Goal: Task Accomplishment & Management: Manage account settings

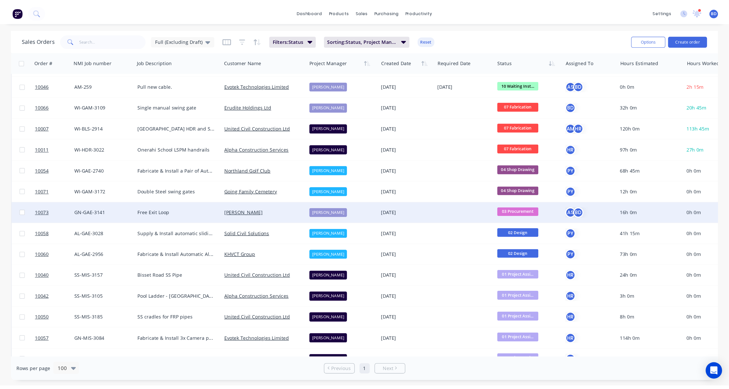
scroll to position [171, 0]
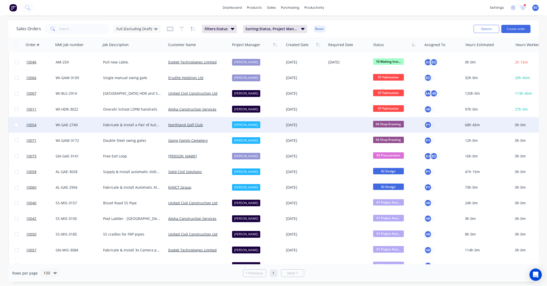
click at [388, 124] on span "04 Shop Drawing" at bounding box center [388, 124] width 31 height 6
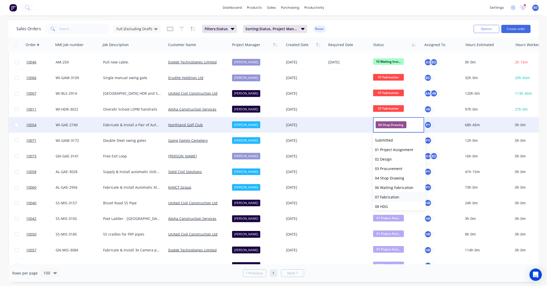
click at [393, 196] on span "07 Fabrication" at bounding box center [387, 197] width 24 height 5
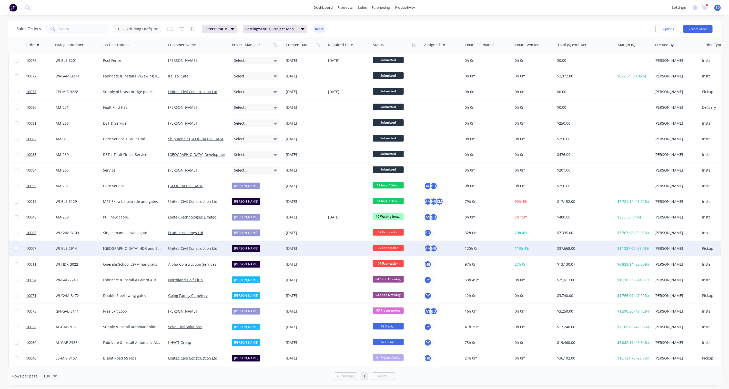
scroll to position [28, 0]
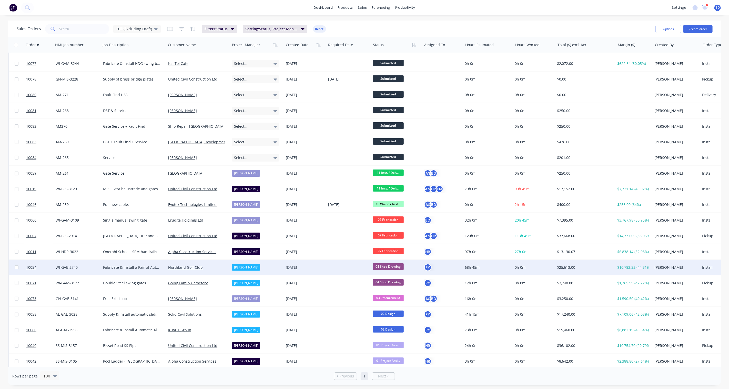
click at [388, 265] on span "04 Shop Drawing" at bounding box center [388, 266] width 31 height 6
click at [390, 339] on span "07 Fabrication" at bounding box center [387, 339] width 24 height 5
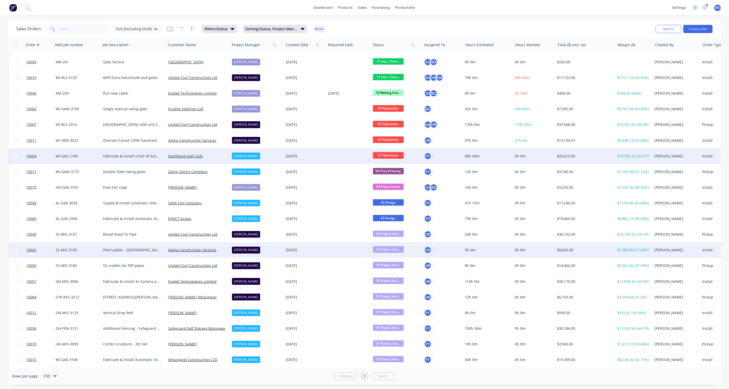
scroll to position [142, 0]
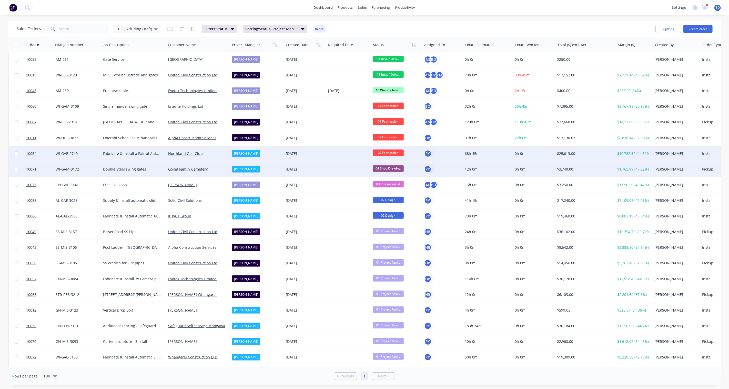
click at [389, 167] on span "04 Shop Drawing" at bounding box center [388, 168] width 31 height 6
click at [396, 202] on span "06 Waiting Fabrication" at bounding box center [394, 203] width 38 height 5
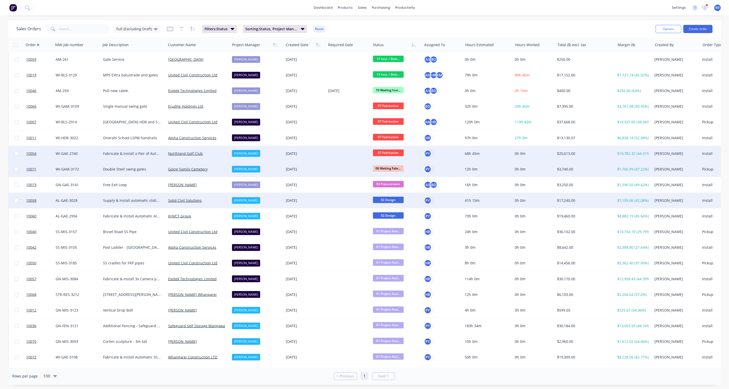
click at [393, 199] on span "02 Design" at bounding box center [388, 200] width 31 height 6
click at [399, 216] on span "03 Procurement" at bounding box center [388, 216] width 27 height 5
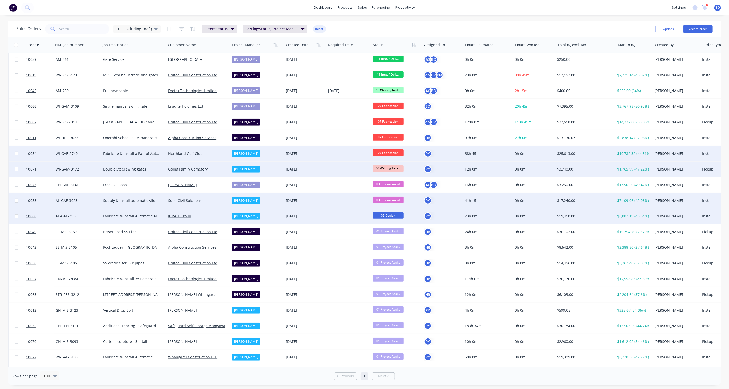
click at [396, 215] on span "02 Design" at bounding box center [388, 215] width 31 height 6
click at [395, 258] on span "03 Procurement" at bounding box center [388, 260] width 27 height 5
click at [30, 214] on span "10060" at bounding box center [31, 216] width 10 height 5
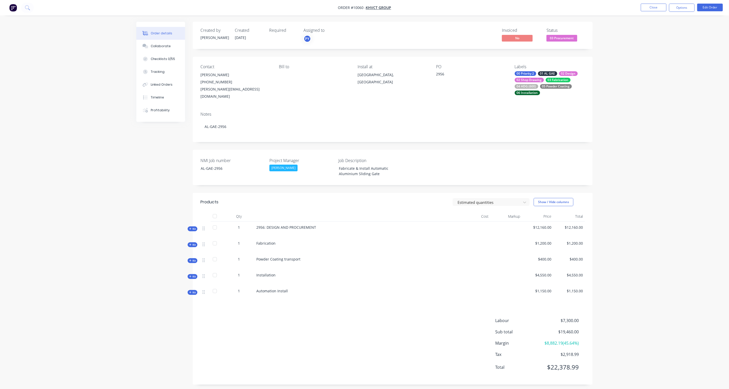
click at [194, 227] on span "Kit" at bounding box center [192, 229] width 7 height 4
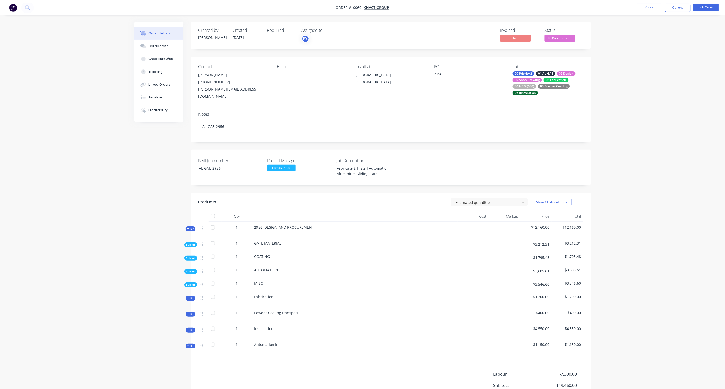
click at [190, 243] on span "Sub-kit" at bounding box center [190, 245] width 9 height 4
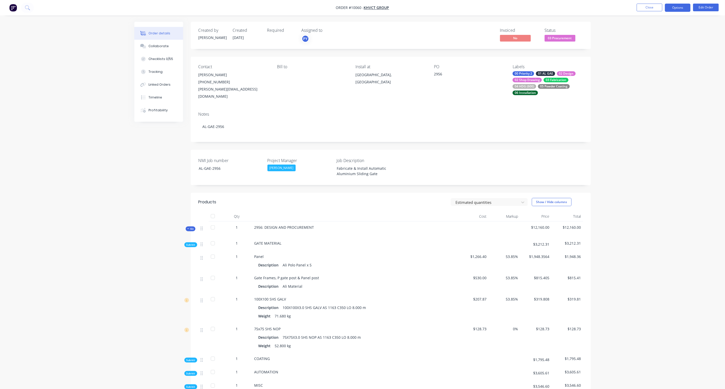
click at [678, 8] on button "Options" at bounding box center [678, 8] width 26 height 8
click at [662, 92] on div "Purchase Products" at bounding box center [662, 92] width 47 height 7
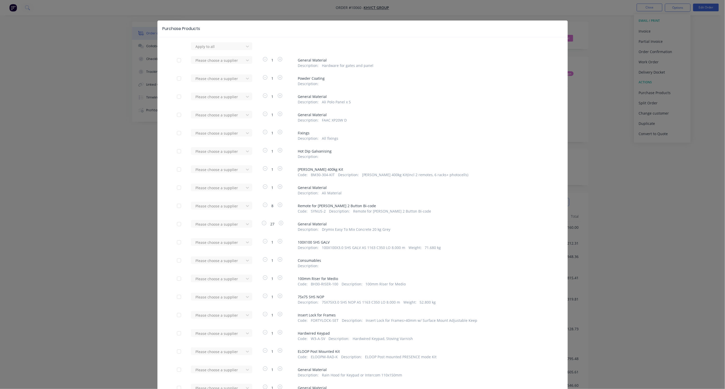
click at [176, 59] on div at bounding box center [179, 60] width 10 height 10
click at [243, 59] on div at bounding box center [247, 60] width 9 height 8
type input "edge"
click at [210, 76] on div "Edgesmith Ltd" at bounding box center [222, 78] width 62 height 9
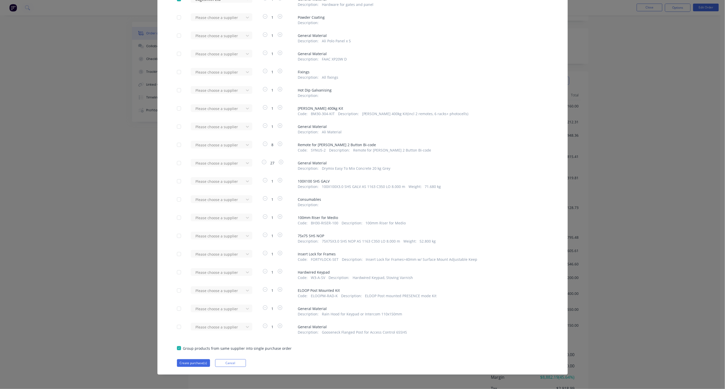
scroll to position [156, 0]
click at [193, 361] on button "Create purchase(s)" at bounding box center [193, 363] width 33 height 8
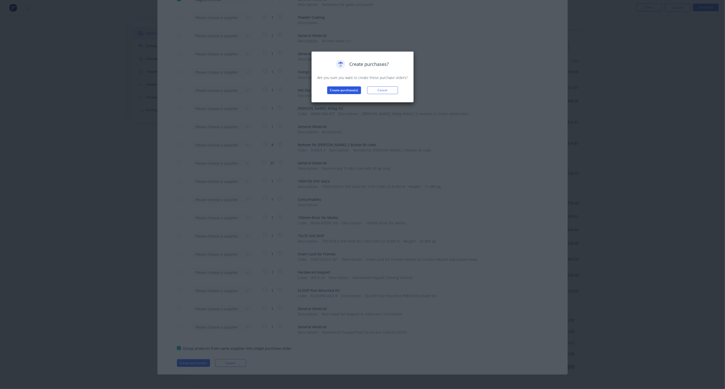
click at [350, 86] on button "Create purchase(s)" at bounding box center [344, 90] width 34 height 8
click at [345, 99] on button "View purchase(s)" at bounding box center [344, 99] width 31 height 8
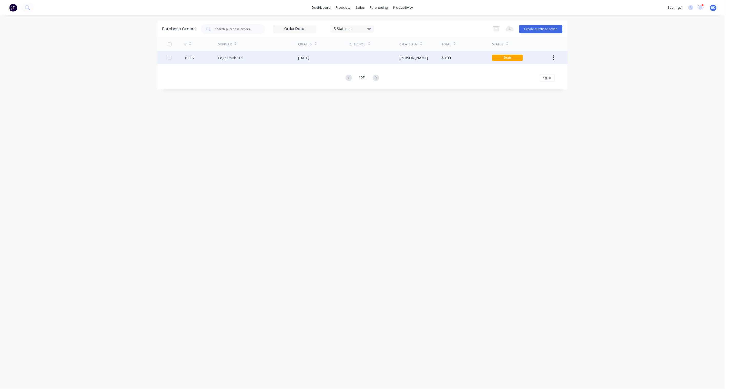
click at [234, 58] on div "Edgesmith Ltd" at bounding box center [230, 57] width 25 height 5
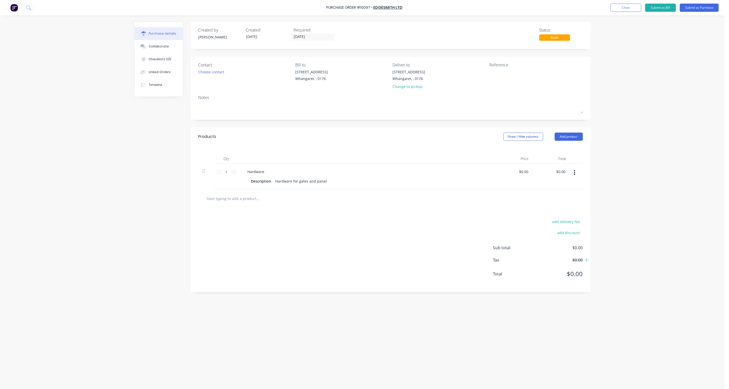
click at [575, 171] on button "button" at bounding box center [575, 172] width 12 height 9
click at [559, 185] on button "Edit" at bounding box center [559, 186] width 44 height 10
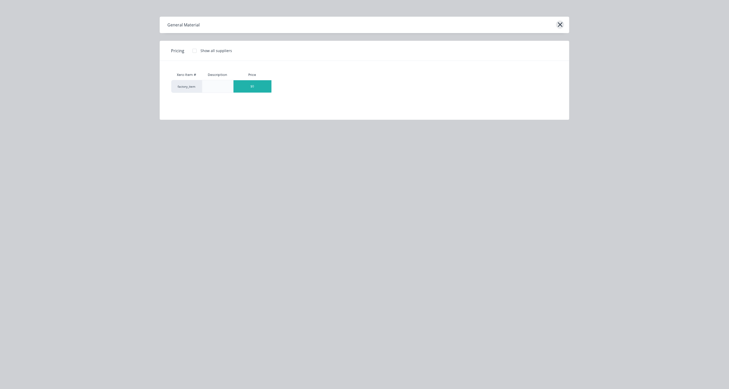
click at [559, 24] on icon "button" at bounding box center [560, 24] width 5 height 5
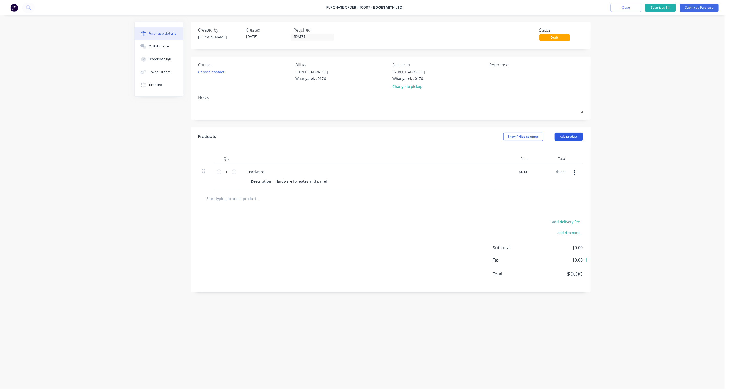
click at [558, 137] on button "Add product" at bounding box center [569, 137] width 28 height 8
click at [560, 151] on div "Product catalogue" at bounding box center [558, 149] width 39 height 7
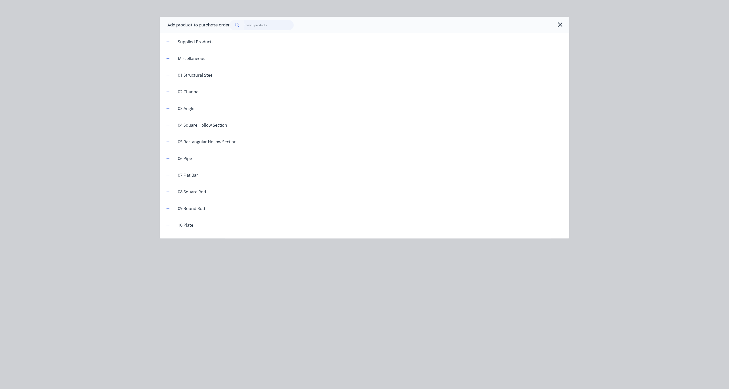
click at [254, 27] on input "text" at bounding box center [269, 25] width 50 height 10
type input "g"
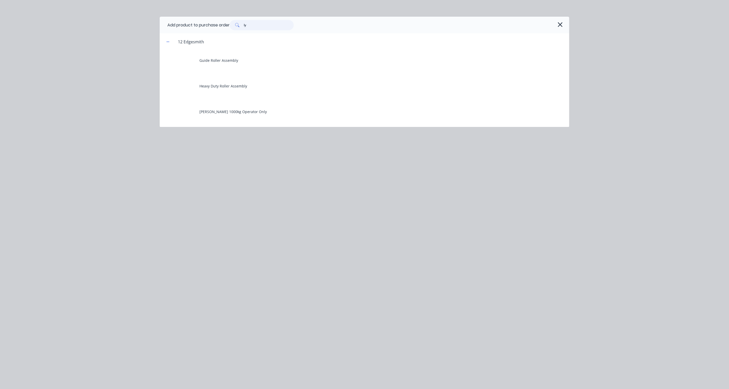
type input "l"
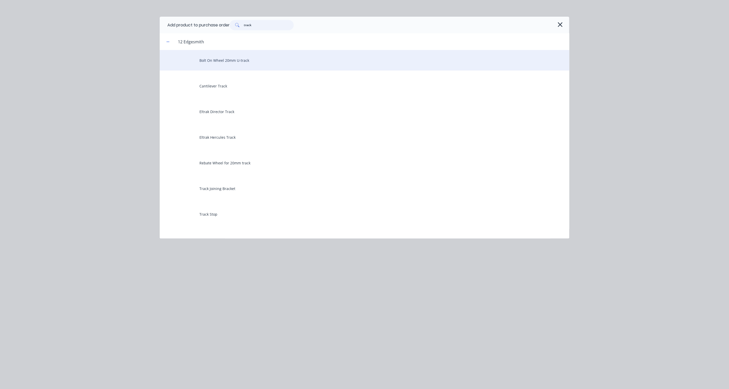
type input "track"
click at [245, 61] on div "Bolt On Wheel 20mm U-track" at bounding box center [365, 60] width 410 height 21
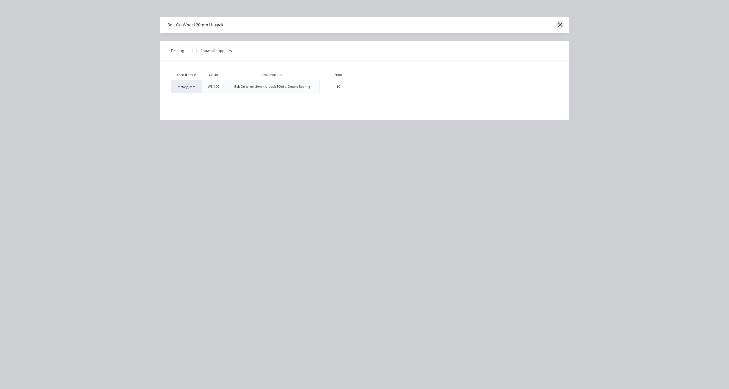
click at [560, 25] on icon "button" at bounding box center [560, 24] width 5 height 5
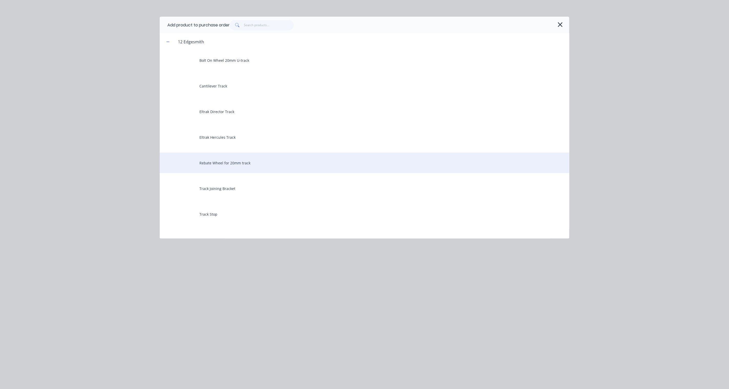
click at [253, 163] on div "Rebate Wheel for 20mm track" at bounding box center [365, 163] width 410 height 21
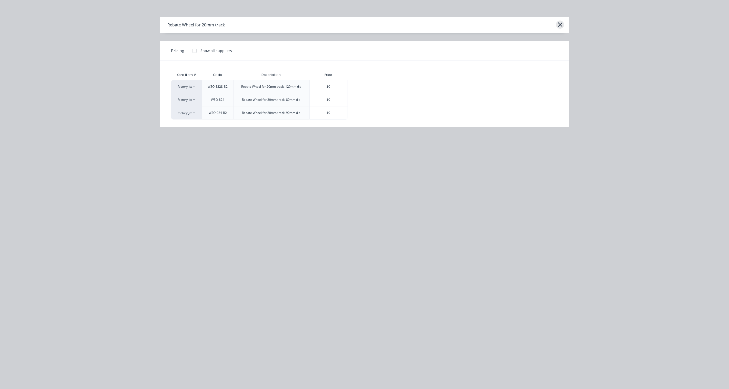
click at [561, 24] on icon "button" at bounding box center [560, 24] width 5 height 7
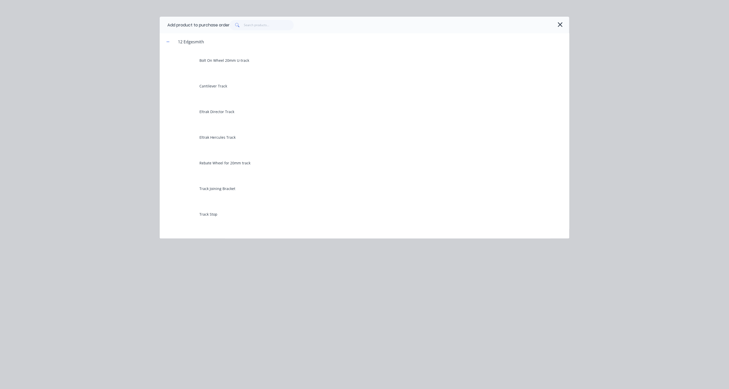
scroll to position [17, 0]
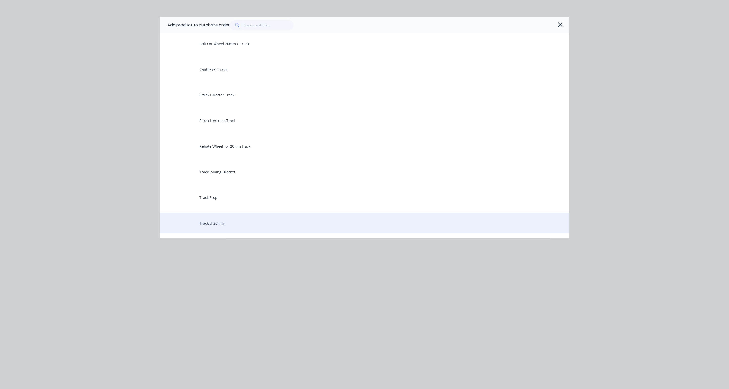
click at [226, 224] on div "Track U 20mm" at bounding box center [365, 223] width 410 height 21
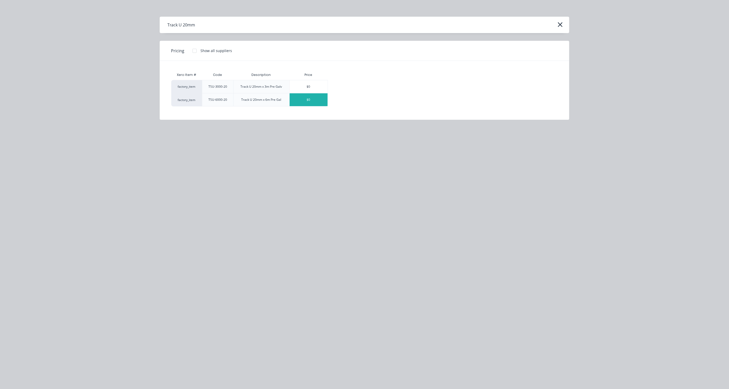
click at [308, 99] on div "$0" at bounding box center [309, 99] width 38 height 13
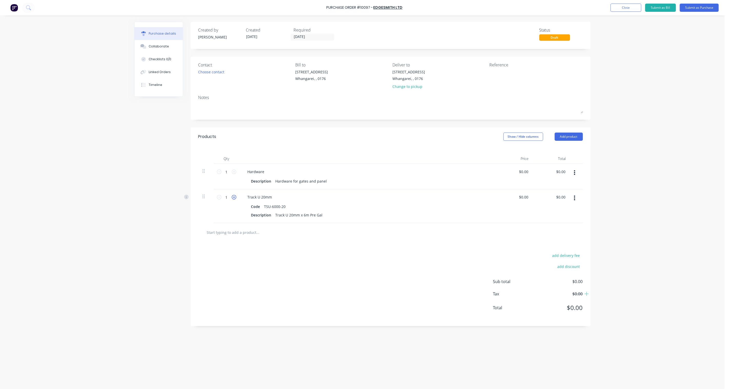
click at [234, 197] on icon at bounding box center [234, 197] width 5 height 5
type input "2"
click at [579, 134] on button "Add product" at bounding box center [569, 137] width 28 height 8
click at [565, 152] on div "Product catalogue" at bounding box center [558, 149] width 39 height 7
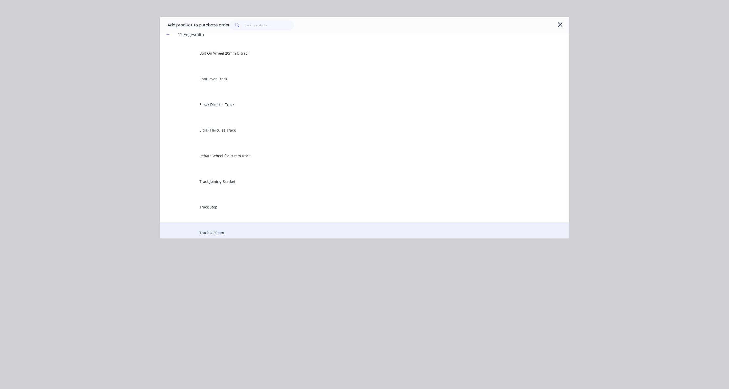
scroll to position [0, 0]
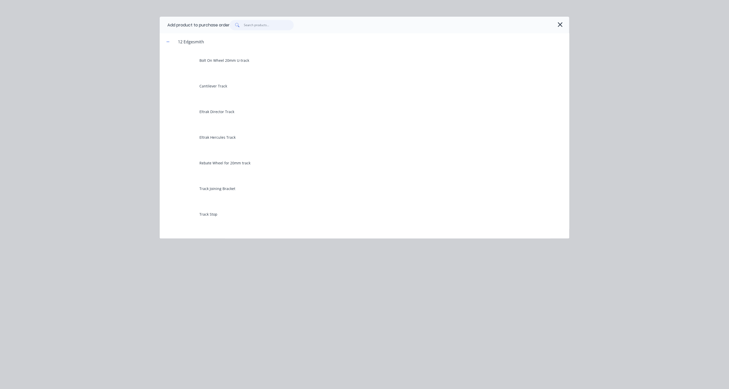
click at [263, 27] on input "text" at bounding box center [269, 25] width 50 height 10
click at [168, 42] on icon "button" at bounding box center [167, 42] width 3 height 4
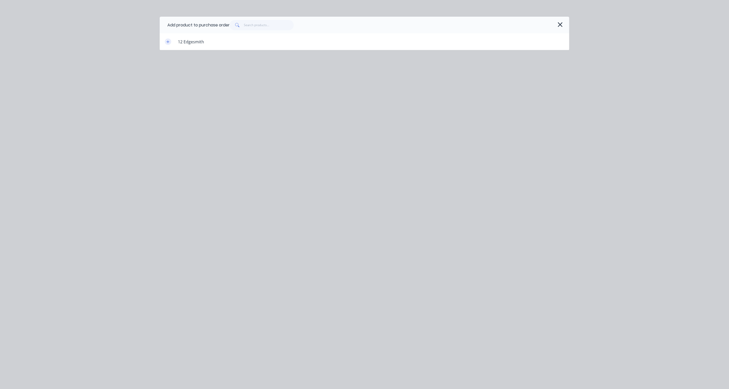
click at [168, 42] on icon "button" at bounding box center [167, 42] width 3 height 4
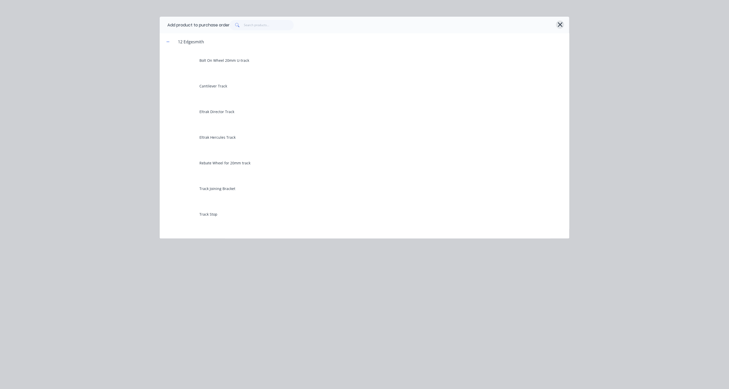
click at [560, 23] on icon "button" at bounding box center [560, 24] width 5 height 7
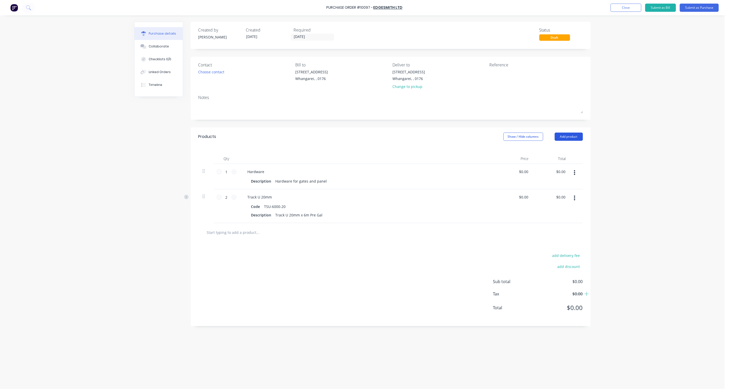
click at [575, 138] on button "Add product" at bounding box center [569, 137] width 28 height 8
click at [557, 152] on div "Product catalogue" at bounding box center [558, 149] width 39 height 7
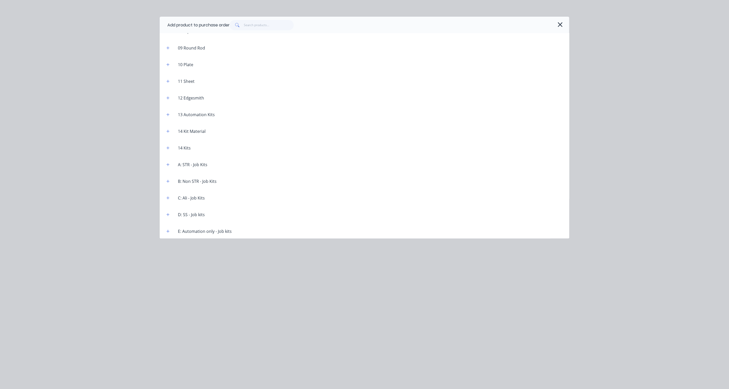
scroll to position [161, 0]
click at [168, 97] on icon "button" at bounding box center [168, 96] width 3 height 3
click at [168, 97] on icon "button" at bounding box center [168, 97] width 3 height 0
click at [261, 24] on input "text" at bounding box center [269, 25] width 50 height 10
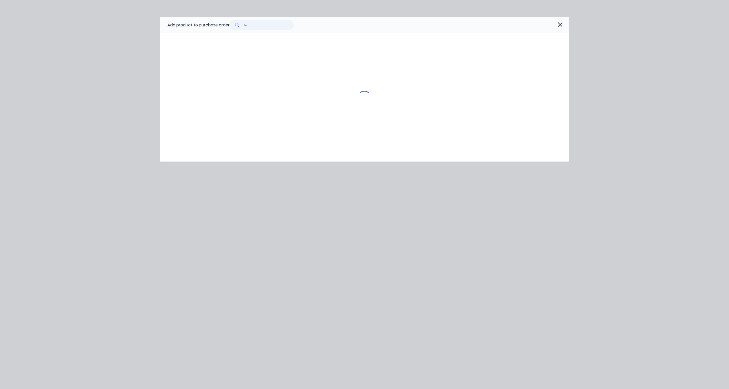
type input "h"
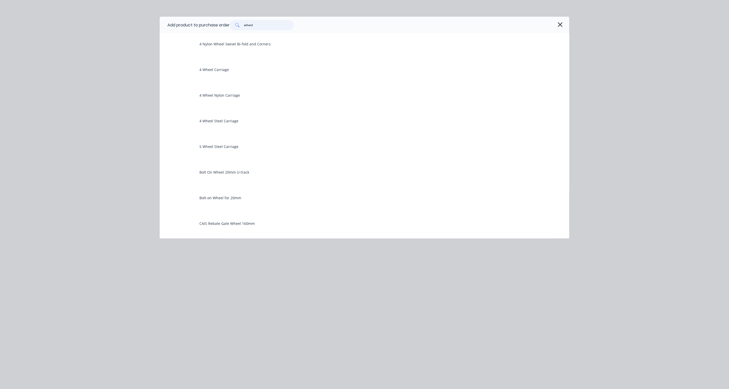
scroll to position [57, 0]
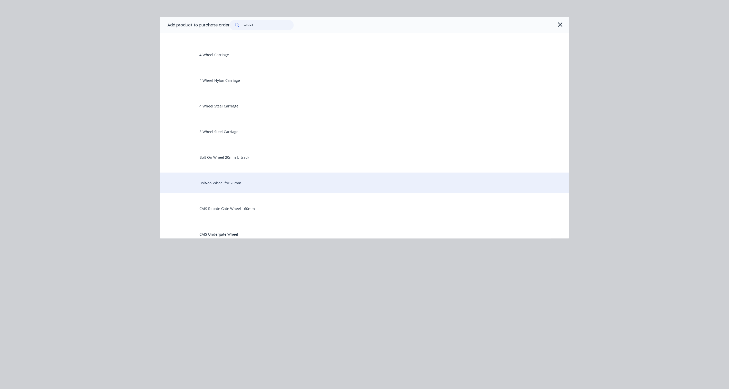
type input "wheel"
click at [249, 181] on div "Bolt-on Wheel for 20mm" at bounding box center [365, 183] width 410 height 21
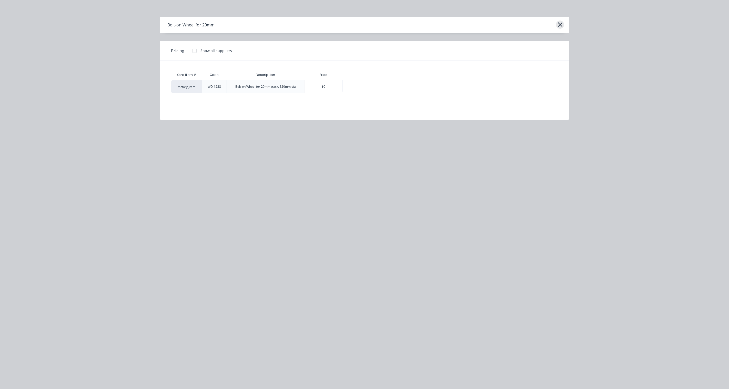
click at [560, 23] on icon "button" at bounding box center [560, 24] width 5 height 7
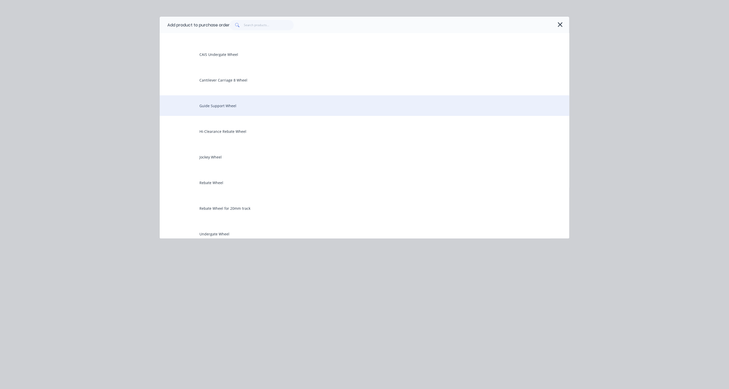
scroll to position [247, 0]
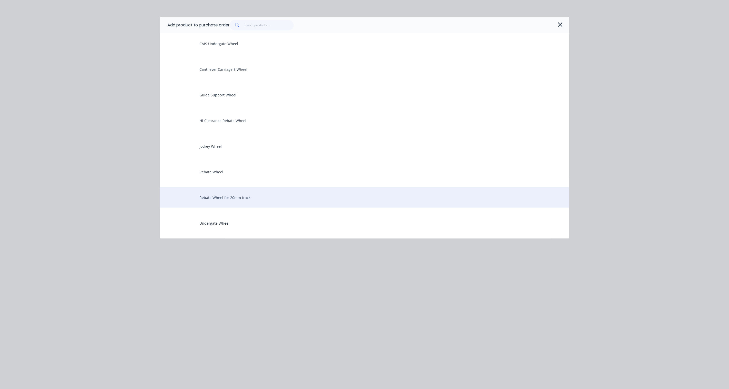
click at [266, 197] on div "Rebate Wheel for 20mm track" at bounding box center [365, 197] width 410 height 21
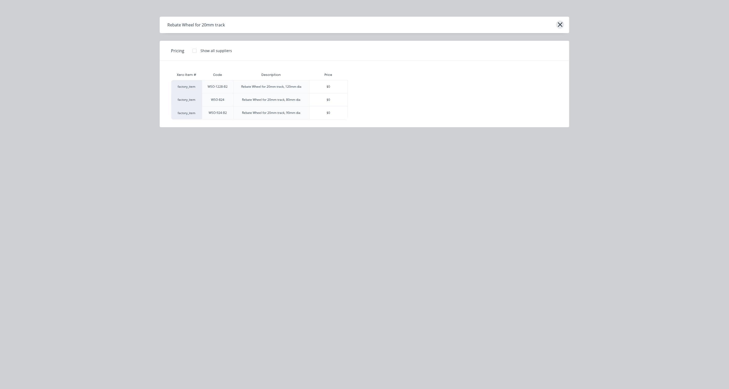
click at [559, 24] on icon "button" at bounding box center [560, 24] width 5 height 7
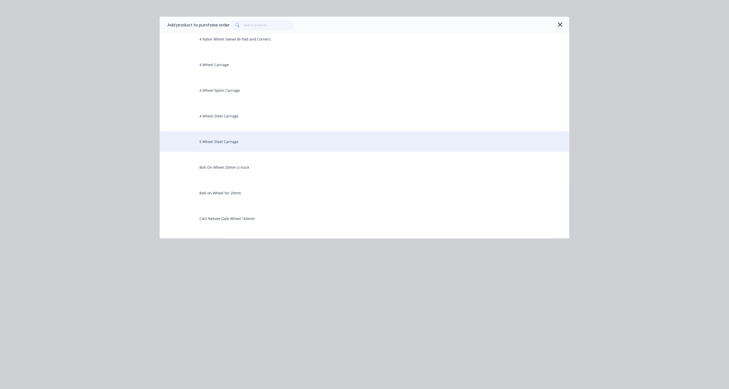
scroll to position [57, 0]
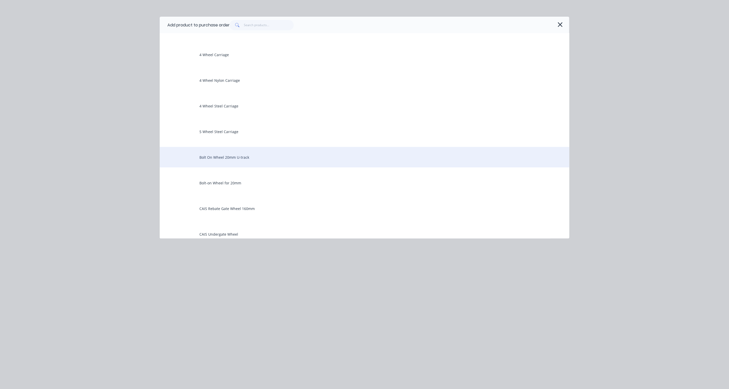
click at [250, 157] on div "Bolt On Wheel 20mm U-track" at bounding box center [365, 157] width 410 height 21
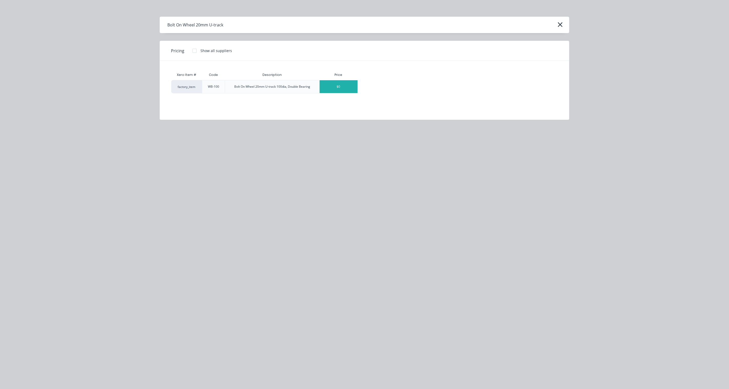
click at [337, 88] on div "$0" at bounding box center [339, 86] width 38 height 13
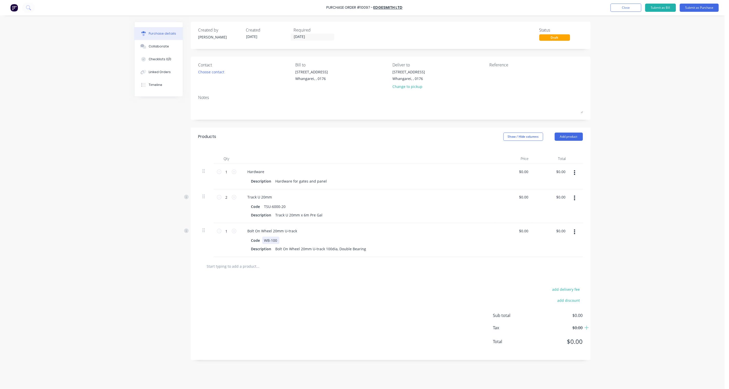
click at [279, 241] on div "WB-100" at bounding box center [270, 240] width 17 height 7
click at [319, 298] on div "add delivery fee add discount Sub total $0.00 Tax $0.00 Total $0.00" at bounding box center [391, 318] width 400 height 84
click at [234, 231] on icon at bounding box center [234, 231] width 5 height 5
type input "2"
click at [576, 172] on button "button" at bounding box center [575, 172] width 12 height 9
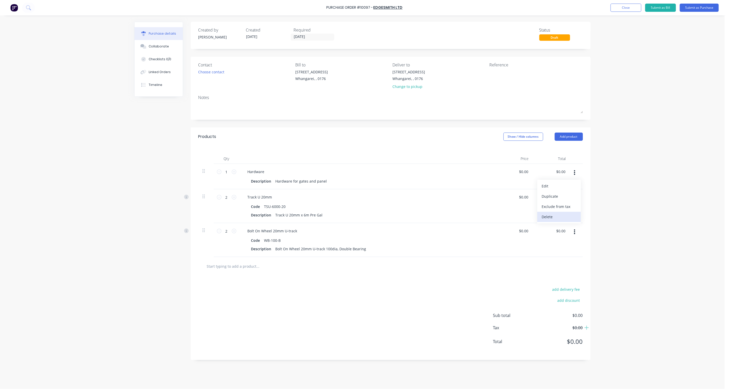
click at [552, 217] on button "Delete" at bounding box center [559, 217] width 44 height 10
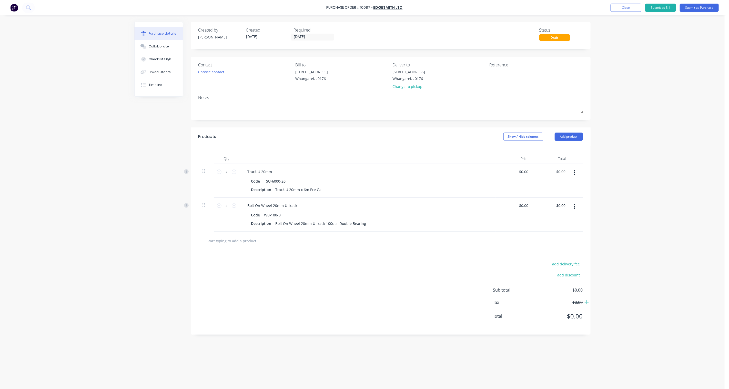
click at [330, 277] on div "add delivery fee add discount Sub total $0.00 Tax $0.00 Total $0.00" at bounding box center [391, 292] width 400 height 84
click at [695, 8] on button "Submit as Purchase" at bounding box center [699, 8] width 39 height 8
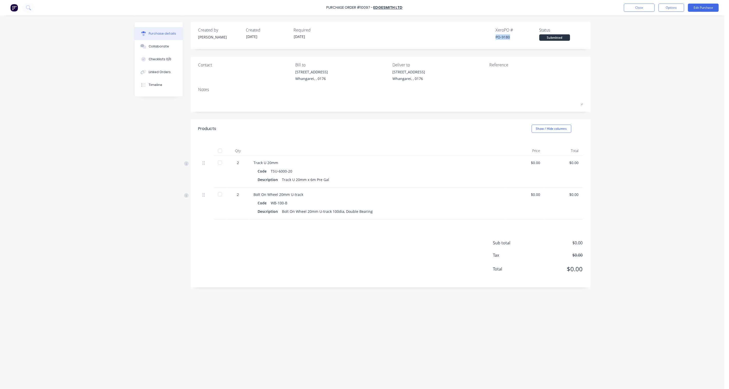
drag, startPoint x: 511, startPoint y: 38, endPoint x: 495, endPoint y: 39, distance: 16.2
click at [495, 39] on div "Created by Brandon Created 02/10/25 Required 01/10/25 Xero PO # PO-9180 Status …" at bounding box center [390, 34] width 385 height 14
click at [497, 69] on div at bounding box center [522, 75] width 64 height 13
click at [701, 10] on button "Edit Purchase" at bounding box center [703, 8] width 31 height 8
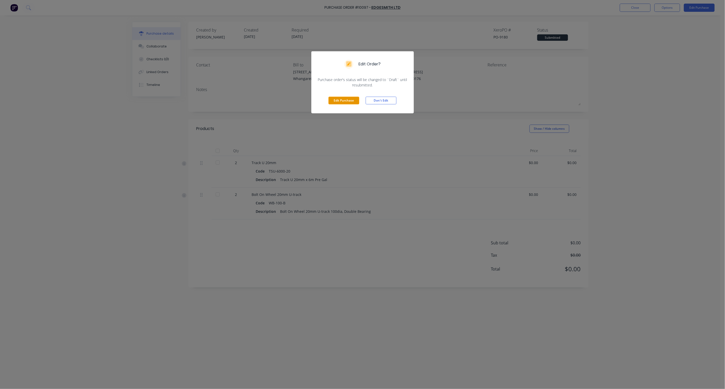
click at [349, 102] on button "Edit Purchase" at bounding box center [343, 101] width 31 height 8
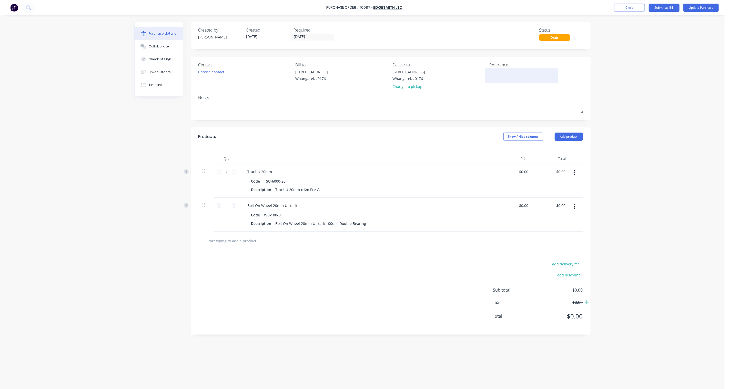
click at [500, 76] on textarea at bounding box center [522, 75] width 64 height 12
click at [499, 73] on textarea at bounding box center [522, 75] width 64 height 12
type textarea "29"
type textarea "x"
type textarea "295"
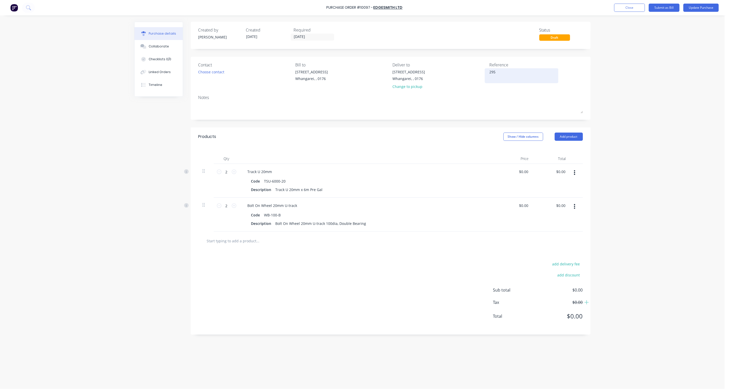
type textarea "x"
type textarea "2956"
type textarea "x"
type textarea "2956"
click at [687, 157] on div "Purchase Order #10097 - Edgesmith Ltd Add product Close Submit as Bill Update P…" at bounding box center [362, 194] width 725 height 389
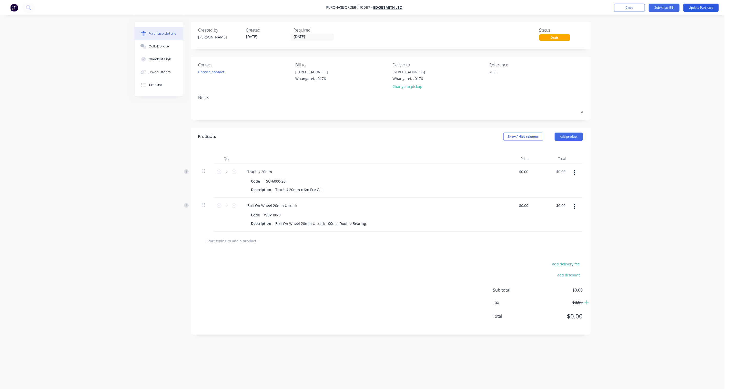
click at [700, 8] on button "Update Purchase" at bounding box center [700, 8] width 35 height 8
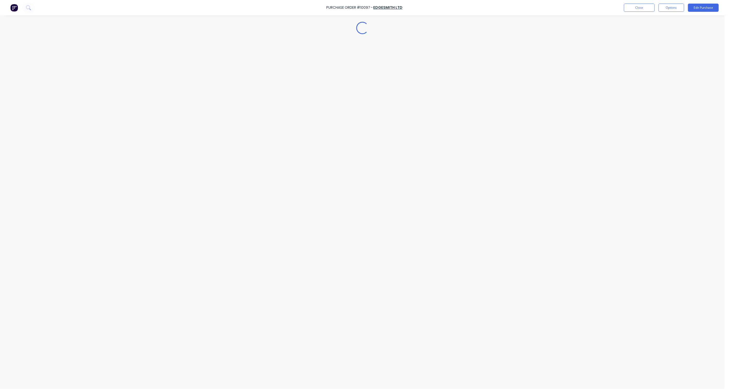
type textarea "x"
drag, startPoint x: 510, startPoint y: 37, endPoint x: 494, endPoint y: 37, distance: 15.6
click at [494, 37] on div "Created by Brandon Created 02/10/25 Required 01/10/25 Xero PO # PO-9180 Status …" at bounding box center [390, 34] width 385 height 14
copy div "PO-9180"
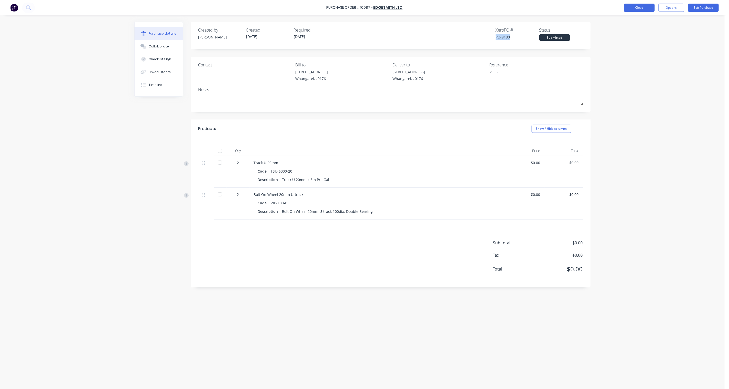
click at [642, 8] on button "Close" at bounding box center [639, 8] width 31 height 8
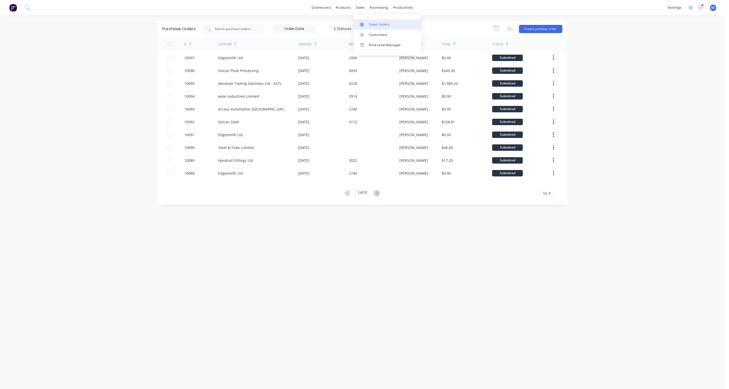
click at [368, 20] on link "Sales Orders" at bounding box center [388, 24] width 68 height 10
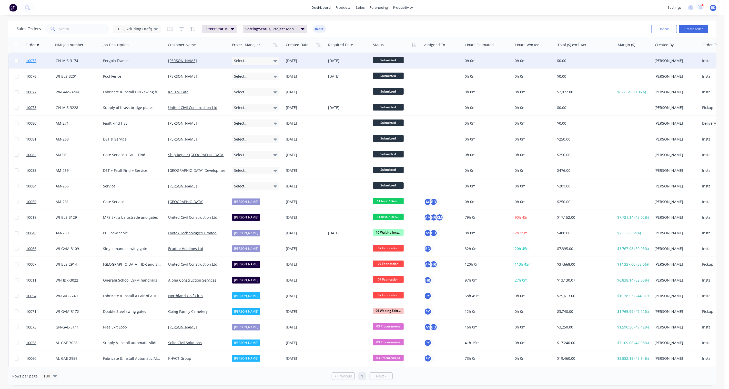
click at [32, 60] on span "10075" at bounding box center [31, 60] width 10 height 5
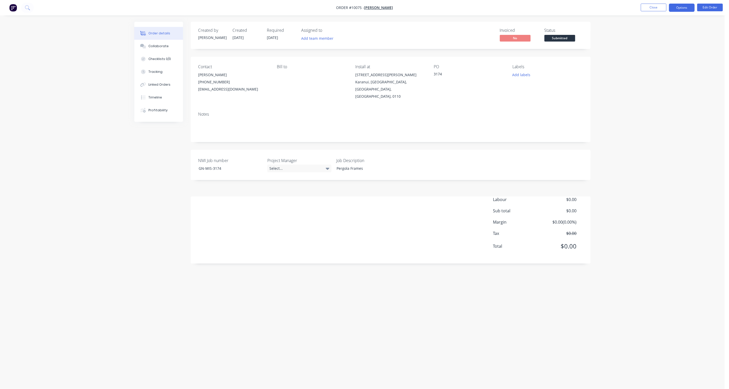
click at [682, 5] on button "Options" at bounding box center [682, 8] width 26 height 8
click at [668, 223] on div "Order details Collaborate Checklists 0/0 Tracking Linked Orders Timeline Profit…" at bounding box center [362, 194] width 725 height 389
click at [711, 5] on button "Edit Order" at bounding box center [710, 8] width 26 height 8
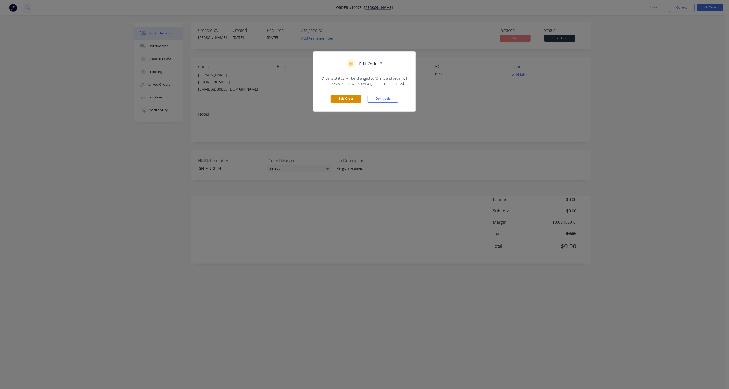
click at [339, 98] on button "Edit Order" at bounding box center [346, 99] width 31 height 8
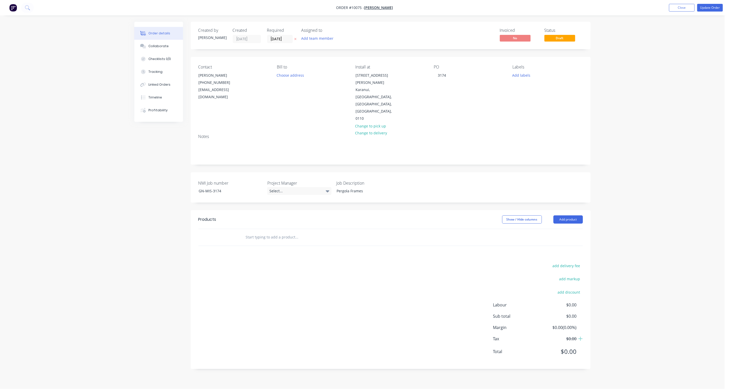
click at [296, 39] on icon "button" at bounding box center [295, 38] width 2 height 3
click at [325, 36] on button "Add team member" at bounding box center [317, 38] width 38 height 7
click at [312, 108] on div at bounding box center [310, 110] width 10 height 10
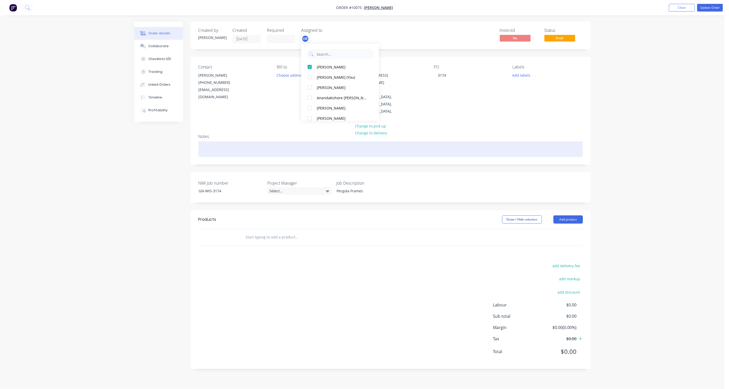
click at [470, 141] on div at bounding box center [390, 149] width 385 height 16
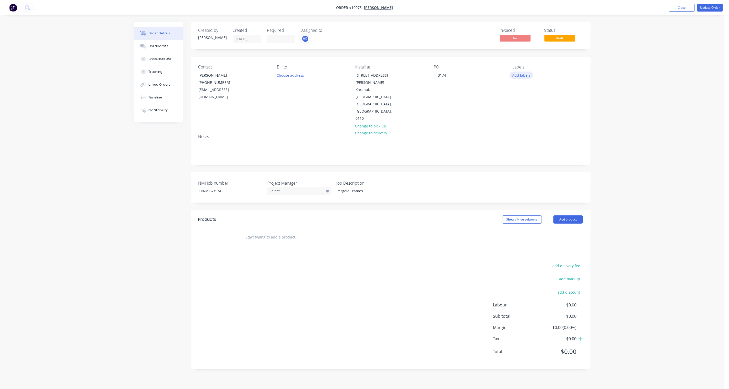
click at [523, 75] on button "Add labels" at bounding box center [522, 75] width 24 height 7
click at [544, 150] on div "00 Priority 2" at bounding box center [537, 152] width 22 height 6
click at [536, 125] on div "01 MS MIS" at bounding box center [545, 125] width 38 height 6
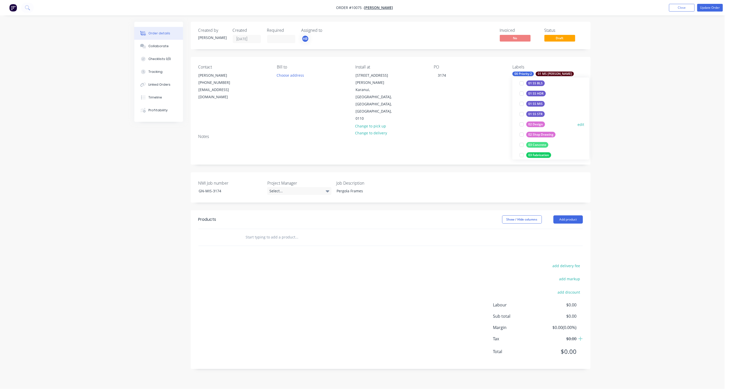
click at [538, 123] on div "02 Design" at bounding box center [535, 125] width 19 height 6
click at [541, 97] on div "02 Shop Drawing" at bounding box center [540, 96] width 29 height 6
click at [542, 111] on div "03 Fabrication" at bounding box center [538, 113] width 25 height 6
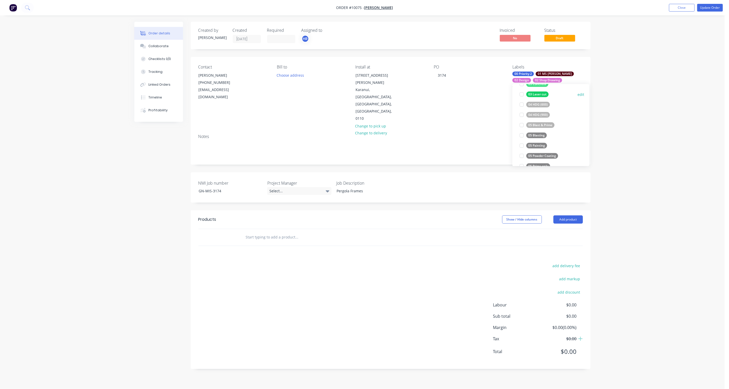
click at [540, 93] on div "03 Laser cut" at bounding box center [537, 95] width 22 height 6
click at [540, 113] on div "04 HDG (600)" at bounding box center [538, 111] width 24 height 6
click at [538, 94] on div "05 Painting" at bounding box center [536, 95] width 21 height 6
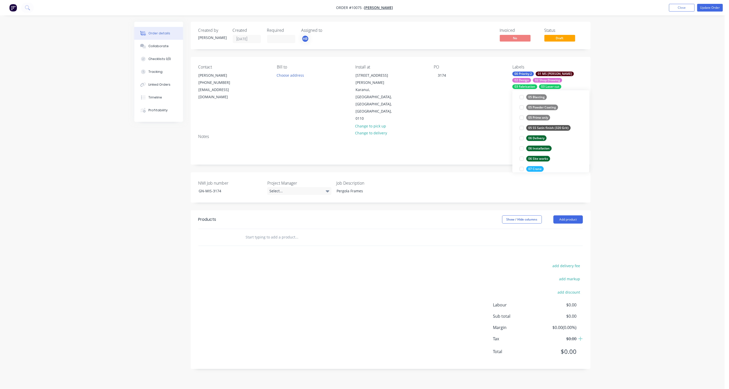
scroll to position [400, 0]
click at [542, 141] on div "06 Installation" at bounding box center [538, 142] width 25 height 6
click at [636, 155] on div "Order details Collaborate Checklists 0/0 Tracking Linked Orders Timeline Profit…" at bounding box center [362, 194] width 725 height 389
click at [297, 187] on div "Select..." at bounding box center [299, 191] width 64 height 8
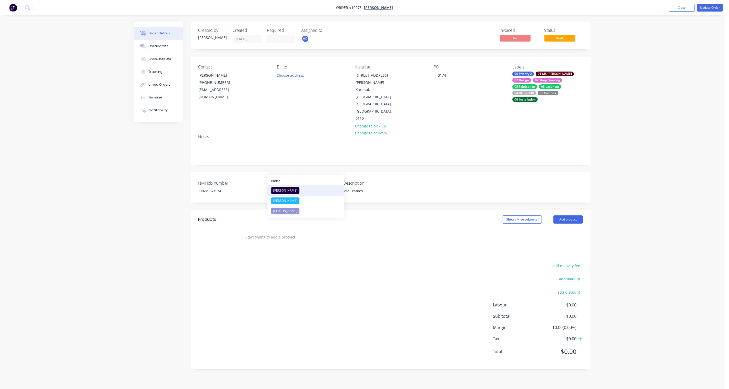
drag, startPoint x: 290, startPoint y: 202, endPoint x: 291, endPoint y: 189, distance: 13.1
click at [291, 189] on div "None Hayden Ross Paul Yovich Brandon D'souza" at bounding box center [305, 196] width 77 height 43
click at [291, 189] on div "Hayden Ross" at bounding box center [285, 190] width 28 height 7
click at [142, 186] on div "Created by Neal Created 22/09/25 Required Assigned to HR Invoiced No Status Dra…" at bounding box center [362, 199] width 456 height 355
click at [567, 215] on button "Add product" at bounding box center [567, 219] width 29 height 8
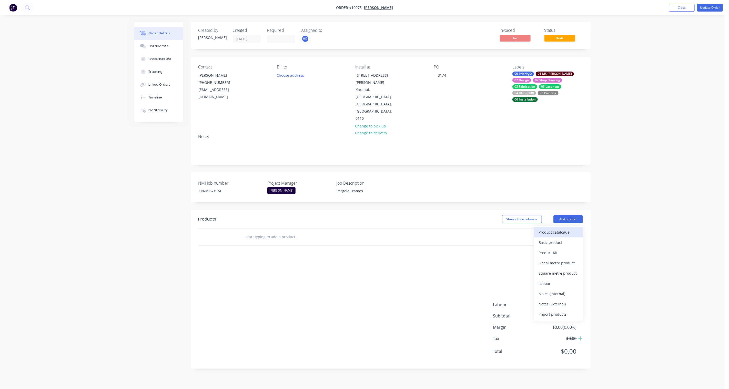
click at [551, 228] on div "Product catalogue" at bounding box center [558, 231] width 39 height 7
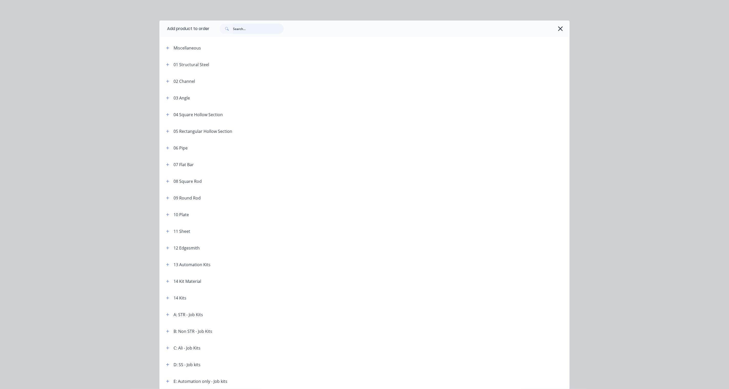
click at [252, 29] on input "text" at bounding box center [258, 29] width 51 height 10
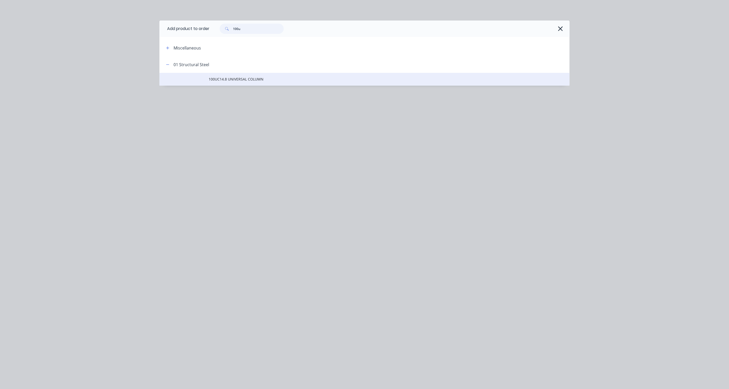
type input "100u"
click at [234, 81] on span "100UC14.8 UNIVERSAL COLUMN" at bounding box center [353, 78] width 289 height 5
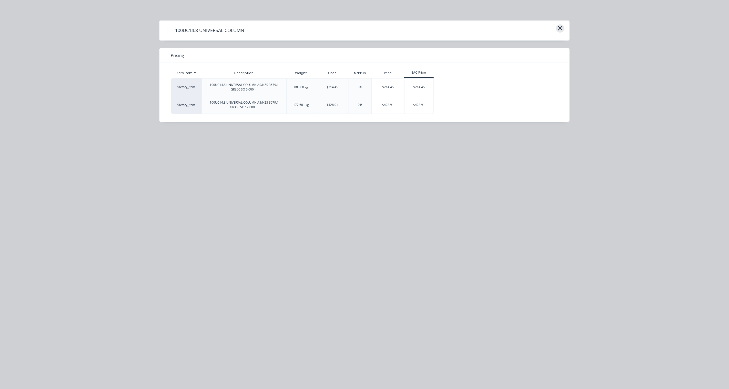
click at [560, 29] on icon "button" at bounding box center [560, 28] width 5 height 7
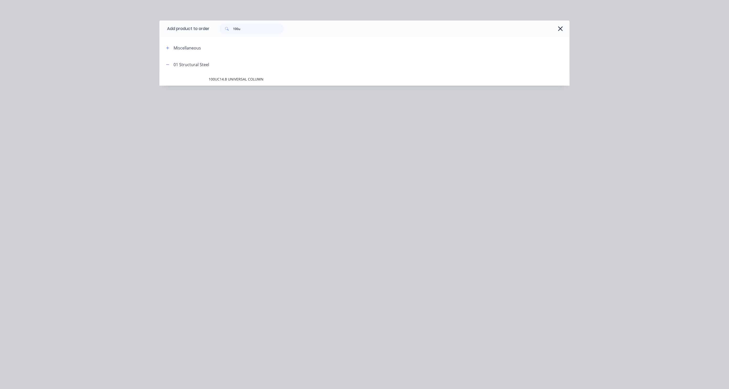
click at [560, 29] on icon "button" at bounding box center [560, 28] width 5 height 5
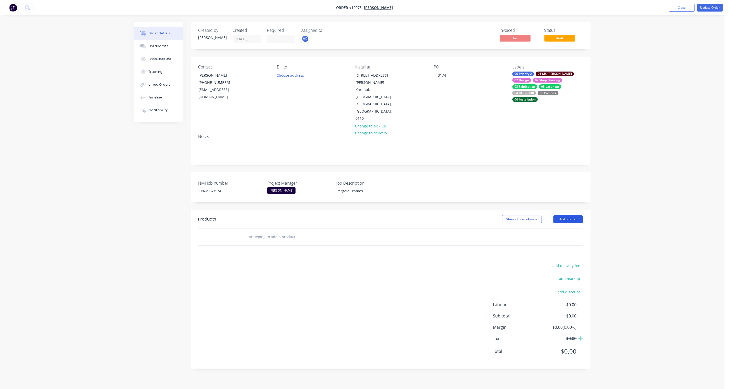
click at [567, 215] on button "Add product" at bounding box center [567, 219] width 29 height 8
click at [565, 228] on div "Product catalogue" at bounding box center [558, 231] width 39 height 7
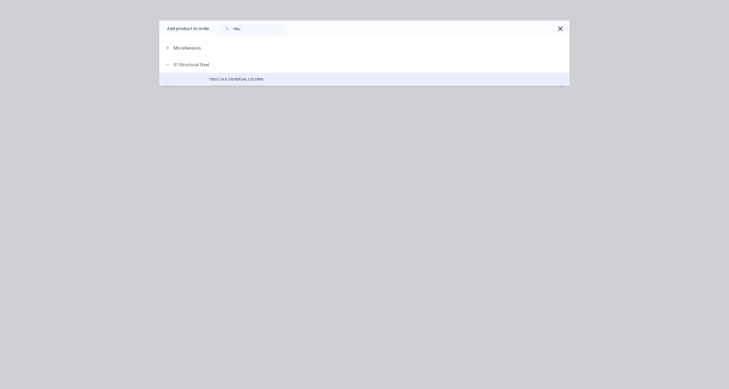
click at [245, 74] on td "100UC14.8 UNIVERSAL COLUMN" at bounding box center [389, 79] width 361 height 13
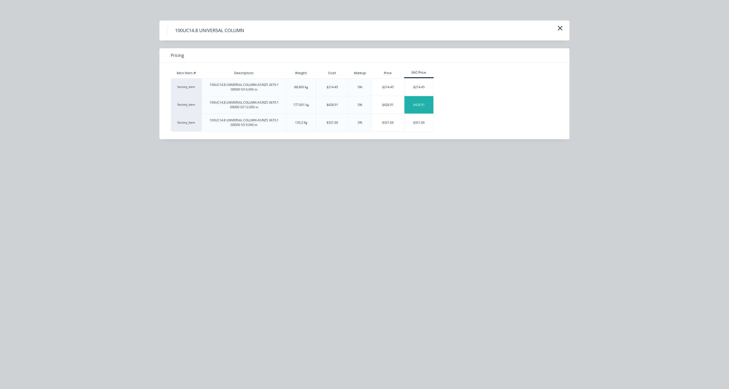
click at [419, 106] on div "$428.91" at bounding box center [419, 104] width 29 height 17
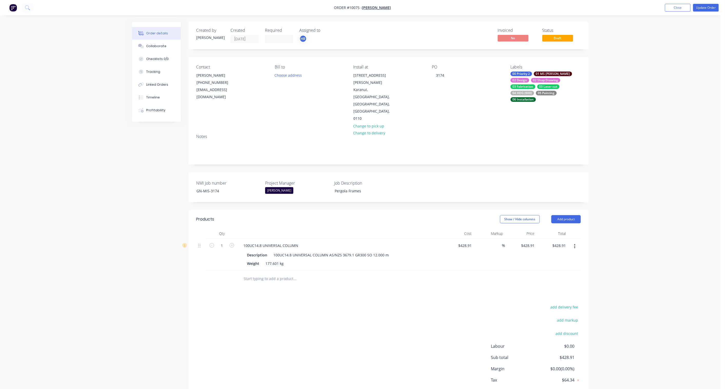
click at [576, 242] on button "button" at bounding box center [575, 246] width 12 height 9
click at [560, 256] on div "Edit" at bounding box center [556, 259] width 39 height 7
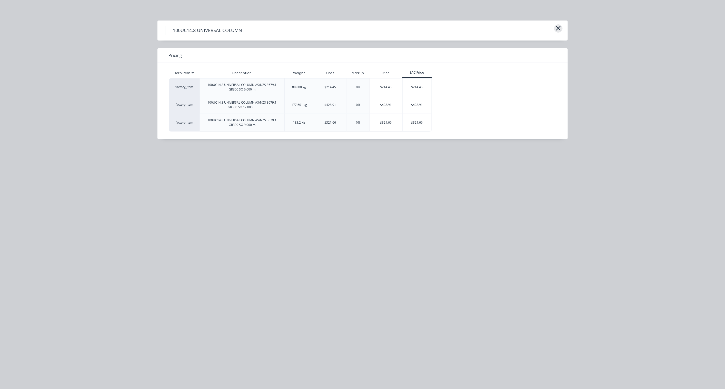
click at [558, 30] on icon "button" at bounding box center [558, 28] width 5 height 7
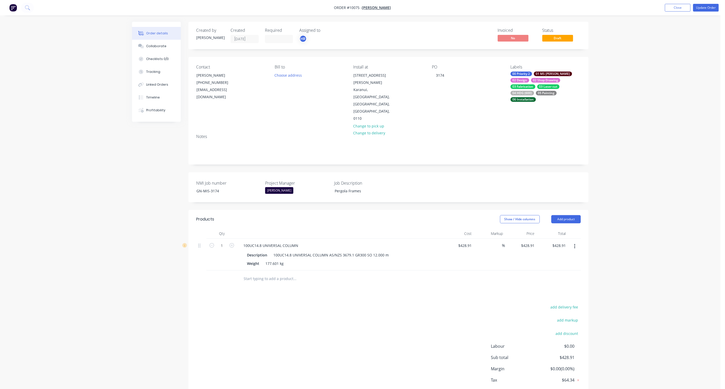
click at [576, 242] on button "button" at bounding box center [575, 246] width 12 height 9
click at [551, 287] on div "Delete" at bounding box center [556, 290] width 39 height 7
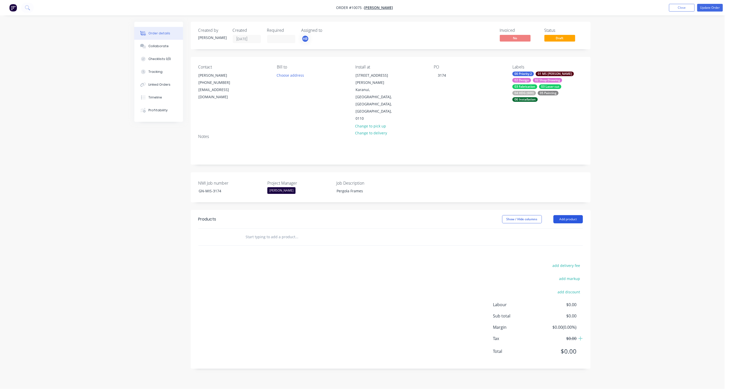
click at [574, 215] on button "Add product" at bounding box center [567, 219] width 29 height 8
click at [558, 249] on div "Product Kit" at bounding box center [558, 252] width 39 height 7
click at [558, 239] on div "Standard pricing" at bounding box center [558, 242] width 39 height 7
click at [276, 239] on div at bounding box center [341, 250] width 205 height 22
click at [258, 242] on div at bounding box center [257, 245] width 33 height 7
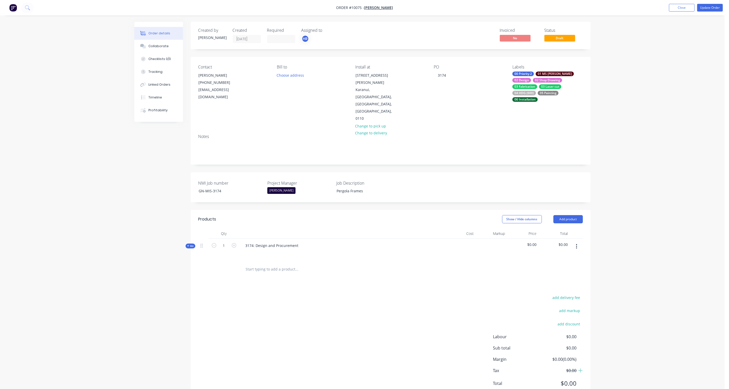
click at [147, 254] on div "Created by Neal Created 22/09/25 Required Assigned to HR Invoiced No Status Dra…" at bounding box center [362, 215] width 456 height 387
click at [190, 244] on span "Kit" at bounding box center [190, 246] width 7 height 4
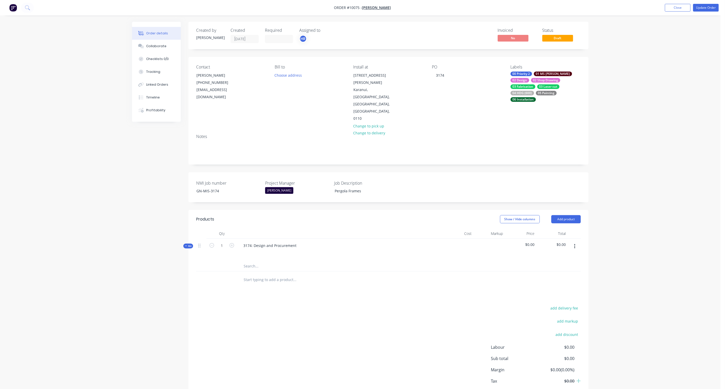
click at [577, 242] on button "button" at bounding box center [575, 246] width 12 height 9
click at [560, 277] on div "Add sub kit to kit" at bounding box center [556, 280] width 39 height 7
click at [255, 274] on div at bounding box center [259, 277] width 41 height 7
click at [129, 280] on div "Order details Collaborate Checklists 0/0 Tracking Linked Orders Timeline Profit…" at bounding box center [360, 233] width 467 height 423
click at [573, 242] on button "button" at bounding box center [575, 246] width 12 height 9
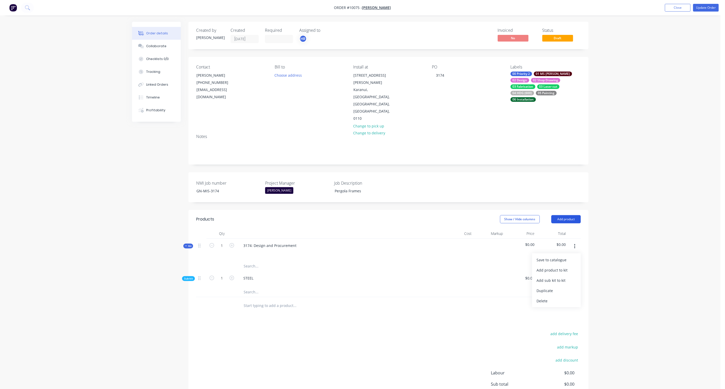
click at [567, 215] on button "Add product" at bounding box center [565, 219] width 29 height 8
click at [603, 210] on div "Order details Collaborate Checklists 0/0 Tracking Linked Orders Timeline Profit…" at bounding box center [360, 222] width 720 height 445
click at [573, 242] on button "button" at bounding box center [575, 246] width 12 height 9
click at [556, 277] on div "Add sub kit to kit" at bounding box center [556, 280] width 39 height 7
click at [251, 300] on div at bounding box center [259, 303] width 41 height 7
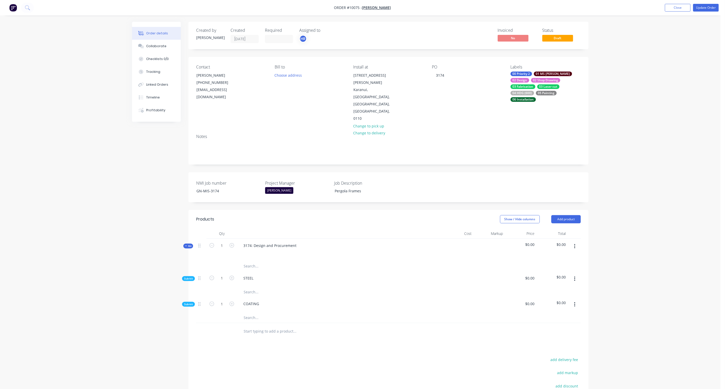
click at [154, 312] on div "Created by Neal Created 22/09/25 Required Assigned to HR Invoiced No Status Dra…" at bounding box center [360, 246] width 456 height 449
click at [575, 244] on icon "button" at bounding box center [574, 247] width 1 height 6
click at [556, 277] on div "Add sub kit to kit" at bounding box center [556, 280] width 39 height 7
click at [260, 326] on div at bounding box center [259, 329] width 41 height 7
click at [187, 339] on div "Created by Neal Created 22/09/25 Required Assigned to HR Invoiced No Status Dra…" at bounding box center [360, 259] width 456 height 474
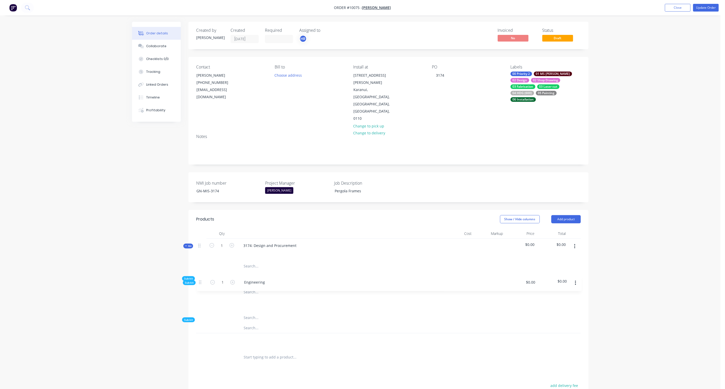
scroll to position [1, 0]
drag, startPoint x: 200, startPoint y: 308, endPoint x: 201, endPoint y: 240, distance: 67.7
click at [201, 260] on div "Sub-kit 1 STEEL $0.00 $0.00 Sub-kit 1 COATING $0.00 $0.00 Sub-kit 1 Engineering…" at bounding box center [388, 304] width 385 height 88
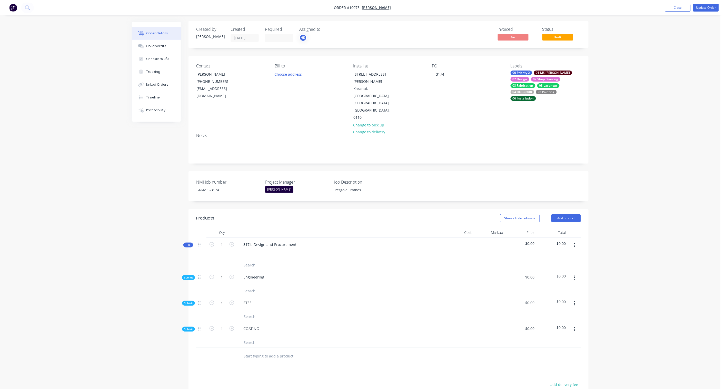
click at [573, 241] on button "button" at bounding box center [575, 245] width 12 height 9
click at [558, 276] on div "Add sub kit to kit" at bounding box center [556, 279] width 39 height 7
click at [249, 350] on div at bounding box center [259, 353] width 41 height 7
click at [262, 273] on div "Engineering" at bounding box center [253, 276] width 29 height 7
drag, startPoint x: 264, startPoint y: 255, endPoint x: 221, endPoint y: 255, distance: 42.6
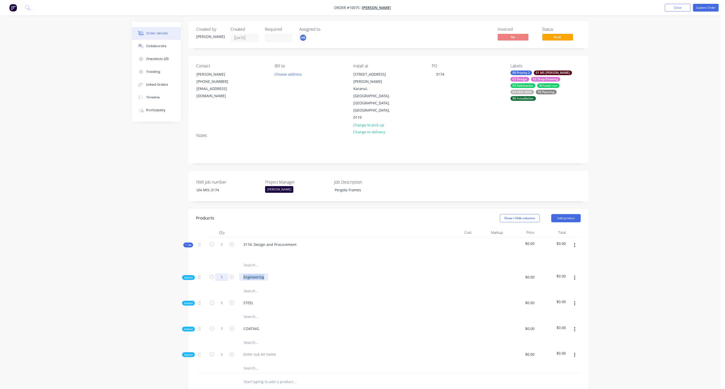
click at [221, 270] on div "Sub-kit 1 Engineering $0.00 $0.00" at bounding box center [388, 278] width 385 height 16
click at [125, 288] on div "Order details Collaborate Checklists 0/0 Tracking Linked Orders Timeline Profit…" at bounding box center [360, 260] width 720 height 522
click at [253, 350] on div at bounding box center [259, 353] width 41 height 7
click at [160, 314] on div "Created by Neal Created 22/09/25 Required Assigned to HR Invoiced No Status Dra…" at bounding box center [360, 271] width 456 height 500
click at [574, 243] on icon "button" at bounding box center [574, 246] width 1 height 6
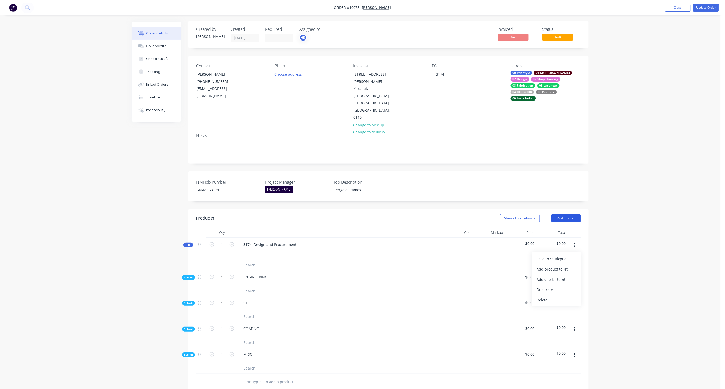
click at [571, 214] on button "Add product" at bounding box center [565, 218] width 29 height 8
click at [560, 227] on div "Product catalogue" at bounding box center [556, 230] width 39 height 7
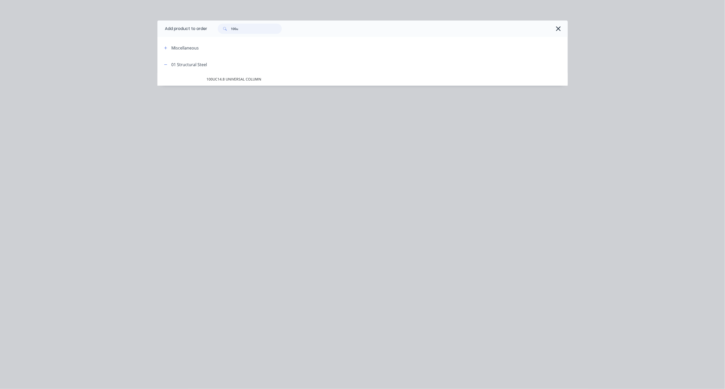
drag, startPoint x: 256, startPoint y: 30, endPoint x: 206, endPoint y: 29, distance: 50.8
click at [206, 29] on header "Add product to order 100u" at bounding box center [362, 29] width 410 height 16
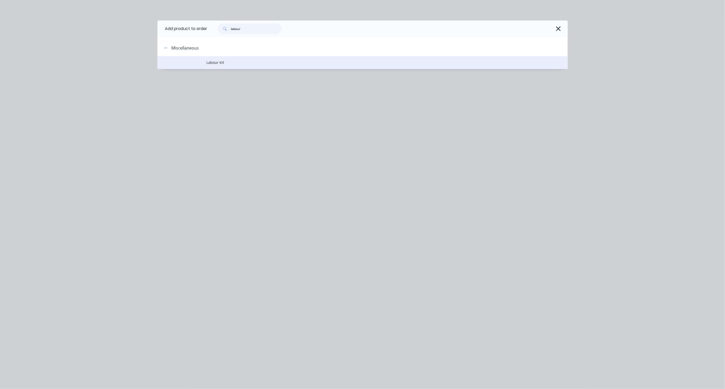
type input "labour"
click at [221, 60] on span "Labour Kit" at bounding box center [351, 62] width 289 height 5
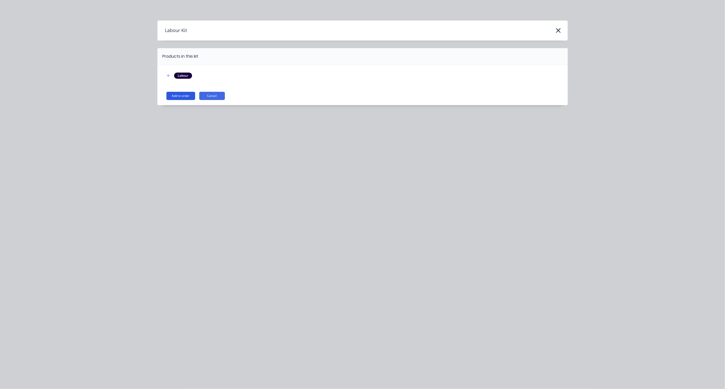
click at [185, 97] on button "Add to order" at bounding box center [180, 96] width 29 height 8
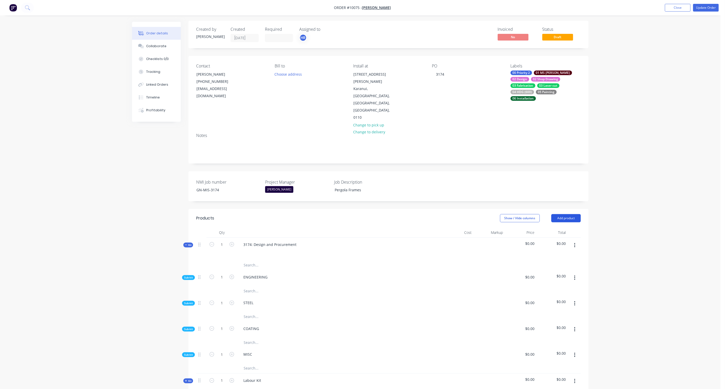
click at [570, 214] on button "Add product" at bounding box center [565, 218] width 29 height 8
click at [562, 227] on div "Product catalogue" at bounding box center [556, 230] width 39 height 7
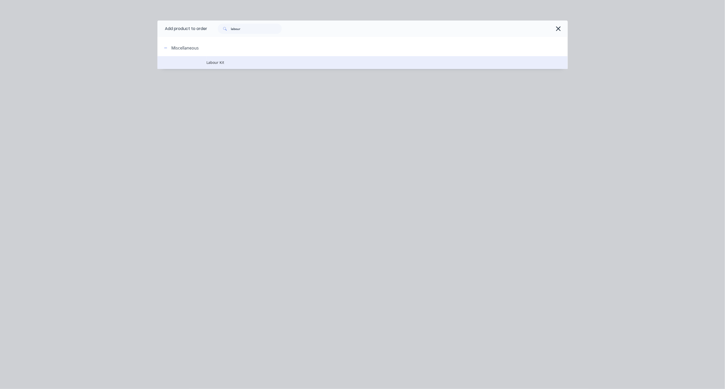
click at [223, 60] on span "Labour Kit" at bounding box center [351, 62] width 289 height 5
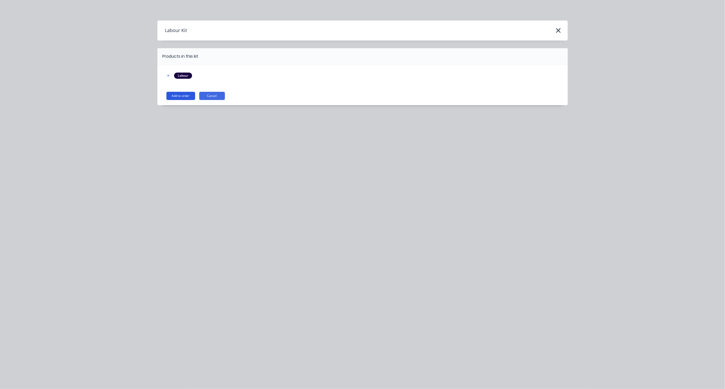
click at [179, 96] on button "Add to order" at bounding box center [180, 96] width 29 height 8
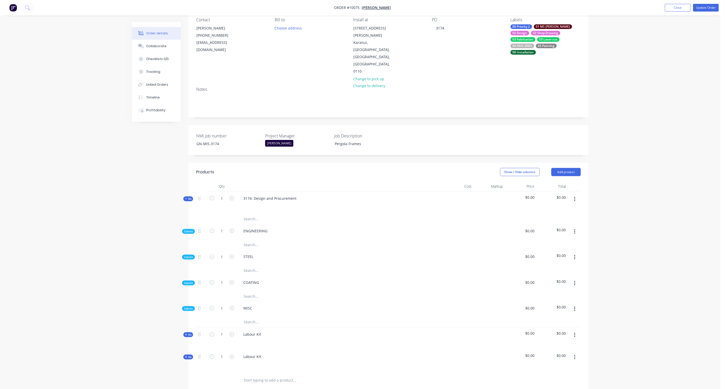
scroll to position [115, 0]
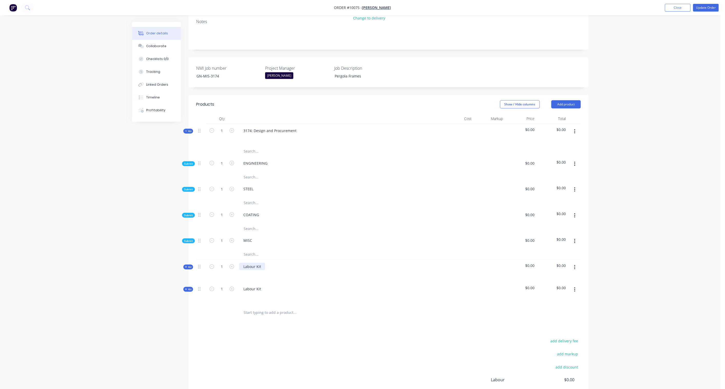
click at [258, 263] on div "Labour Kit" at bounding box center [252, 266] width 26 height 7
drag, startPoint x: 263, startPoint y: 246, endPoint x: 233, endPoint y: 247, distance: 30.8
click at [233, 260] on div "Kit 1 Labour Kit $0.00 $0.00" at bounding box center [388, 271] width 385 height 22
click at [264, 285] on div "Labour Kit" at bounding box center [252, 288] width 26 height 7
drag, startPoint x: 262, startPoint y: 267, endPoint x: 226, endPoint y: 264, distance: 37.1
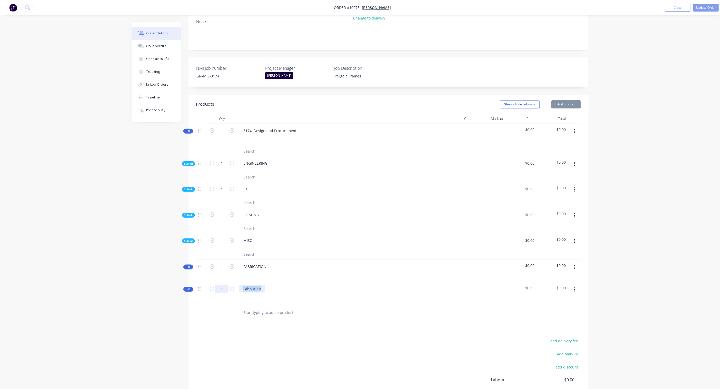
click at [226, 282] on div "Kit 1 Labour Kit $0.00 $0.00" at bounding box center [388, 293] width 385 height 22
click at [158, 290] on div "Created by Neal Created 22/09/25 Required Assigned to HR Invoiced No Status Dra…" at bounding box center [360, 179] width 456 height 545
click at [189, 265] on span "Kit" at bounding box center [188, 267] width 7 height 4
click at [188, 320] on span "Kit" at bounding box center [188, 322] width 7 height 4
click at [191, 239] on span "Sub-kit" at bounding box center [188, 241] width 9 height 4
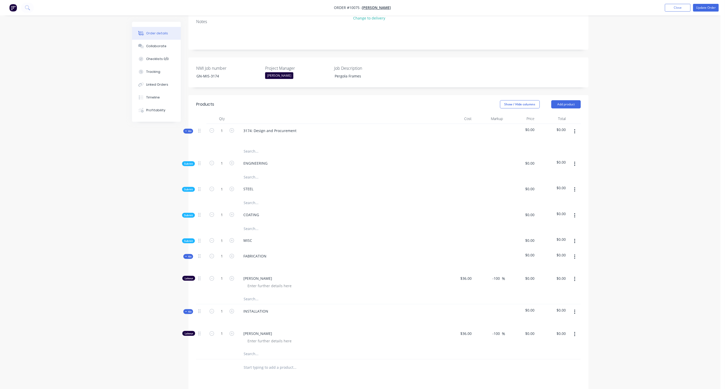
click at [189, 239] on span "Sub-kit" at bounding box center [188, 241] width 9 height 4
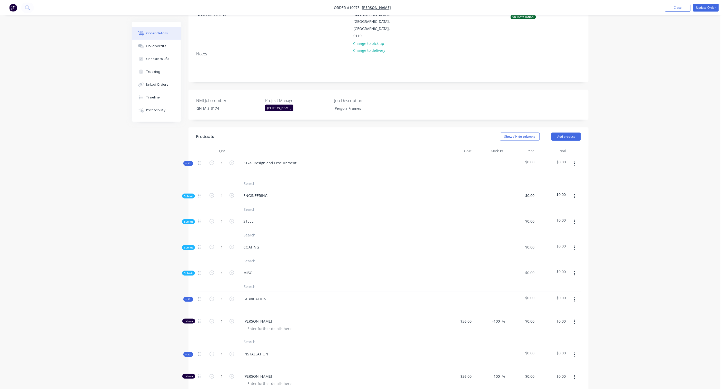
scroll to position [29, 0]
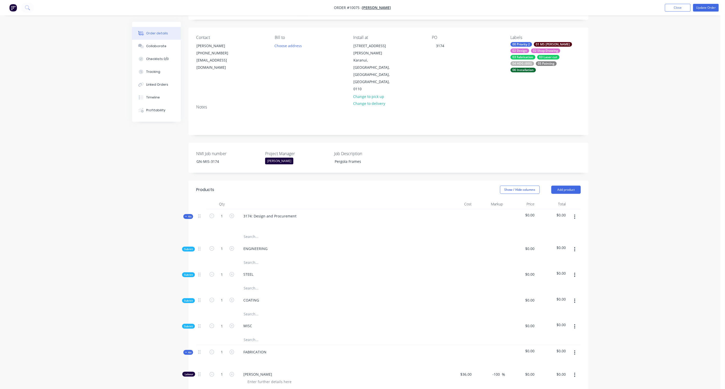
click at [574, 273] on icon "button" at bounding box center [574, 275] width 1 height 5
click at [563, 285] on div "Add product to kit" at bounding box center [556, 288] width 39 height 7
click at [558, 305] on div "Product catalogue" at bounding box center [556, 308] width 39 height 7
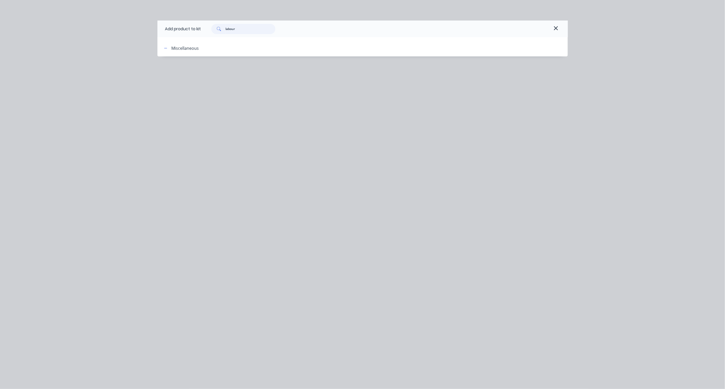
drag, startPoint x: 244, startPoint y: 33, endPoint x: 143, endPoint y: 29, distance: 101.1
click at [143, 29] on div "Add product to kit labour Miscellaneous" at bounding box center [362, 194] width 725 height 389
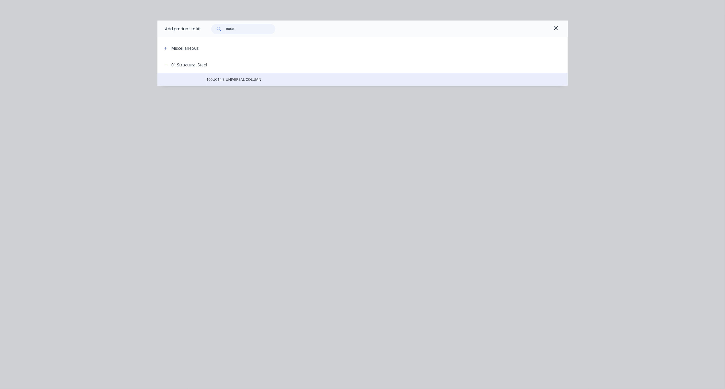
type input "100uc"
click at [222, 80] on span "100UC14.8 UNIVERSAL COLUMN" at bounding box center [351, 79] width 289 height 5
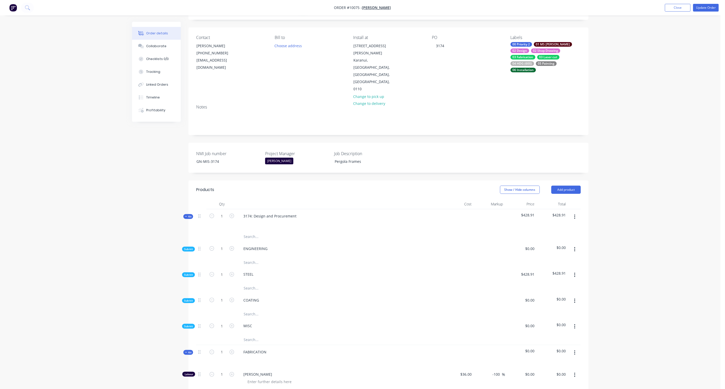
click at [190, 273] on span "Sub-kit" at bounding box center [188, 275] width 9 height 4
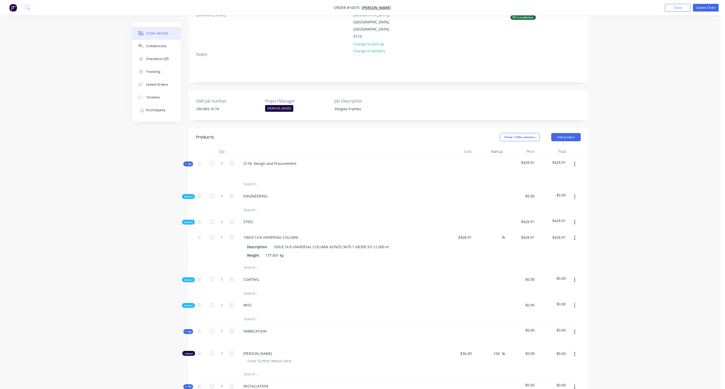
scroll to position [86, 0]
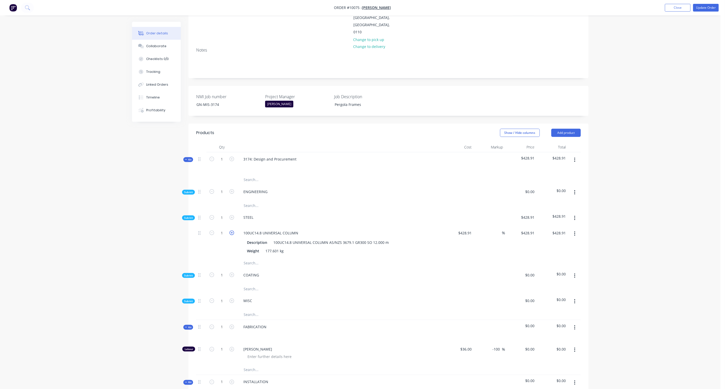
click at [232, 230] on icon "button" at bounding box center [231, 232] width 5 height 5
type input "2"
type input "$857.82"
click at [232, 230] on icon "button" at bounding box center [231, 232] width 5 height 5
type input "3"
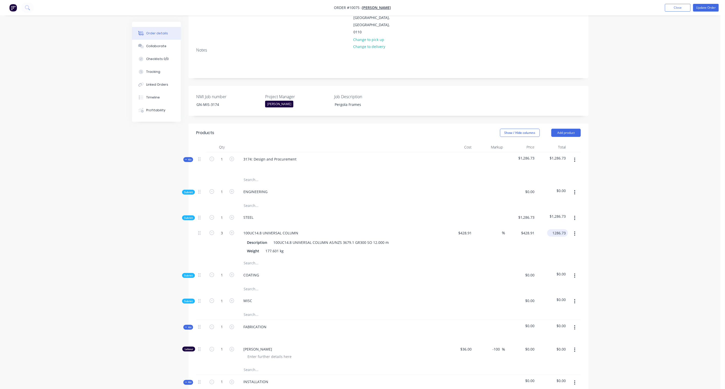
click at [563, 229] on input "1286.73" at bounding box center [558, 232] width 19 height 7
paste input "979.58"
type input "1979.58"
type input "53.85"
type input "$659.86"
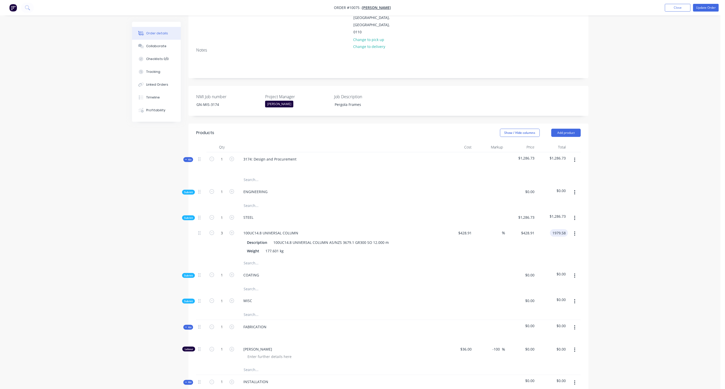
type input "$1,979.58"
click at [604, 212] on div "Order details Collaborate Checklists 0/0 Tracking Linked Orders Timeline Profit…" at bounding box center [360, 246] width 720 height 664
click at [576, 214] on button "button" at bounding box center [575, 218] width 12 height 9
click at [557, 228] on div "Add product to kit" at bounding box center [556, 231] width 39 height 7
click at [554, 248] on div "Product catalogue" at bounding box center [556, 251] width 39 height 7
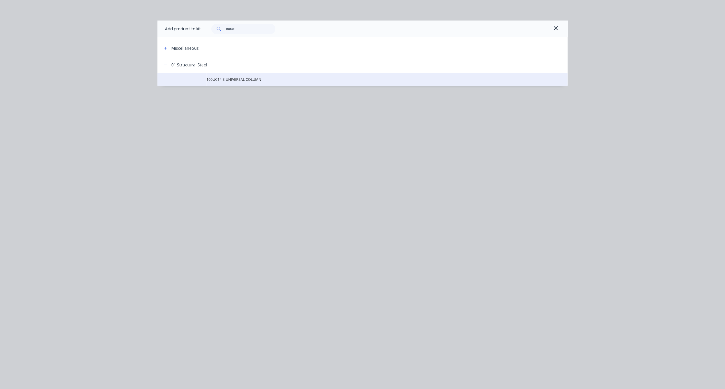
click at [242, 83] on td "100UC14.8 UNIVERSAL COLUMN" at bounding box center [387, 79] width 361 height 13
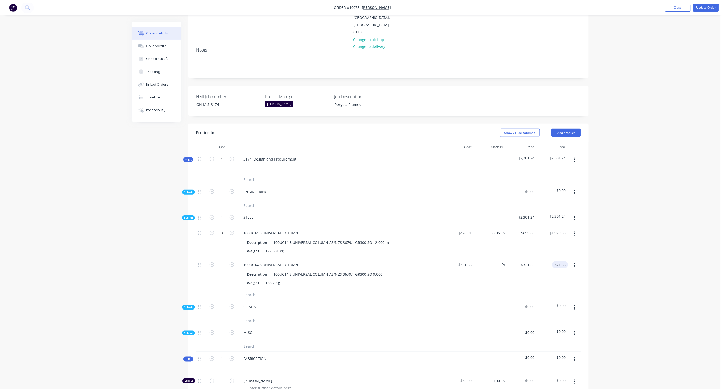
click at [566, 261] on input "321.66" at bounding box center [561, 264] width 14 height 7
paste input "494.8"
type input "494.86"
click at [621, 234] on div "Order details Collaborate Checklists 0/0 Tracking Linked Orders Timeline Profit…" at bounding box center [360, 262] width 720 height 696
type input "53.85"
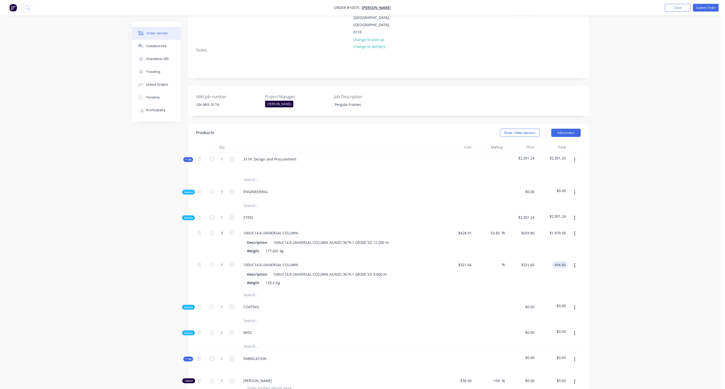
type input "$494.86"
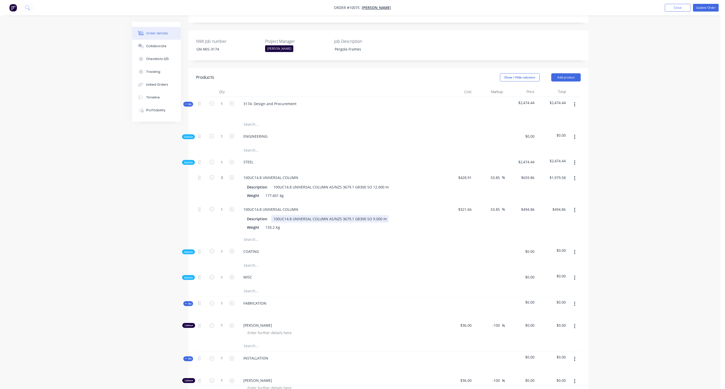
scroll to position [144, 0]
click at [575, 156] on button "button" at bounding box center [575, 160] width 12 height 9
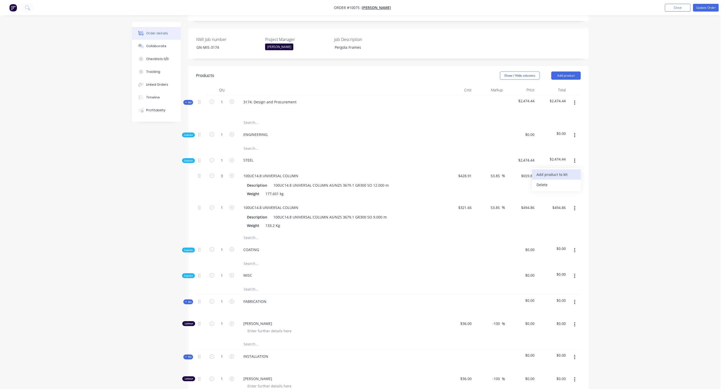
click at [570, 171] on div "Add product to kit" at bounding box center [556, 174] width 39 height 7
click at [552, 191] on div "Product catalogue" at bounding box center [556, 194] width 39 height 7
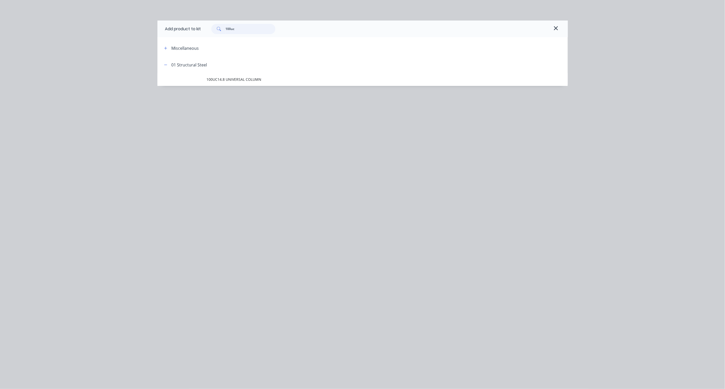
drag, startPoint x: 242, startPoint y: 30, endPoint x: 148, endPoint y: 26, distance: 94.2
click at [148, 26] on div "Add product to kit 100uc Miscellaneous 01 Structural Steel 100UC14.8 UNIVERSAL …" at bounding box center [362, 194] width 725 height 389
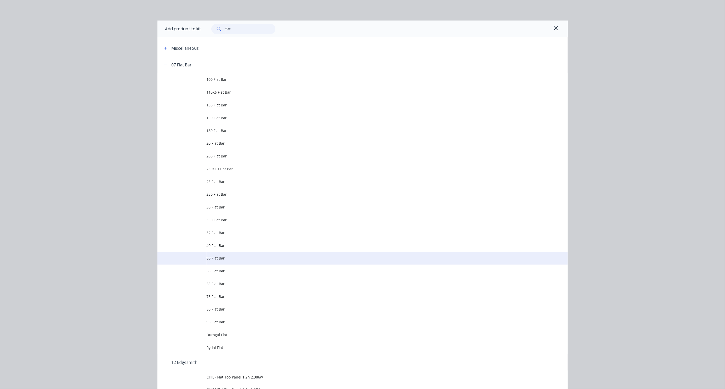
type input "flat"
click at [221, 257] on span "50 Flat Bar" at bounding box center [351, 257] width 289 height 5
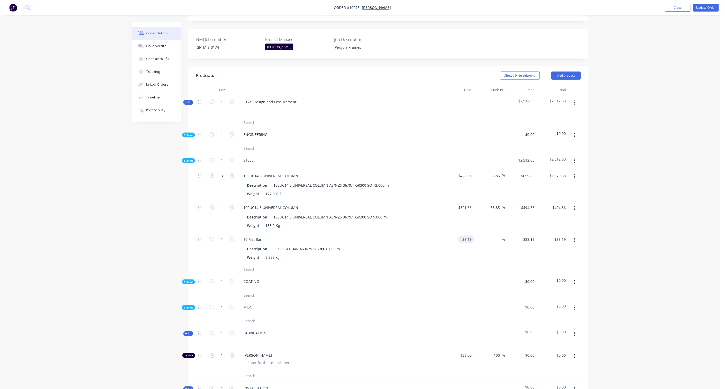
click at [468, 236] on input "38.19" at bounding box center [467, 239] width 14 height 7
paste input "40.00"
type input "$40.00"
click at [589, 221] on div "Order details Collaborate Checklists 0/0 Tracking Linked Orders Timeline Profit…" at bounding box center [360, 231] width 467 height 706
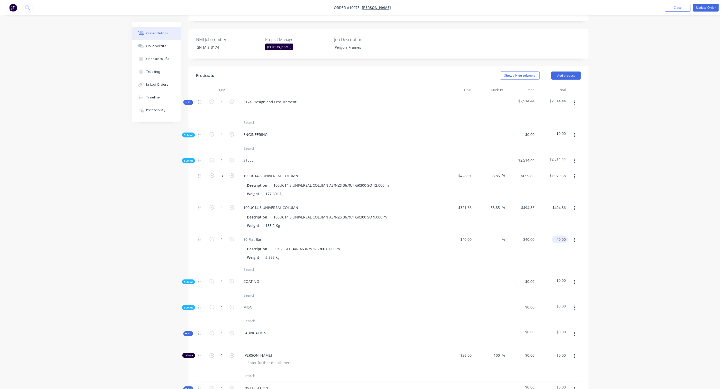
click at [560, 236] on input "40.00" at bounding box center [561, 239] width 14 height 7
paste input "61.54"
type input "61.54"
type input "53.85"
type input "$61.54"
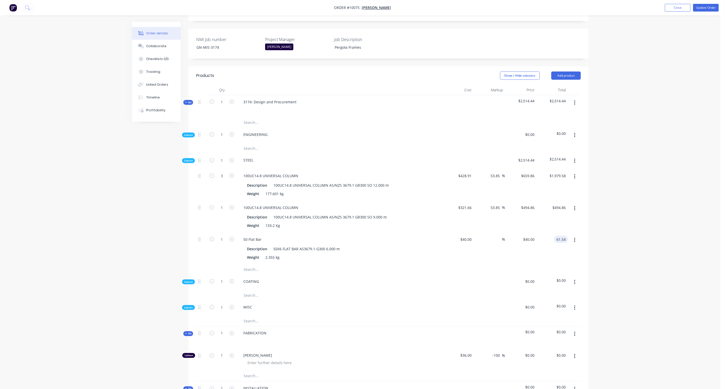
type input "$61.54"
click at [623, 211] on div "Order details Collaborate Checklists 0/0 Tracking Linked Orders Timeline Profit…" at bounding box center [360, 220] width 720 height 728
click at [575, 156] on button "button" at bounding box center [575, 160] width 12 height 9
click at [552, 171] on div "Add product to kit" at bounding box center [556, 174] width 39 height 7
click at [551, 191] on div "Product catalogue" at bounding box center [556, 194] width 39 height 7
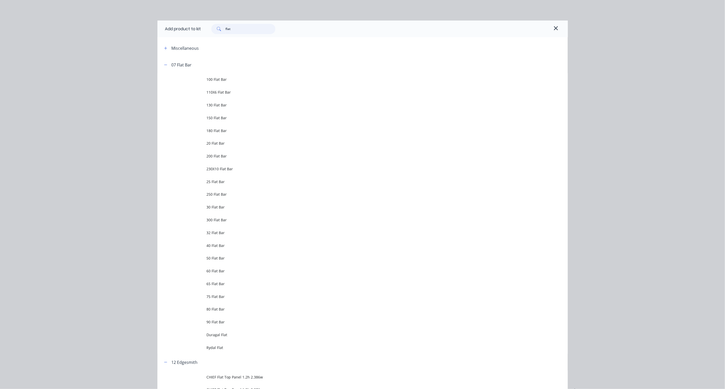
drag, startPoint x: 237, startPoint y: 31, endPoint x: 184, endPoint y: 28, distance: 53.6
click at [184, 28] on div "Add product to kit flat" at bounding box center [362, 29] width 410 height 17
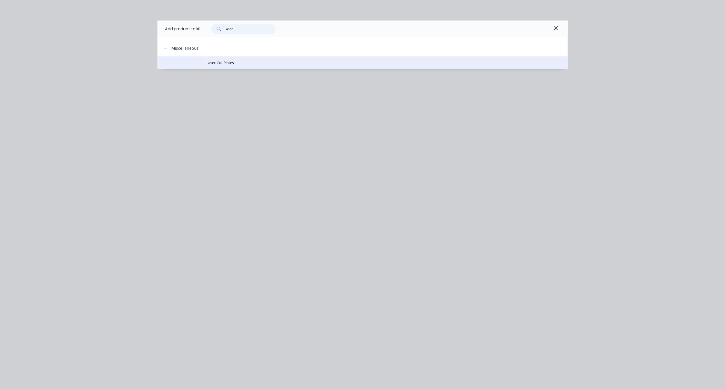
type input "laser"
click at [219, 60] on span "Laser Cut Plates" at bounding box center [351, 62] width 289 height 5
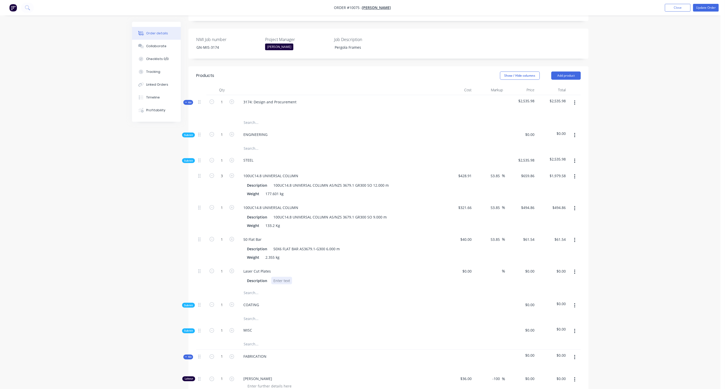
click at [282, 277] on div at bounding box center [281, 280] width 21 height 7
paste div
click at [471, 267] on input at bounding box center [468, 270] width 12 height 7
paste input "435.00"
type input "$435.00"
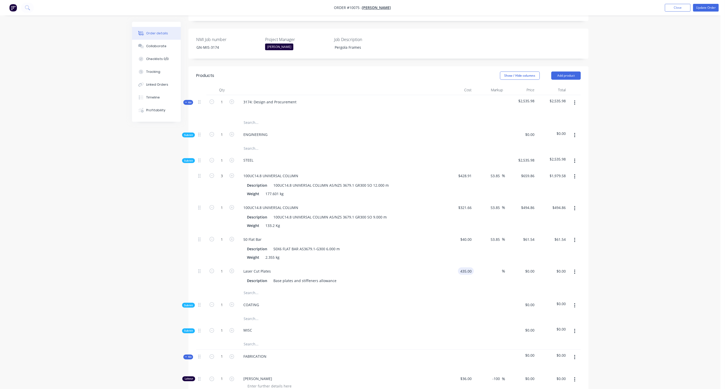
type input "$435.00"
click at [562, 267] on input "$435.00" at bounding box center [560, 270] width 16 height 7
type input "$435.00"
paste input "669.23"
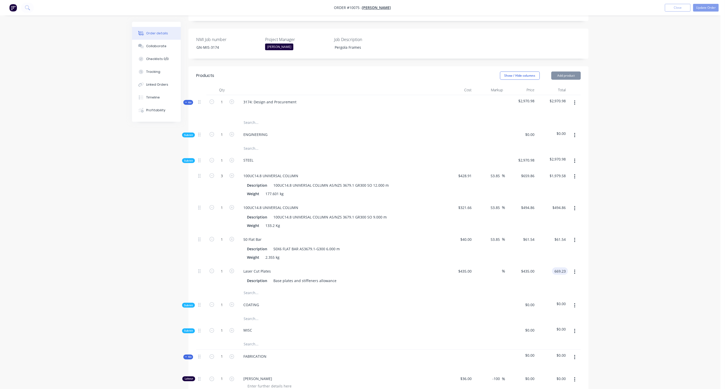
type input "669.23"
type input "53.85"
type input "$669.23"
click at [624, 246] on div "Order details Collaborate Checklists 0/0 Tracking Linked Orders Timeline Profit…" at bounding box center [360, 231] width 720 height 751
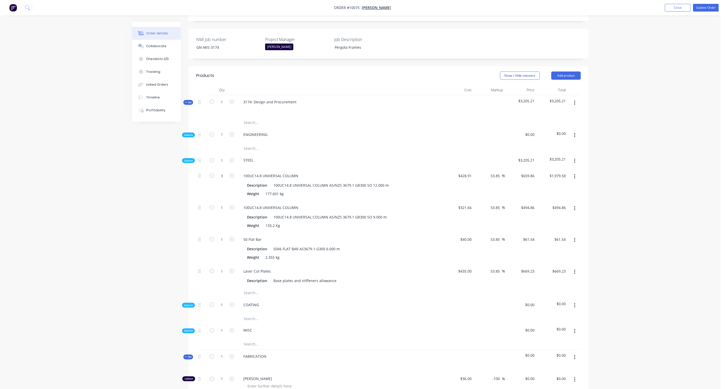
click at [575, 158] on icon "button" at bounding box center [574, 161] width 1 height 6
click at [557, 171] on div "Add product to kit" at bounding box center [556, 174] width 39 height 7
click at [558, 191] on div "Product catalogue" at bounding box center [556, 194] width 39 height 7
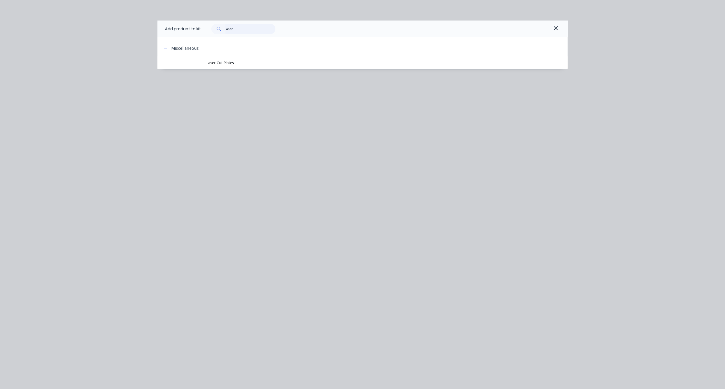
drag, startPoint x: 246, startPoint y: 30, endPoint x: 159, endPoint y: 25, distance: 87.0
click at [159, 25] on div "Add product to kit laser" at bounding box center [362, 29] width 410 height 17
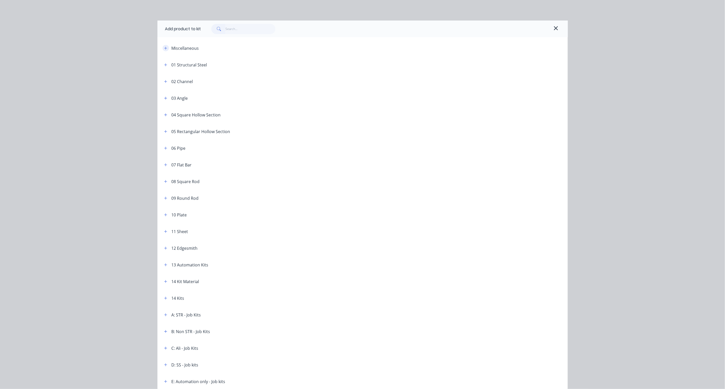
click at [164, 49] on icon "button" at bounding box center [165, 48] width 3 height 4
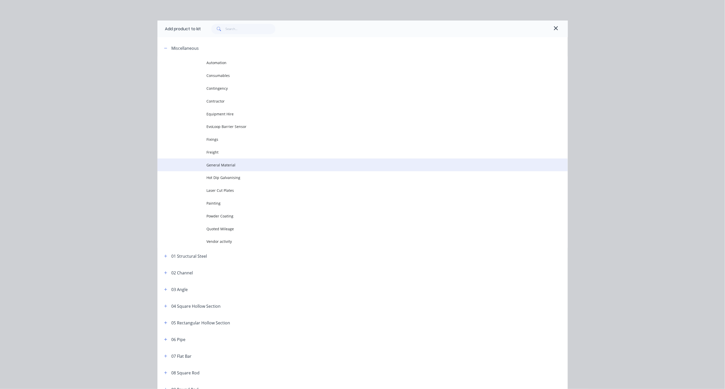
click at [230, 165] on span "General Material" at bounding box center [351, 164] width 289 height 5
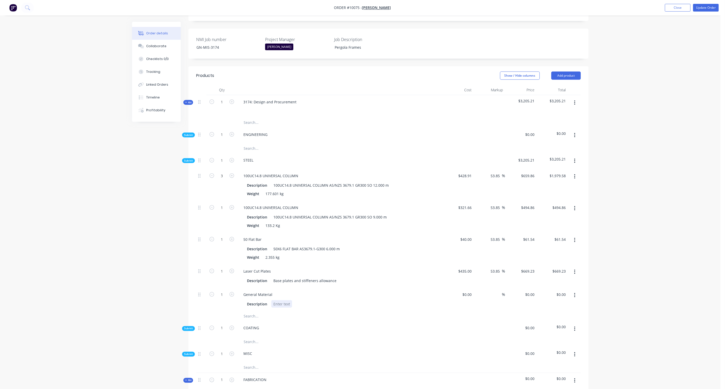
click at [286, 300] on div at bounding box center [281, 303] width 21 height 7
paste div
click at [470, 291] on input "$0.00" at bounding box center [468, 294] width 12 height 7
paste input "175.00"
type input "$175.00"
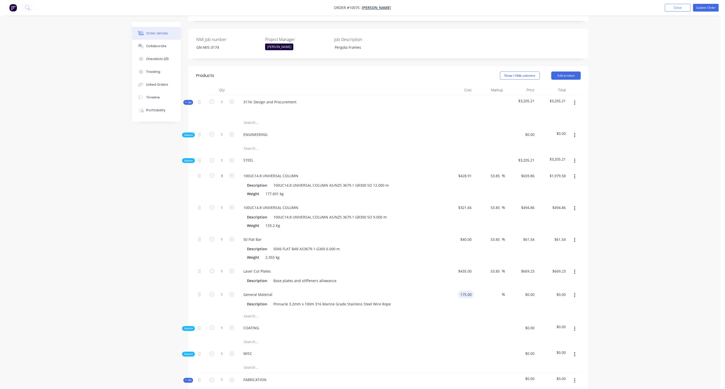
type input "$175.00"
drag, startPoint x: 560, startPoint y: 274, endPoint x: 609, endPoint y: 279, distance: 48.7
click at [560, 291] on input "$175.00" at bounding box center [560, 294] width 16 height 7
type input "$175.00"
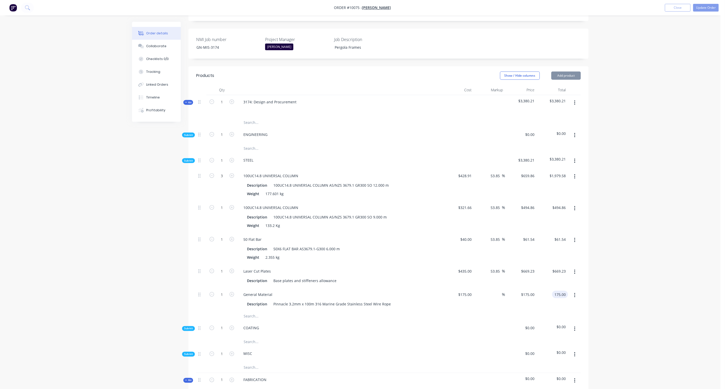
paste input "269.23"
type input "269.23"
type input "53.85"
type input "$269.23"
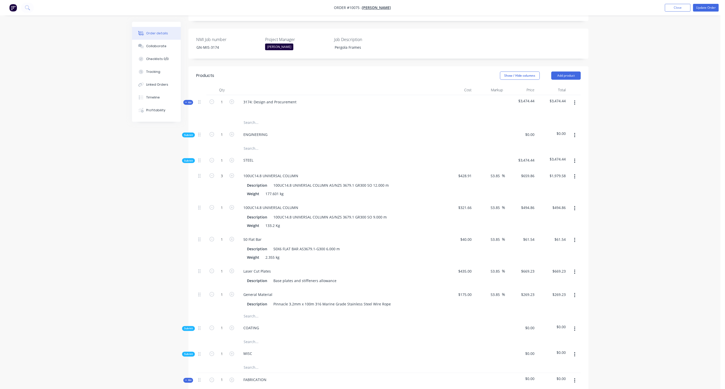
click at [627, 268] on div "Order details Collaborate Checklists 0/0 Tracking Linked Orders Timeline Profit…" at bounding box center [360, 243] width 720 height 774
click at [574, 159] on icon "button" at bounding box center [574, 161] width 1 height 5
click at [557, 171] on div "Add product to kit" at bounding box center [556, 174] width 39 height 7
click at [562, 191] on div "Product catalogue" at bounding box center [556, 194] width 39 height 7
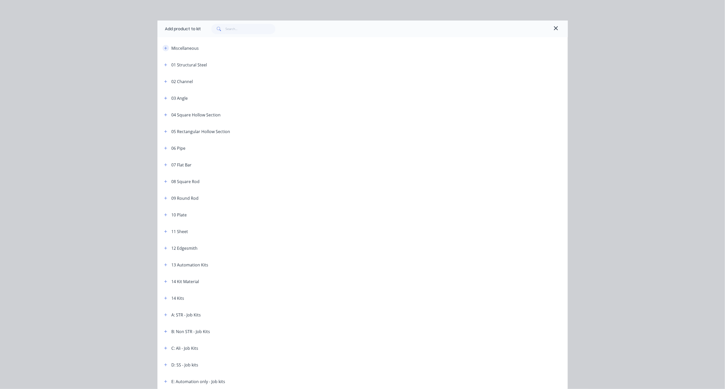
click at [164, 49] on icon "button" at bounding box center [165, 48] width 3 height 4
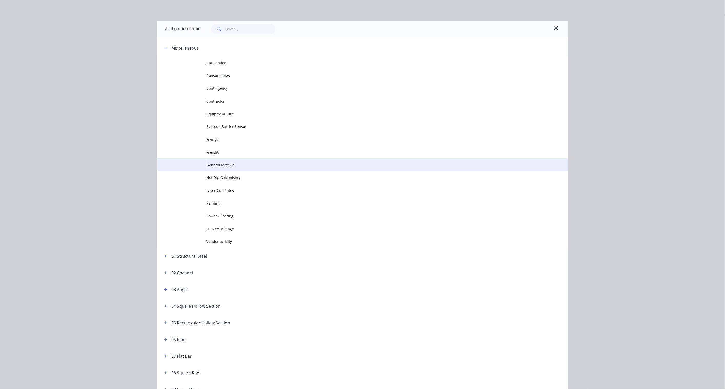
click at [227, 163] on span "General Material" at bounding box center [351, 164] width 289 height 5
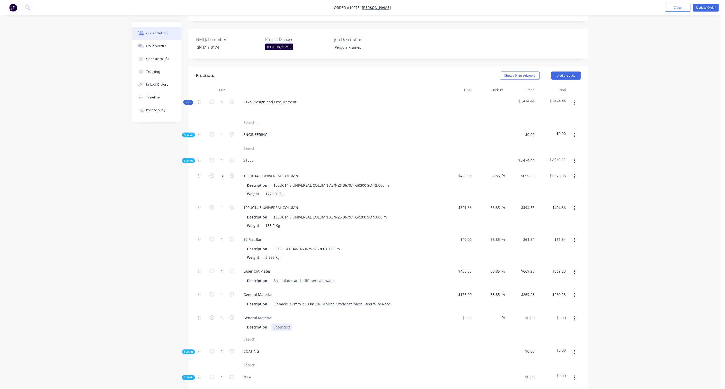
click at [287, 324] on div at bounding box center [281, 327] width 21 height 7
paste div
click at [115, 299] on div "Order details Collaborate Checklists 0/0 Tracking Linked Orders Timeline Profit…" at bounding box center [360, 254] width 720 height 797
click at [220, 314] on input "1" at bounding box center [221, 318] width 13 height 8
type input "12"
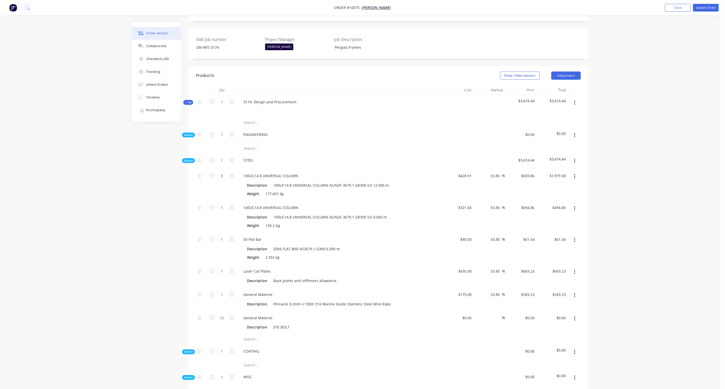
click at [181, 296] on div "Created by Neal Created 22/09/25 Required Assigned to HR Invoiced No Status Dra…" at bounding box center [360, 266] width 456 height 776
click at [471, 314] on input at bounding box center [468, 317] width 12 height 7
paste input "15.00"
type input "$15.00"
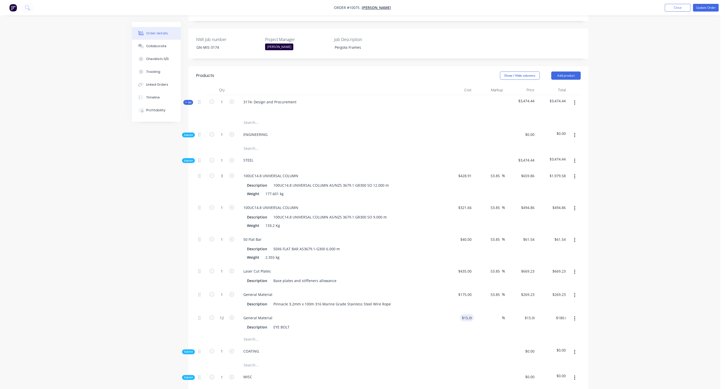
click at [672, 280] on div "Order details Collaborate Checklists 0/0 Tracking Linked Orders Timeline Profit…" at bounding box center [360, 254] width 720 height 797
drag, startPoint x: 558, startPoint y: 296, endPoint x: 564, endPoint y: 296, distance: 6.2
click at [558, 314] on input "180.00" at bounding box center [560, 317] width 16 height 7
paste input "276.92"
type input "276.92"
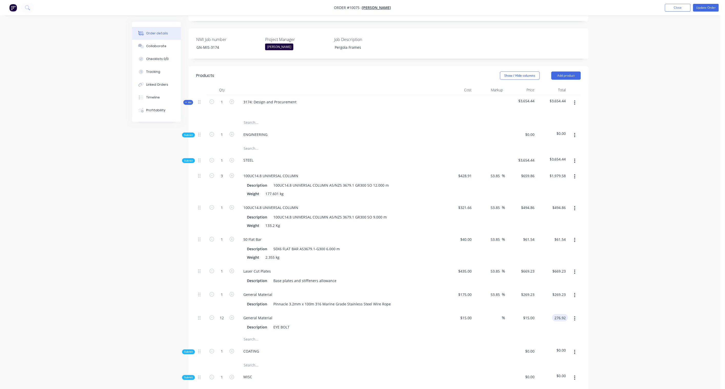
type input "53.84"
type input "$23.0767"
type input "$276.92"
click at [619, 291] on div "Order details Collaborate Checklists 0/0 Tracking Linked Orders Timeline Profit…" at bounding box center [360, 254] width 720 height 797
click at [574, 158] on icon "button" at bounding box center [574, 161] width 1 height 6
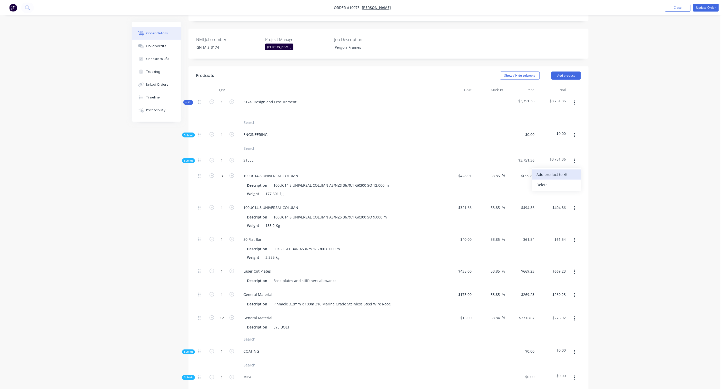
click at [568, 171] on div "Add product to kit" at bounding box center [556, 174] width 39 height 7
click at [559, 191] on div "Product catalogue" at bounding box center [556, 194] width 39 height 7
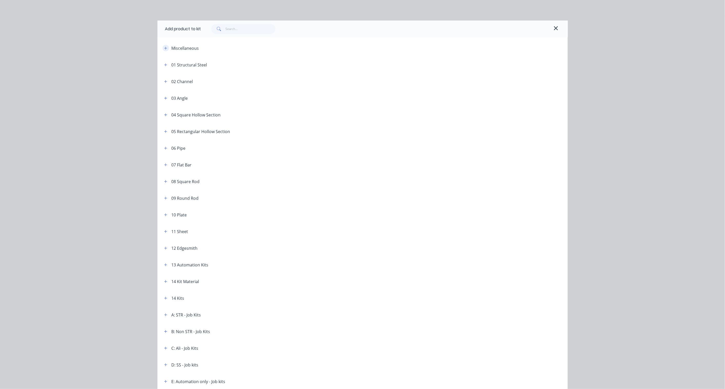
click at [163, 48] on button "button" at bounding box center [166, 48] width 6 height 6
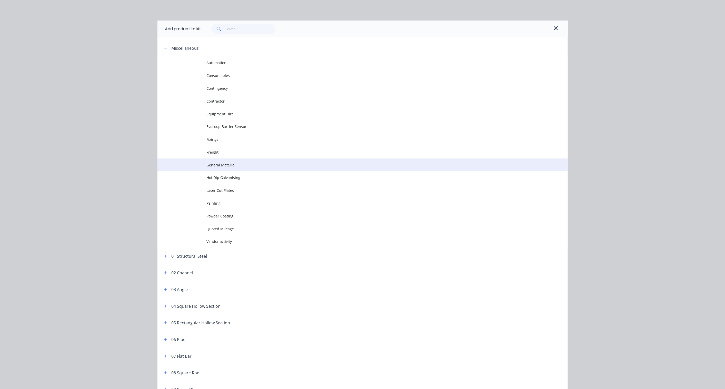
click at [223, 165] on span "General Material" at bounding box center [351, 164] width 289 height 5
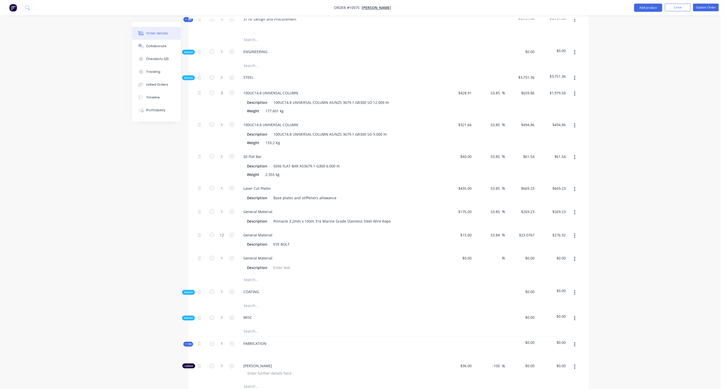
scroll to position [229, 0]
click at [283, 261] on div at bounding box center [281, 264] width 21 height 7
paste div
drag, startPoint x: 222, startPoint y: 236, endPoint x: 234, endPoint y: 235, distance: 11.9
click at [222, 252] on input "1" at bounding box center [221, 256] width 13 height 8
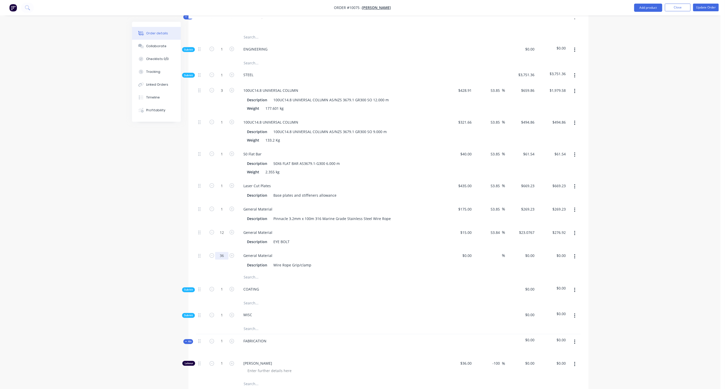
type input "36"
click at [174, 235] on div "Created by Neal Created 22/09/25 Required Assigned to HR Invoiced No Status Dra…" at bounding box center [360, 192] width 456 height 799
click at [466, 252] on div "$0.00" at bounding box center [467, 255] width 14 height 7
paste input "6.00"
type input "$6.00"
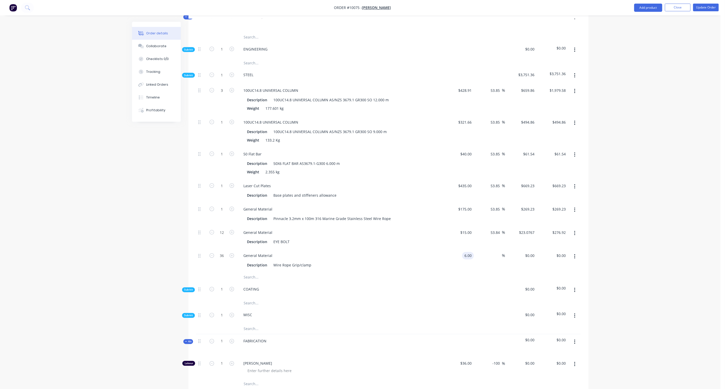
type input "$6.00"
click at [637, 234] on div "Order details Collaborate Checklists 0/0 Tracking Linked Orders Timeline Profit…" at bounding box center [360, 181] width 720 height 821
click at [563, 252] on input "216.00" at bounding box center [560, 255] width 16 height 7
paste input "332.31"
type input "332.31"
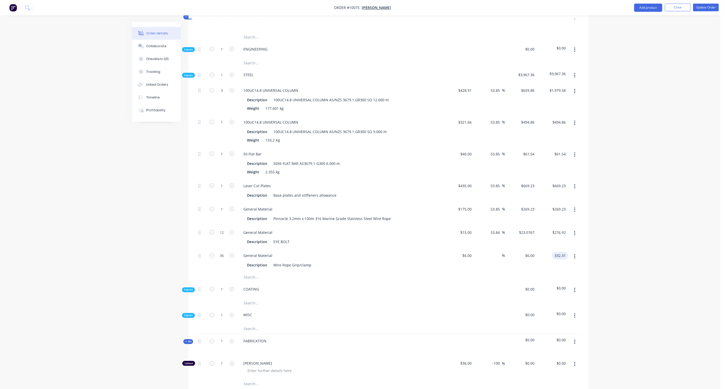
type input "53.85"
type input "$9.2308"
type input "$332.31"
click at [608, 233] on div "Order details Collaborate Checklists 0/0 Tracking Linked Orders Timeline Profit…" at bounding box center [360, 181] width 720 height 821
click at [574, 287] on icon "button" at bounding box center [574, 290] width 1 height 6
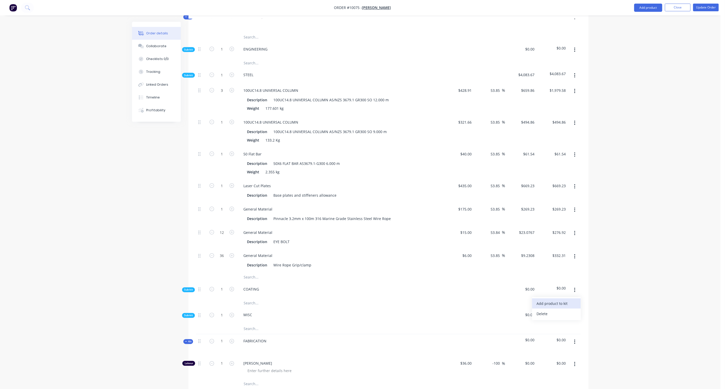
click at [560, 300] on div "Add product to kit" at bounding box center [556, 303] width 39 height 7
click at [552, 320] on div "Product catalogue" at bounding box center [556, 323] width 39 height 7
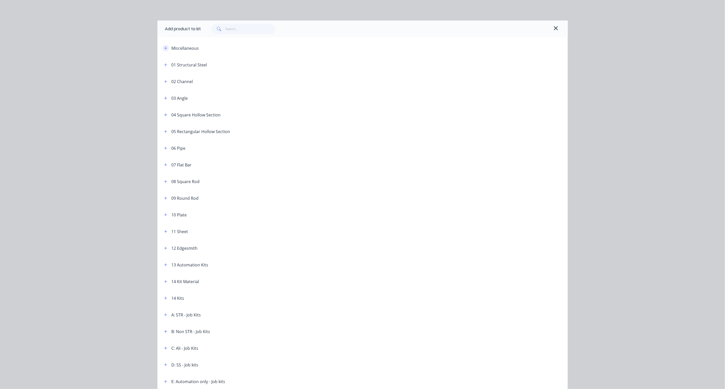
click at [165, 46] on button "button" at bounding box center [166, 48] width 6 height 6
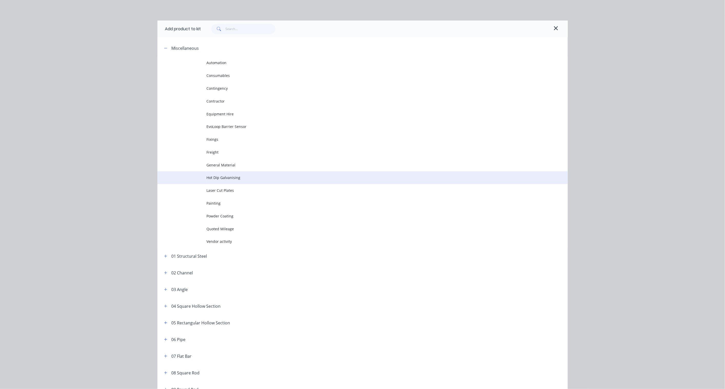
click at [234, 176] on span "Hot Dip Galvanising" at bounding box center [351, 177] width 289 height 5
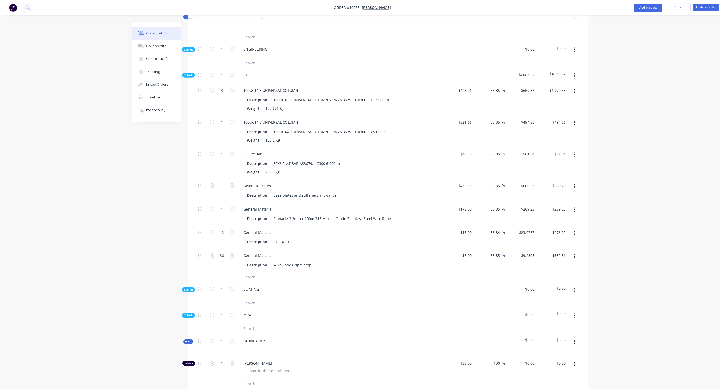
click at [187, 287] on div "Sub-kit" at bounding box center [188, 289] width 13 height 5
click at [188, 288] on span "Sub-kit" at bounding box center [188, 290] width 9 height 4
click at [279, 310] on div at bounding box center [281, 313] width 21 height 7
click at [470, 301] on input "$0.00" at bounding box center [468, 304] width 12 height 7
paste input "1935.20"
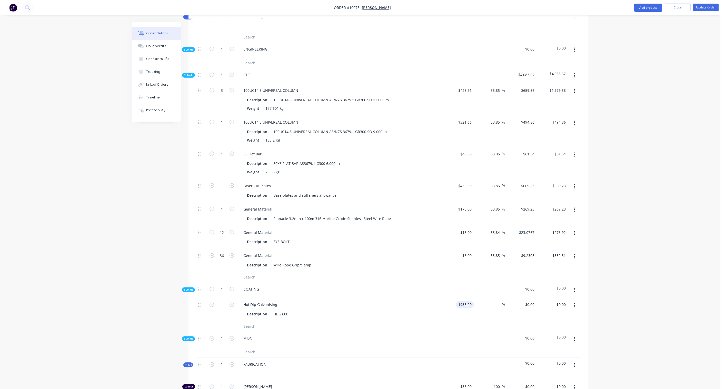
type input "$1,935.20"
drag, startPoint x: 559, startPoint y: 283, endPoint x: 568, endPoint y: 284, distance: 9.5
click at [559, 301] on input "$1,935.20" at bounding box center [558, 304] width 19 height 7
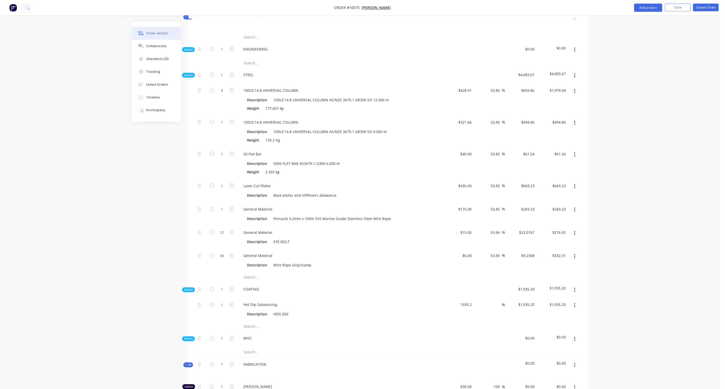
type input "$1,935.20"
paste input "2764.57"
type input "2764.57"
type input "42.86"
type input "$2,764.57"
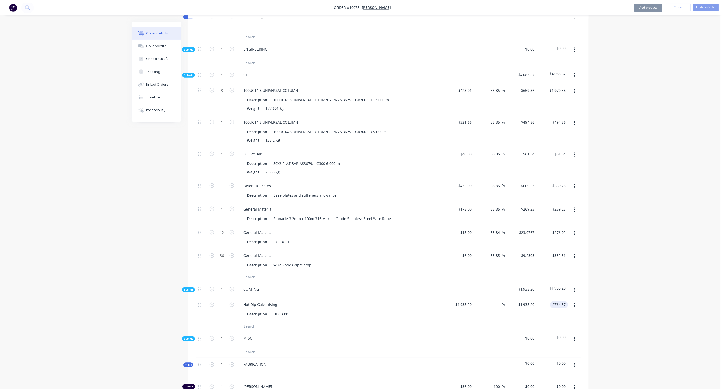
type input "$2,764.57"
click at [626, 272] on div "Order details Collaborate Checklists 0/0 Tracking Linked Orders Timeline Profit…" at bounding box center [360, 193] width 720 height 844
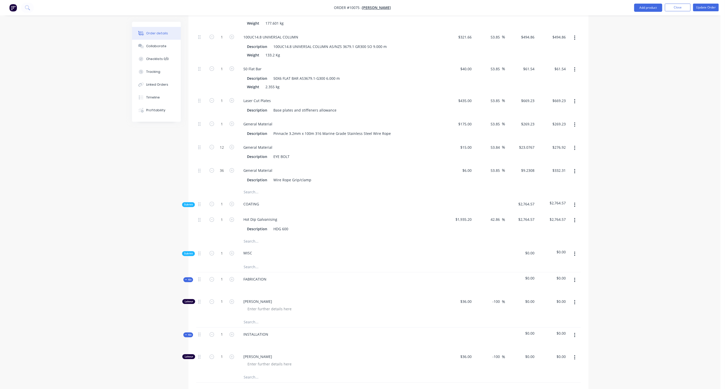
scroll to position [314, 0]
click at [575, 200] on button "button" at bounding box center [575, 204] width 12 height 9
click at [560, 215] on div "Add product to kit" at bounding box center [556, 218] width 39 height 7
click at [568, 235] on div "Product catalogue" at bounding box center [556, 238] width 39 height 7
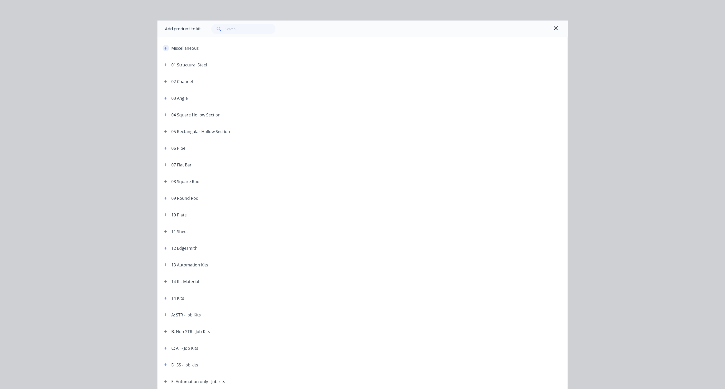
click at [164, 47] on icon "button" at bounding box center [165, 48] width 3 height 4
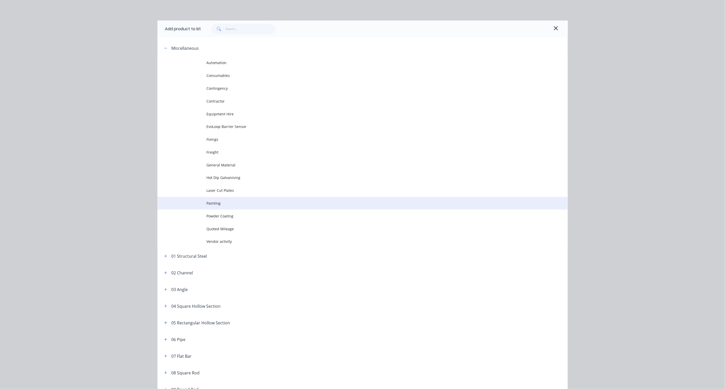
click at [217, 200] on td "Painting" at bounding box center [387, 203] width 361 height 13
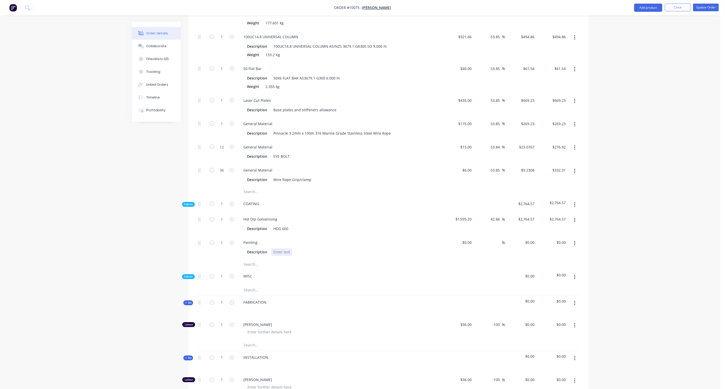
click at [276, 248] on div at bounding box center [281, 251] width 21 height 7
paste div
click at [309, 248] on div "Description Epoxy paint system" at bounding box center [339, 251] width 188 height 7
click at [305, 248] on div "Epoxy paint system" at bounding box center [289, 251] width 37 height 7
click at [472, 239] on input at bounding box center [468, 242] width 12 height 7
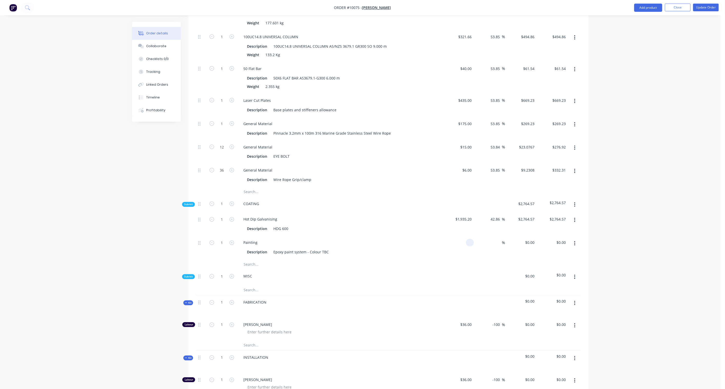
paste input "2250.00"
type input "$2,250.00"
click at [654, 228] on div "Order details Collaborate Checklists 0/0 Tracking Linked Orders Timeline Profit…" at bounding box center [360, 119] width 720 height 867
drag, startPoint x: 563, startPoint y: 220, endPoint x: 568, endPoint y: 223, distance: 6.0
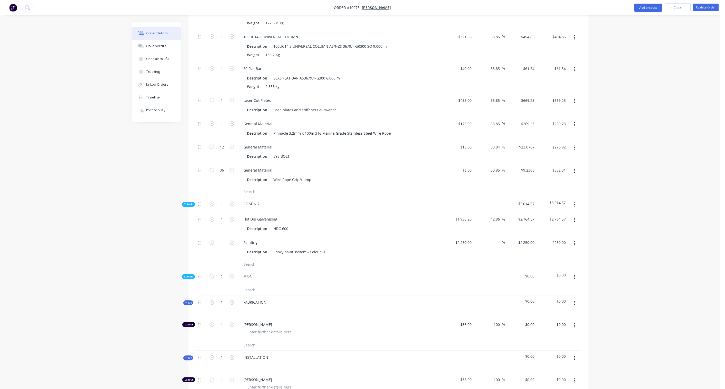
click at [563, 239] on input "2250.00" at bounding box center [558, 242] width 19 height 7
paste input "3214.29"
type input "3214.29"
type input "42.86"
type input "$3,214.29"
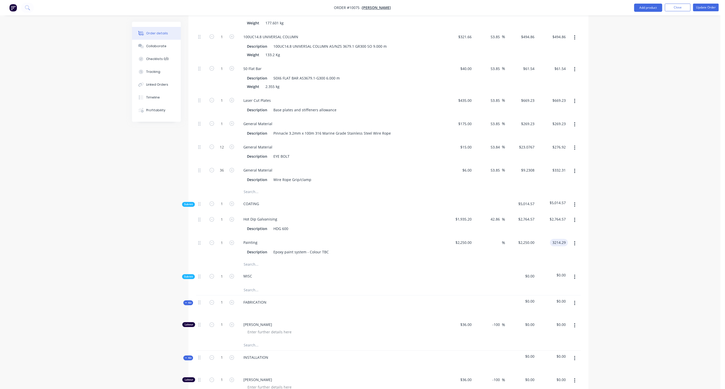
type input "$3,214.29"
click at [631, 222] on div "Order details Collaborate Checklists 0/0 Tracking Linked Orders Timeline Profit…" at bounding box center [360, 119] width 720 height 867
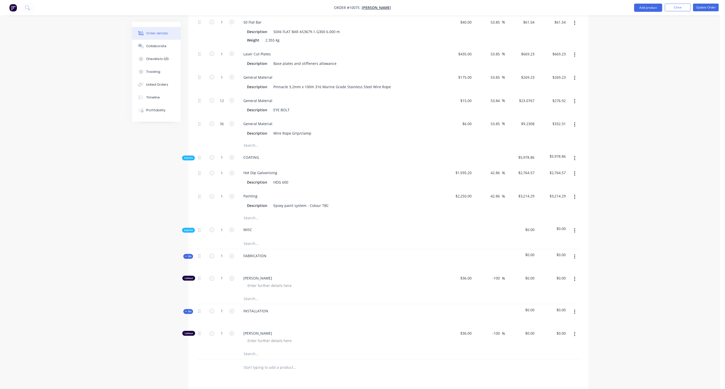
scroll to position [371, 0]
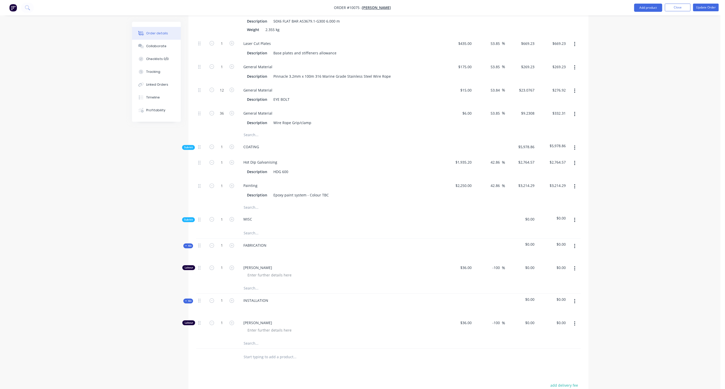
click at [577, 216] on button "button" at bounding box center [575, 220] width 12 height 9
click at [554, 230] on div "Add product to kit" at bounding box center [556, 233] width 39 height 7
click at [555, 250] on div "Product catalogue" at bounding box center [556, 253] width 39 height 7
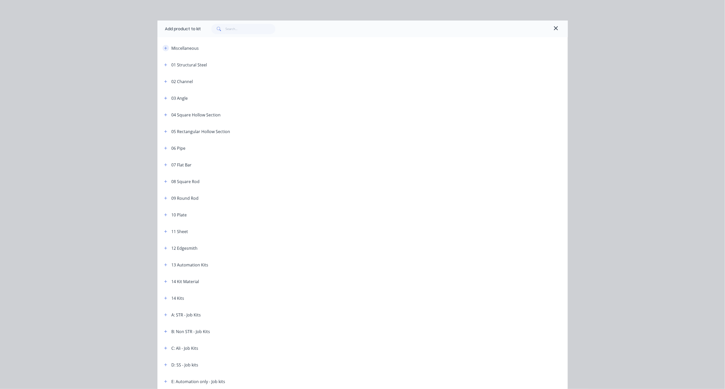
click at [165, 49] on icon "button" at bounding box center [165, 48] width 3 height 4
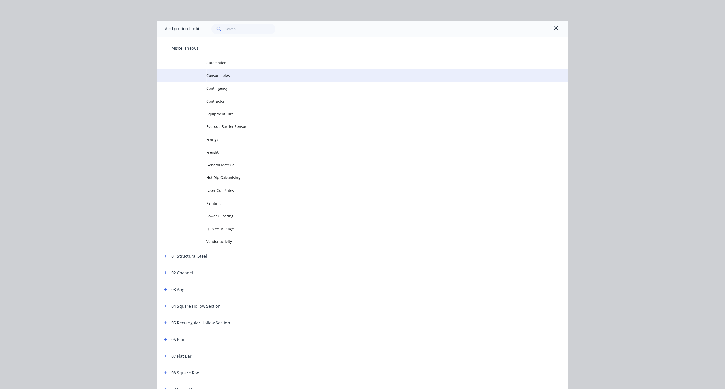
click at [228, 76] on span "Consumables" at bounding box center [351, 75] width 289 height 5
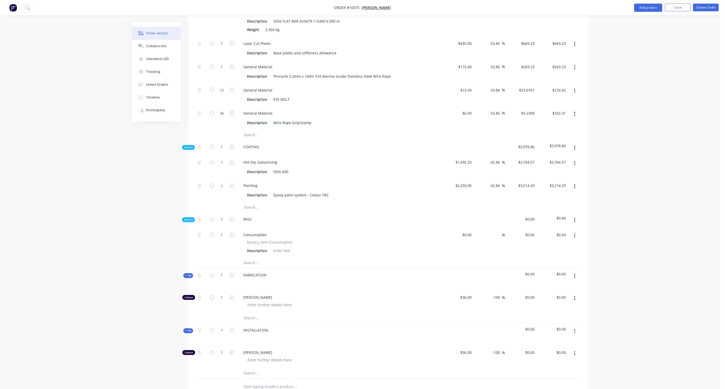
click at [575, 217] on icon "button" at bounding box center [574, 220] width 1 height 6
click at [566, 230] on div "Add product to kit" at bounding box center [556, 233] width 39 height 7
click at [560, 250] on div "Product catalogue" at bounding box center [556, 253] width 39 height 7
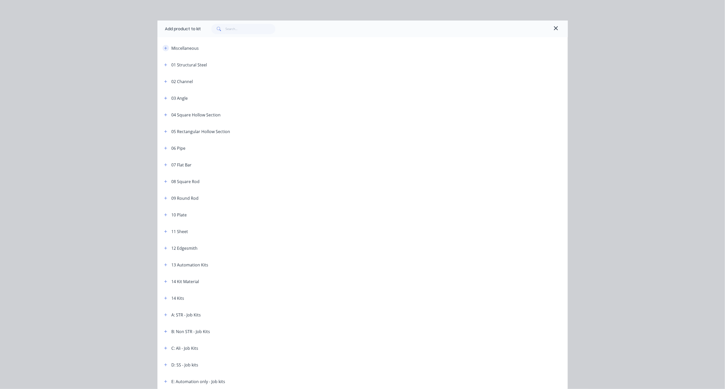
click at [164, 48] on icon "button" at bounding box center [165, 48] width 3 height 4
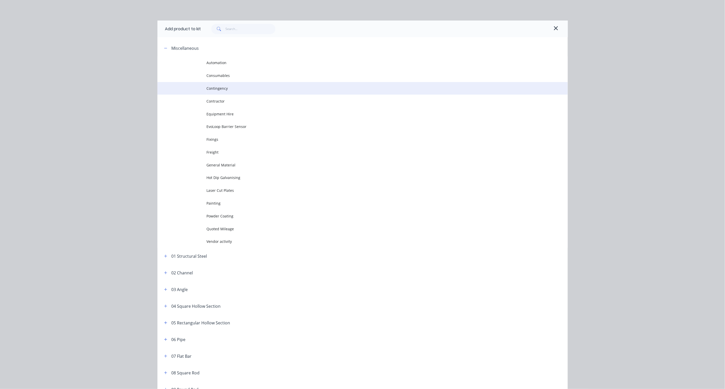
click at [229, 90] on span "Contingency" at bounding box center [351, 88] width 289 height 5
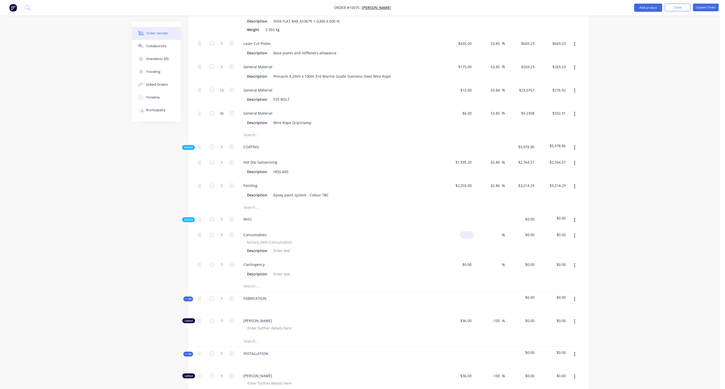
click at [469, 231] on input at bounding box center [468, 234] width 12 height 7
paste input "558.37"
type input "$558.37"
click at [614, 206] on div "Order details Collaborate Checklists 0/0 Tracking Linked Orders Timeline Profit…" at bounding box center [360, 89] width 720 height 921
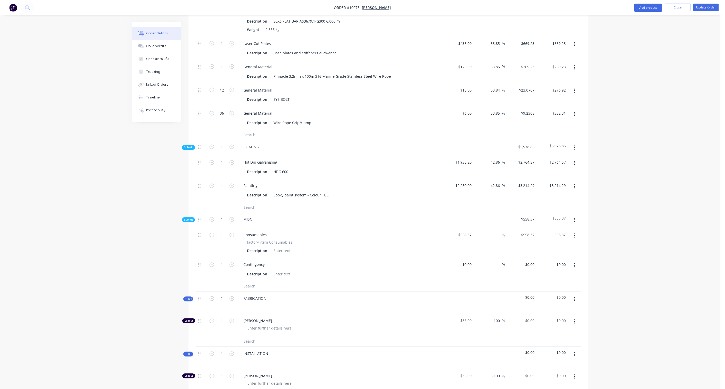
click at [566, 231] on input "558.37" at bounding box center [560, 234] width 16 height 7
paste input "850.00"
type input "850.00"
type input "52.23"
type input "$850.00"
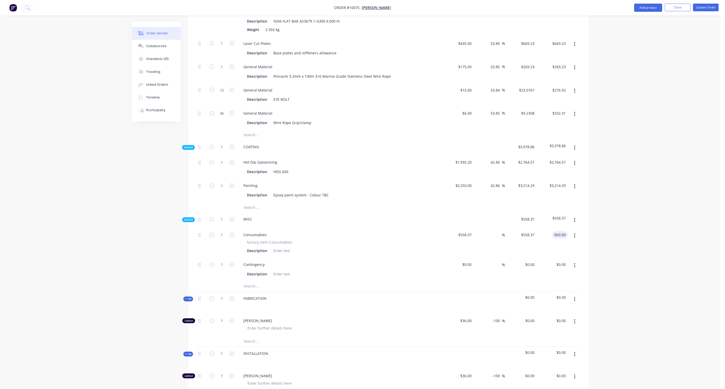
type input "$850.00"
click at [659, 200] on div "Order details Collaborate Checklists 0/0 Tracking Linked Orders Timeline Profit…" at bounding box center [360, 89] width 720 height 921
click at [469, 261] on input at bounding box center [471, 264] width 6 height 7
paste input "540.00"
type input "$540.00"
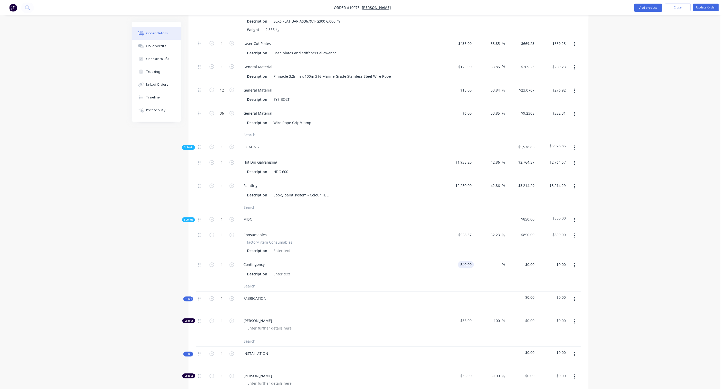
type input "$540.00"
click at [703, 245] on div "Order details Collaborate Checklists 0/0 Tracking Linked Orders Timeline Profit…" at bounding box center [360, 89] width 720 height 921
click at [562, 261] on input "540.00" at bounding box center [561, 264] width 14 height 7
paste input "1905.82"
type input "1905.82"
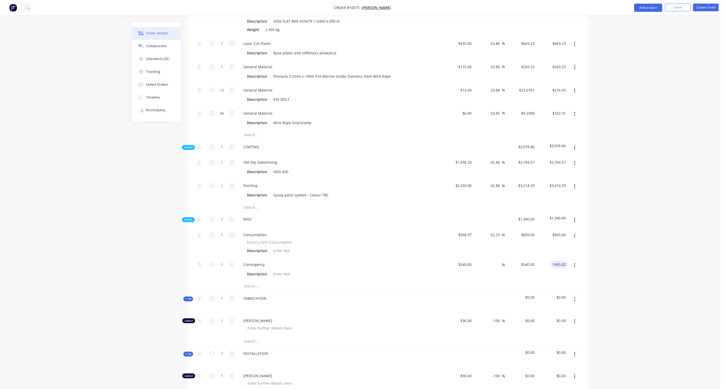
type input "252.93"
type input "$1,905.82"
click at [629, 237] on div "Order details Collaborate Checklists 0/0 Tracking Linked Orders Timeline Profit…" at bounding box center [360, 89] width 720 height 921
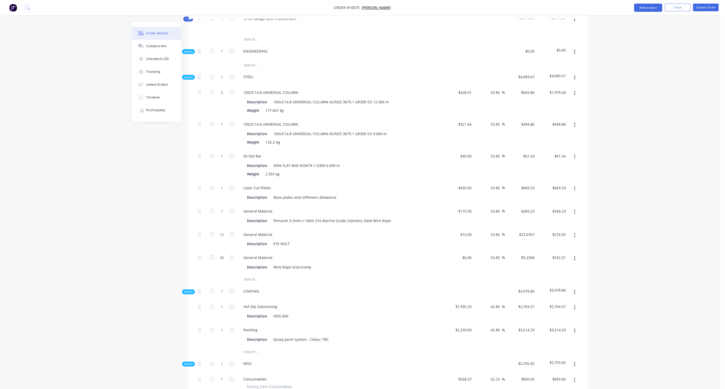
scroll to position [172, 0]
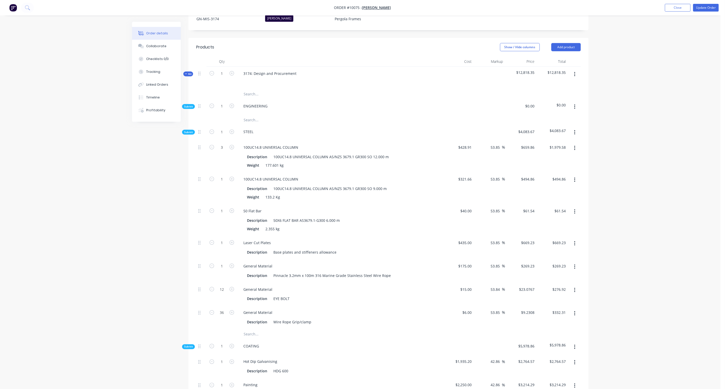
click at [575, 104] on icon "button" at bounding box center [574, 107] width 1 height 6
click at [566, 117] on div "Add product to kit" at bounding box center [556, 120] width 39 height 7
click at [562, 137] on div "Product catalogue" at bounding box center [556, 140] width 39 height 7
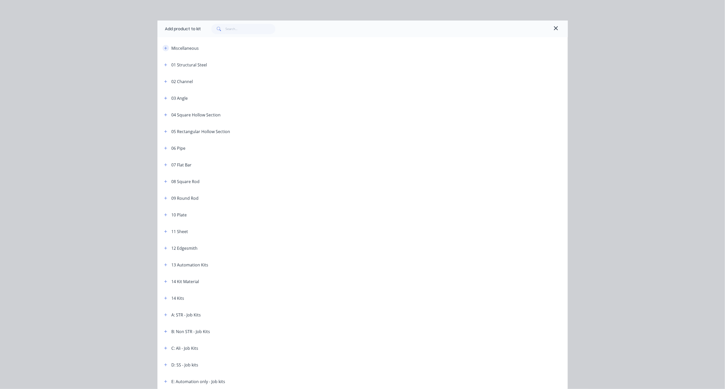
click at [163, 45] on header "Miscellaneous" at bounding box center [362, 48] width 410 height 17
click at [163, 45] on button "button" at bounding box center [166, 48] width 6 height 6
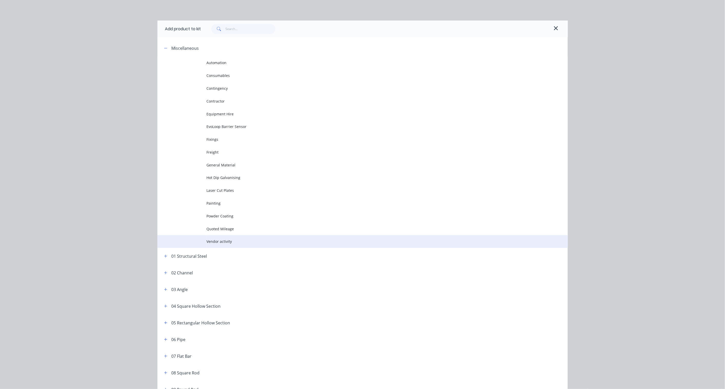
click at [234, 239] on span "Vendor activity" at bounding box center [351, 241] width 289 height 5
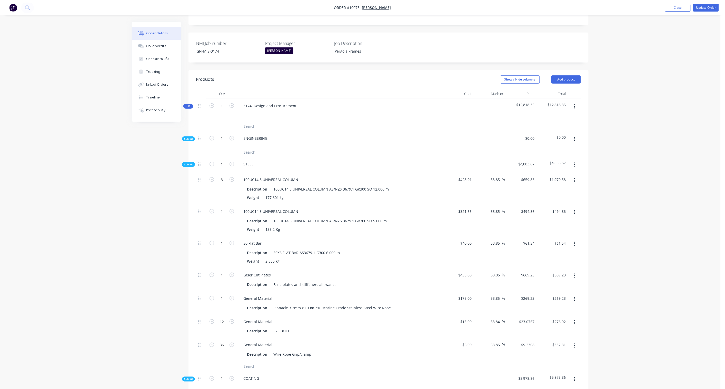
scroll to position [58, 0]
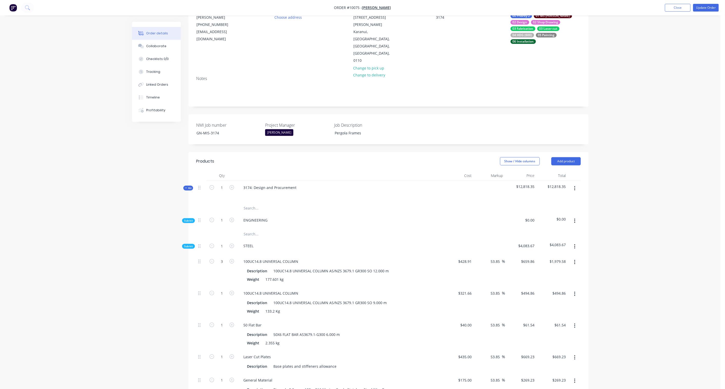
click at [191, 219] on span "Sub-kit" at bounding box center [188, 221] width 9 height 4
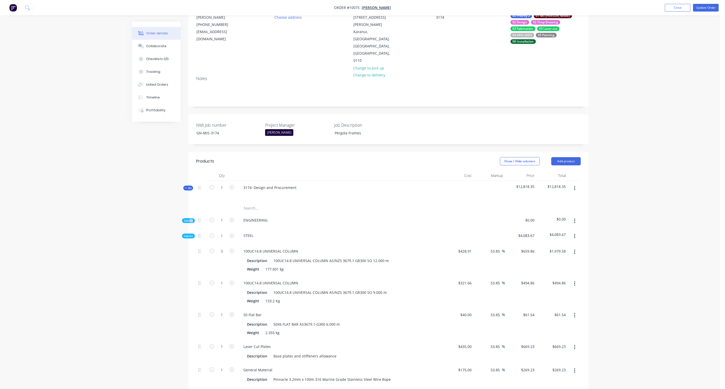
click at [191, 219] on span "Sub-kit" at bounding box center [188, 221] width 9 height 4
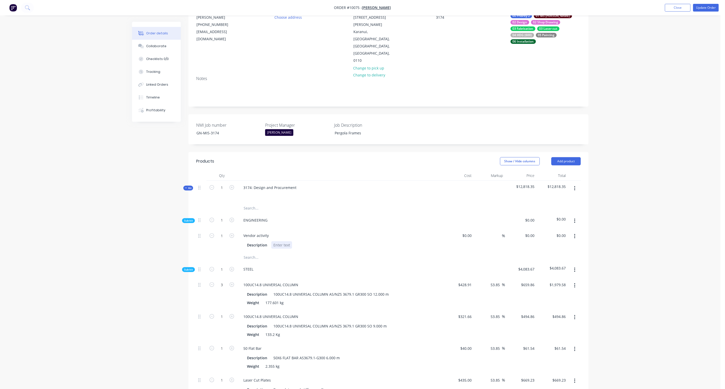
click at [284, 241] on div at bounding box center [281, 244] width 21 height 7
paste div
click at [474, 229] on div "%" at bounding box center [490, 240] width 32 height 23
click at [466, 229] on div "$0.00" at bounding box center [458, 240] width 32 height 23
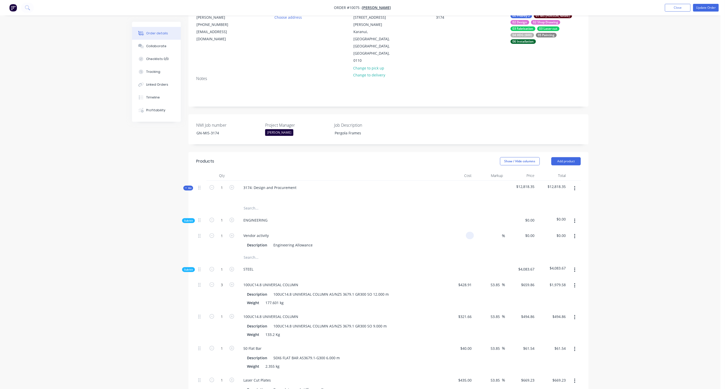
paste input "1800.00"
type input "$1,800.00"
click at [558, 232] on input "1800.00" at bounding box center [558, 235] width 19 height 7
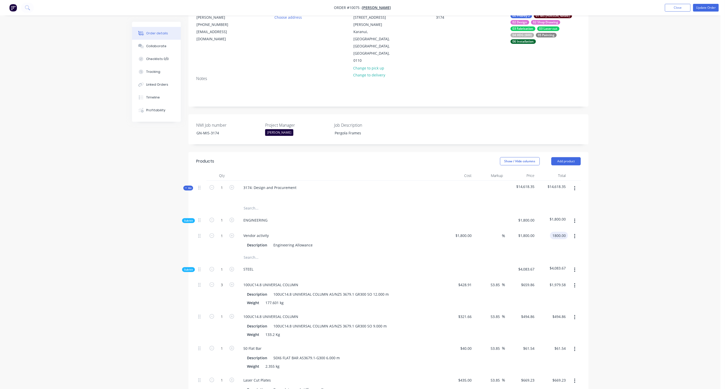
paste input "2117.65"
type input "2117.65"
type input "17.65"
type input "$2,117.65"
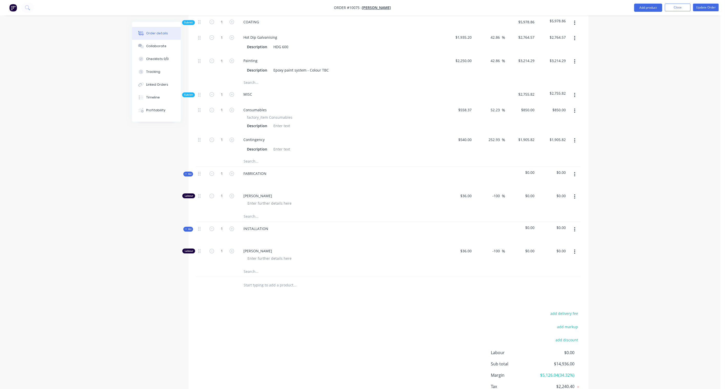
scroll to position [534, 0]
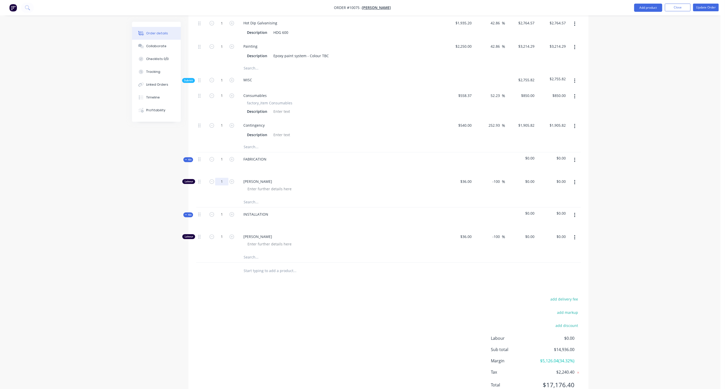
click at [222, 178] on input "1" at bounding box center [221, 182] width 13 height 8
type input "50"
drag, startPoint x: 223, startPoint y: 215, endPoint x: 231, endPoint y: 216, distance: 8.3
click at [223, 233] on input "1" at bounding box center [221, 237] width 13 height 8
type input "24"
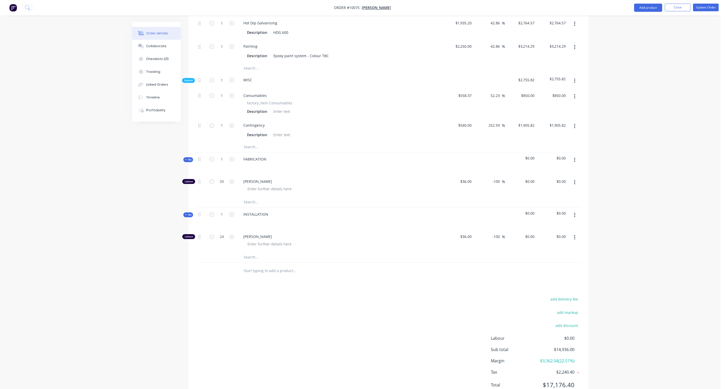
click at [534, 178] on input "0" at bounding box center [531, 181] width 12 height 7
type input "105"
type input "191.67"
type input "$105.00"
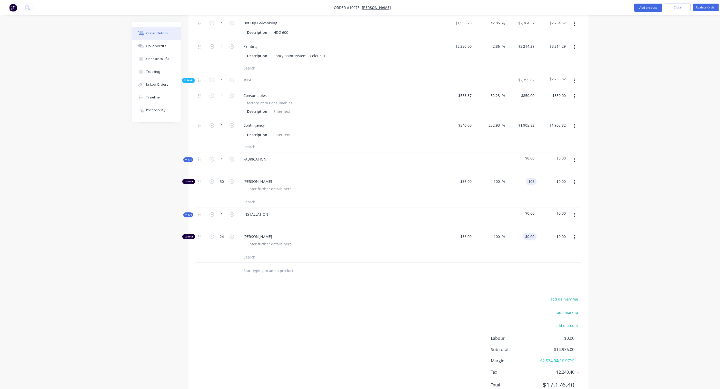
type input "$5,250.00"
click at [530, 233] on div "0 0" at bounding box center [533, 236] width 8 height 7
type input "105"
type input "191.67"
type input "$105.00"
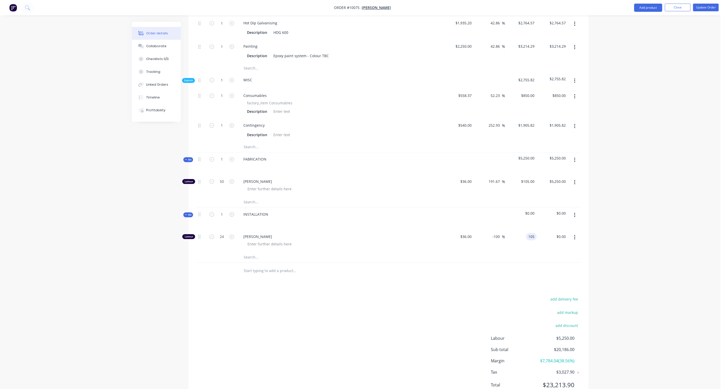
type input "$2,520.00"
click at [453, 264] on div "Products Show / Hide columns Add product Qty Cost Markup Price Total Kit 1 3174…" at bounding box center [388, 39] width 400 height 726
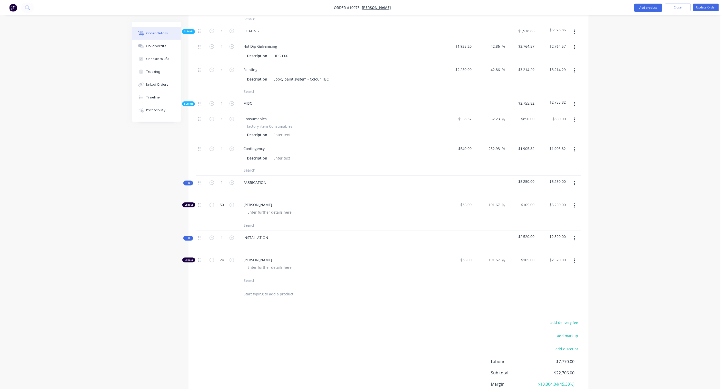
scroll to position [511, 0]
click at [529, 255] on input "$105.00" at bounding box center [529, 258] width 16 height 7
type input "100"
type input "177.78"
type input "$100.00"
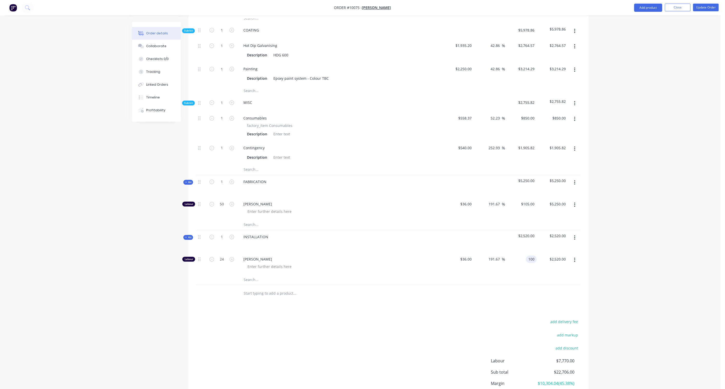
type input "$2,400.00"
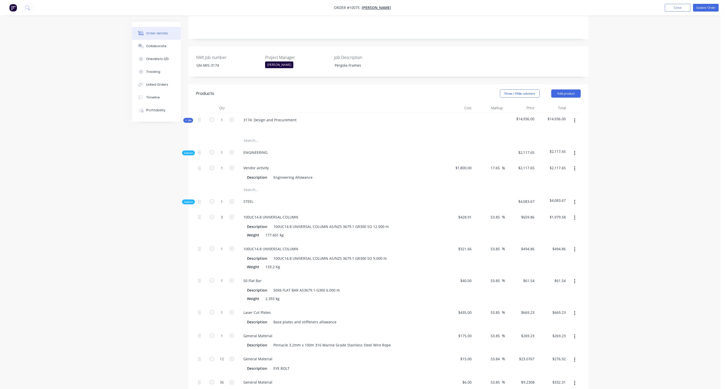
scroll to position [27, 0]
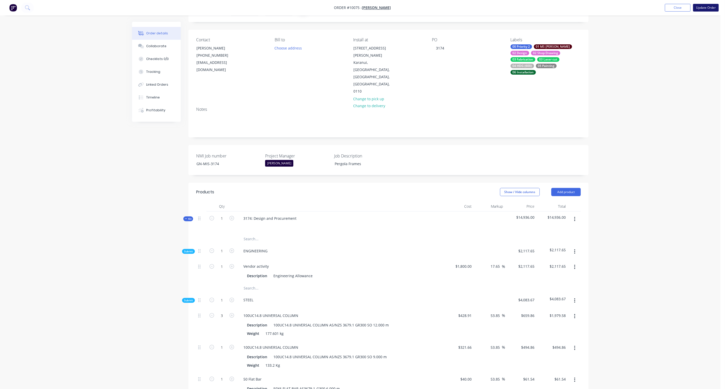
click at [706, 8] on button "Update Order" at bounding box center [706, 8] width 26 height 8
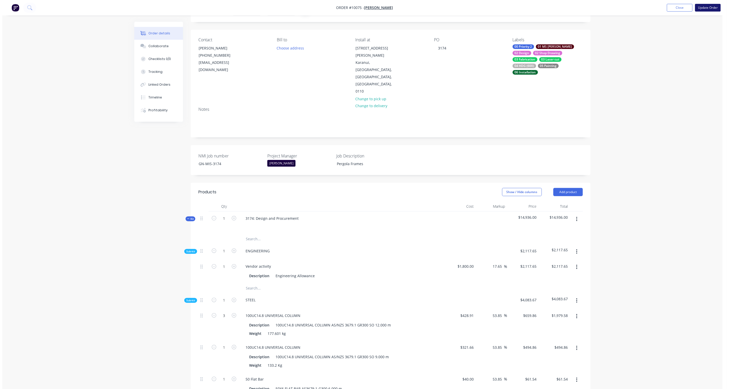
scroll to position [0, 0]
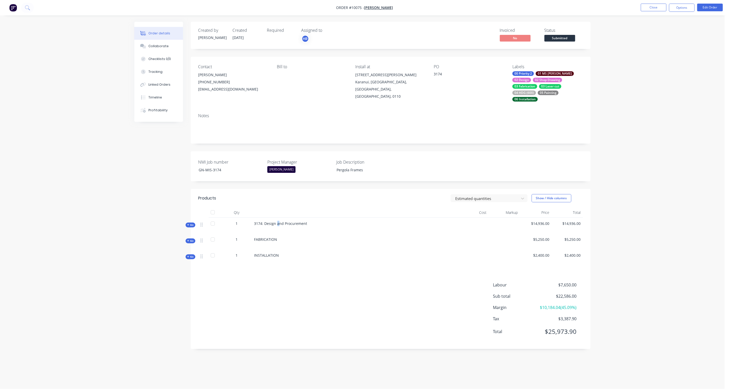
click at [277, 221] on span "3174: Design and Procurement" at bounding box center [280, 223] width 53 height 5
click at [707, 6] on button "Edit Order" at bounding box center [710, 8] width 26 height 8
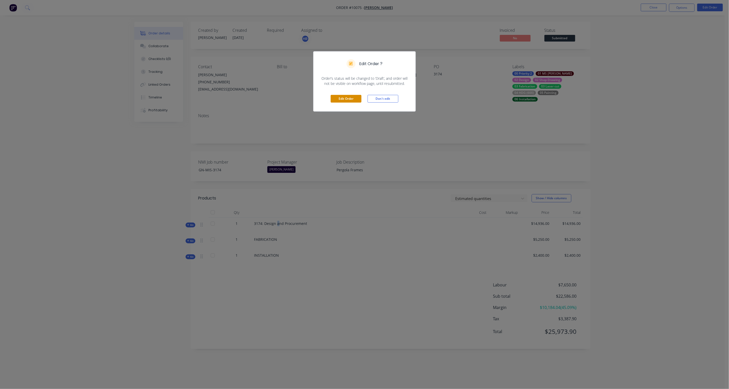
click at [345, 103] on button "Edit Order" at bounding box center [346, 99] width 31 height 8
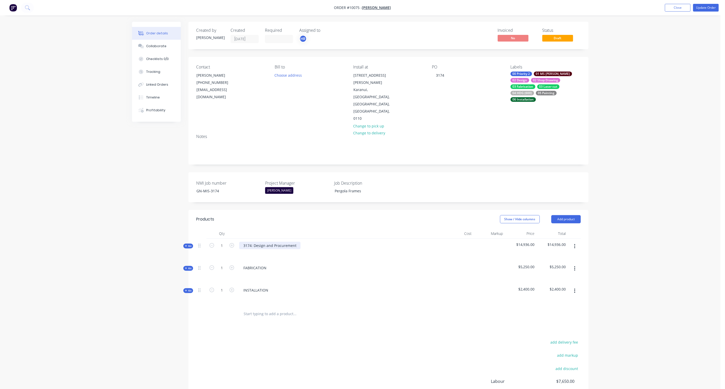
click at [289, 242] on div "3174: Design and Procurement" at bounding box center [269, 245] width 61 height 7
drag, startPoint x: 296, startPoint y: 224, endPoint x: 253, endPoint y: 226, distance: 42.6
click at [253, 242] on div "3174: Design and Procurement" at bounding box center [269, 245] width 61 height 7
click at [703, 7] on button "Update Order" at bounding box center [706, 8] width 26 height 8
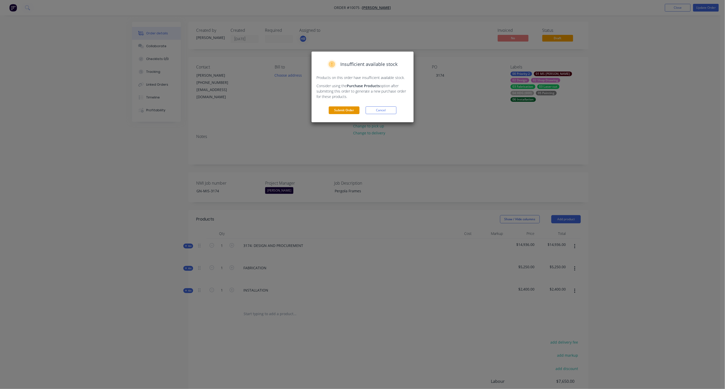
click at [340, 110] on button "Submit Order" at bounding box center [344, 110] width 31 height 8
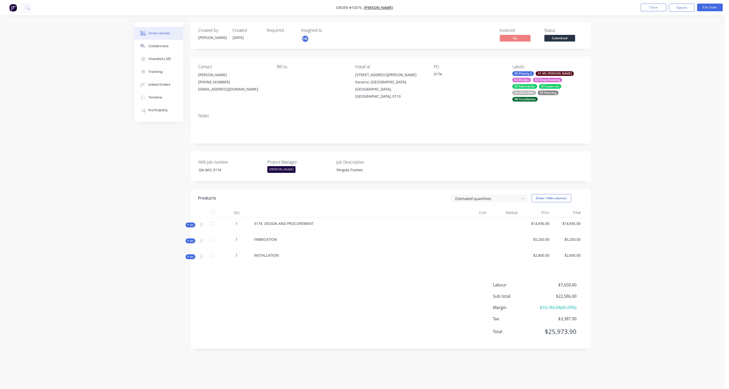
click at [637, 237] on div "Order details Collaborate Checklists 0/0 Tracking Linked Orders Timeline Profit…" at bounding box center [362, 194] width 725 height 389
click at [157, 58] on div "Checklists 0/0" at bounding box center [159, 59] width 23 height 5
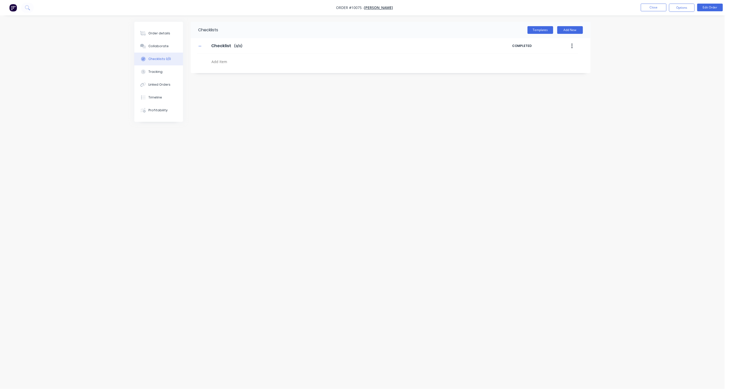
click at [573, 42] on button "button" at bounding box center [572, 45] width 12 height 9
click at [546, 70] on div "Delete" at bounding box center [553, 69] width 39 height 7
click at [568, 31] on button "Add New" at bounding box center [570, 30] width 26 height 8
click at [579, 45] on icon at bounding box center [579, 45] width 3 height 3
click at [533, 29] on button "Templates" at bounding box center [541, 30] width 26 height 8
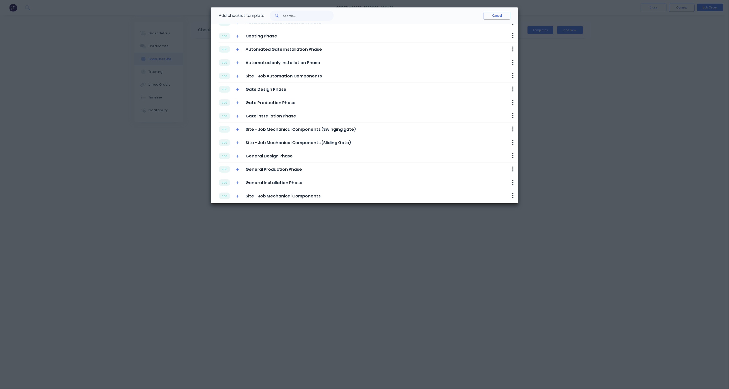
scroll to position [41, 0]
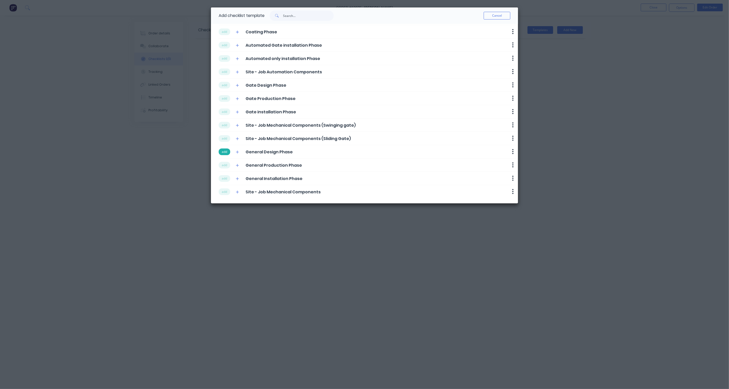
click at [224, 153] on button "add" at bounding box center [225, 151] width 12 height 7
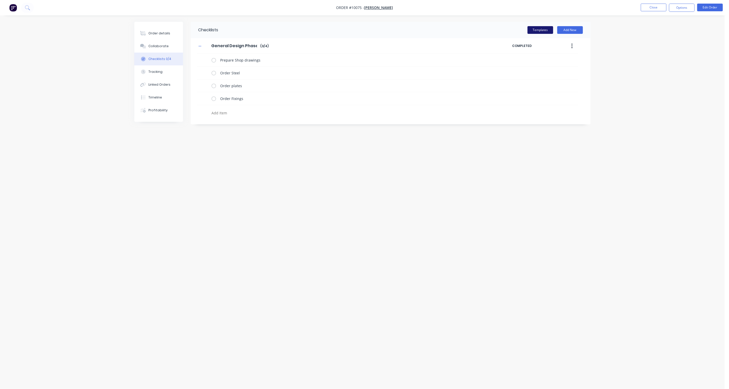
click at [535, 30] on button "Templates" at bounding box center [541, 30] width 26 height 8
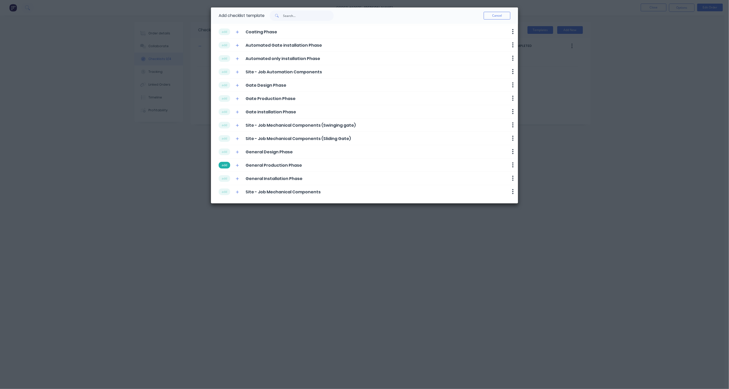
click at [226, 166] on button "add" at bounding box center [225, 165] width 12 height 7
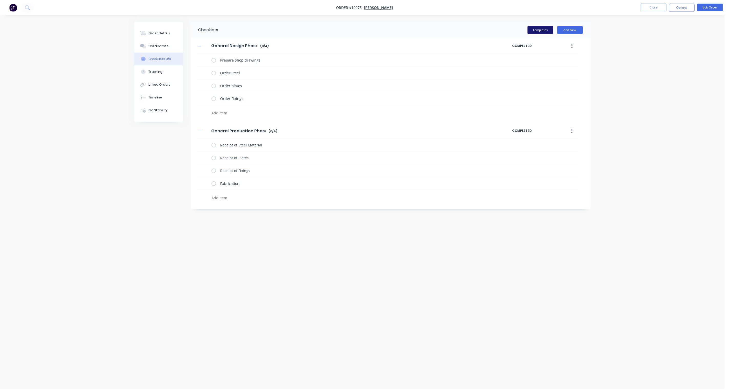
click at [537, 28] on button "Templates" at bounding box center [541, 30] width 26 height 8
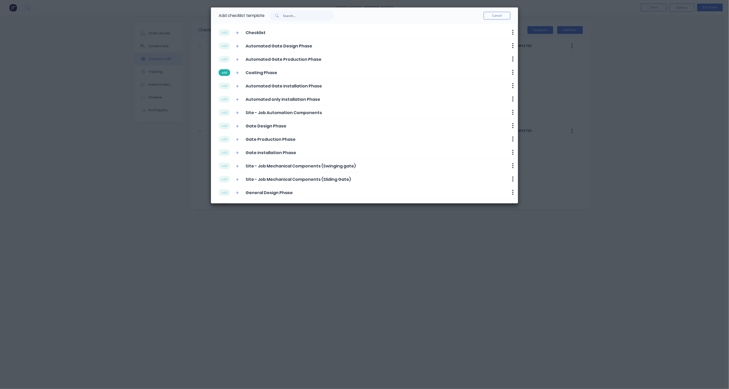
click at [222, 72] on button "add" at bounding box center [225, 72] width 12 height 7
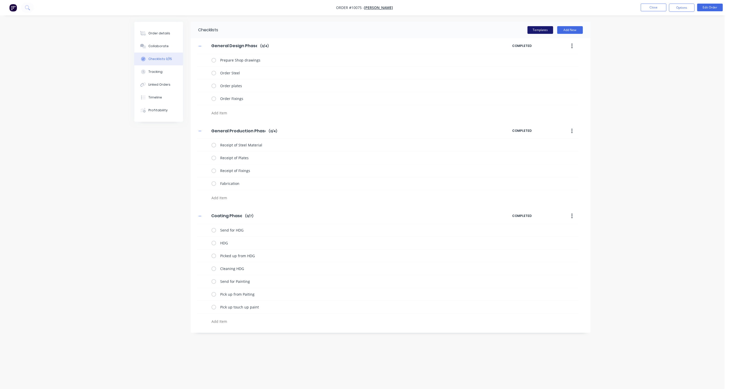
click at [539, 30] on button "Templates" at bounding box center [541, 30] width 26 height 8
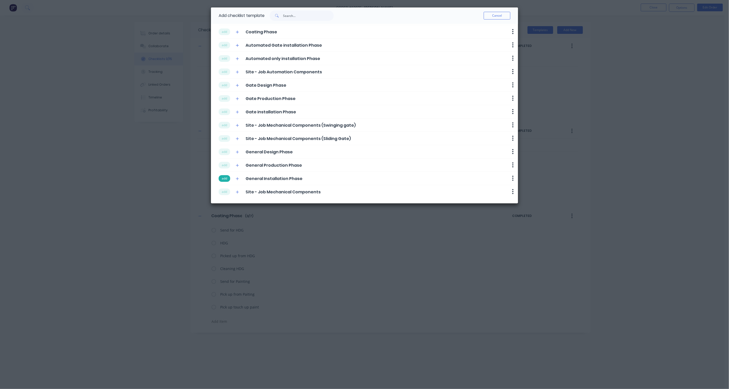
click at [224, 178] on button "add" at bounding box center [225, 178] width 12 height 7
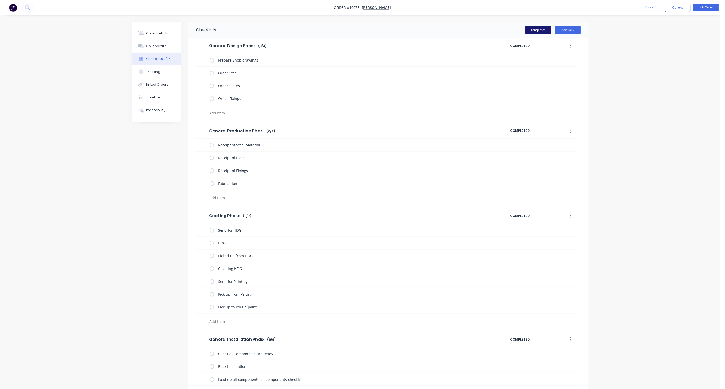
click at [538, 28] on button "Templates" at bounding box center [538, 30] width 26 height 8
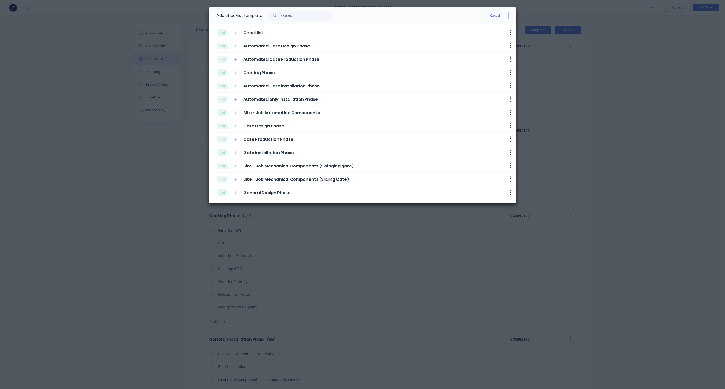
scroll to position [93, 0]
click at [220, 190] on button "add" at bounding box center [223, 192] width 12 height 7
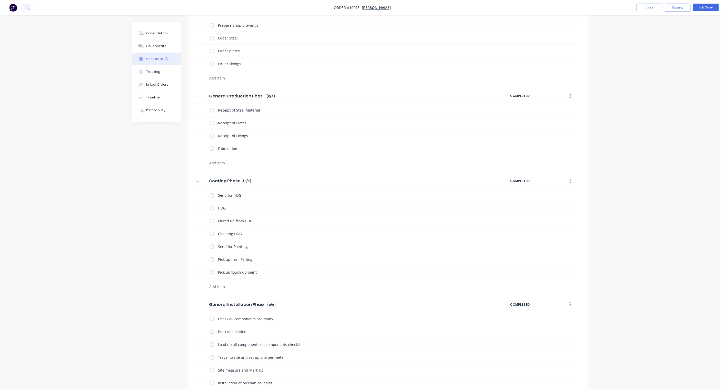
scroll to position [179, 0]
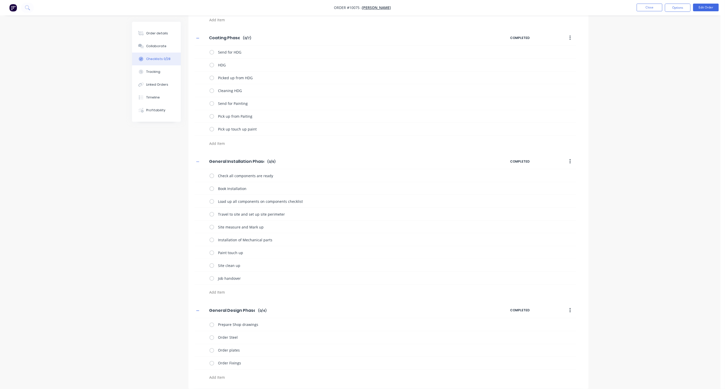
click at [570, 311] on icon "button" at bounding box center [569, 311] width 1 height 6
click at [542, 332] on div "Delete" at bounding box center [551, 333] width 39 height 7
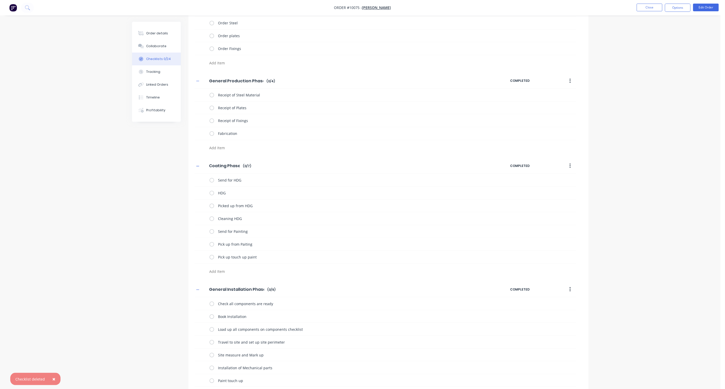
scroll to position [0, 0]
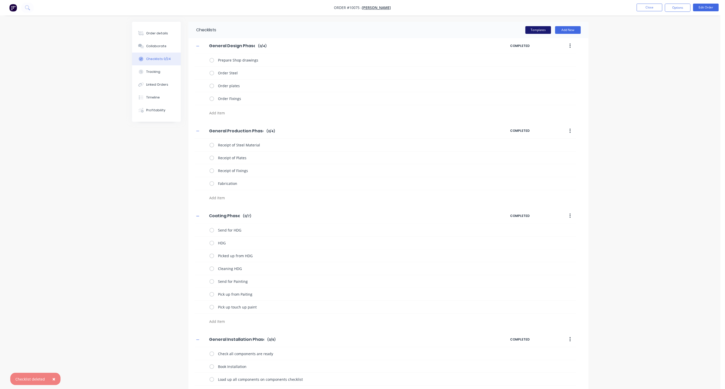
click at [534, 28] on button "Templates" at bounding box center [538, 30] width 26 height 8
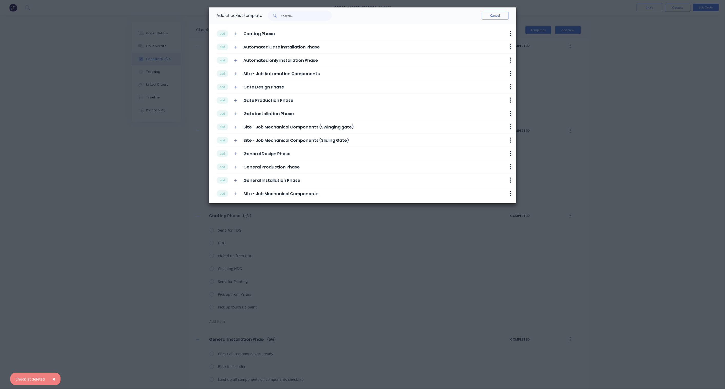
scroll to position [41, 0]
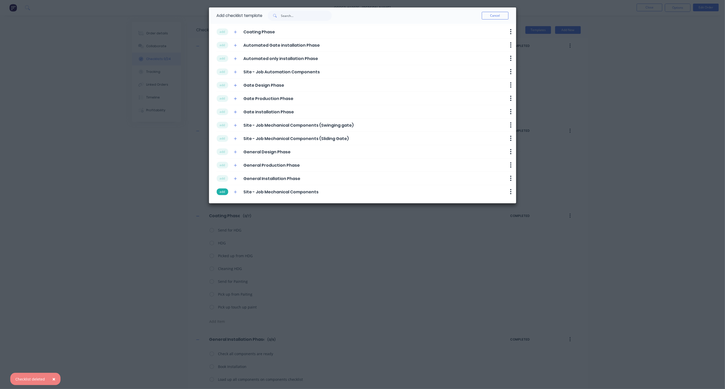
click at [224, 191] on button "add" at bounding box center [223, 191] width 12 height 7
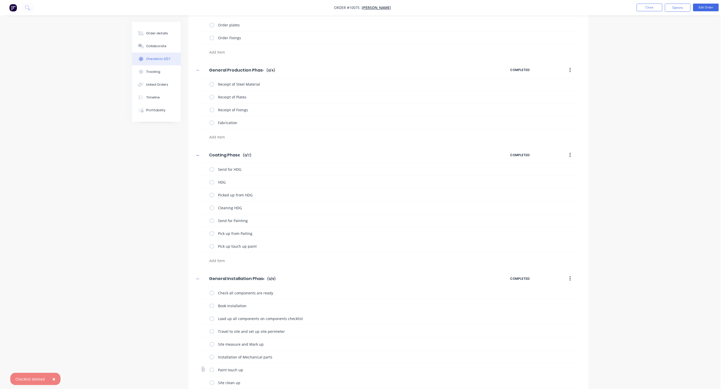
scroll to position [166, 0]
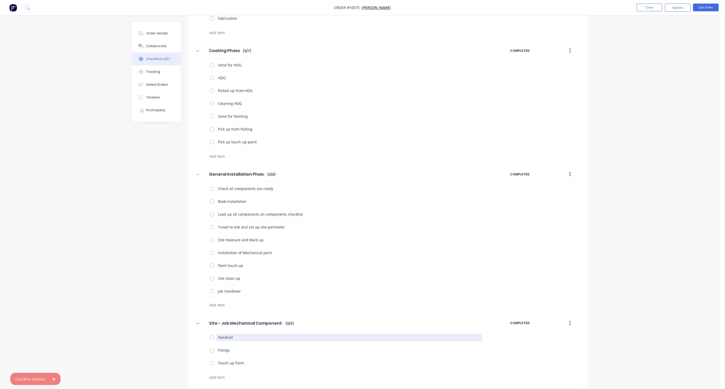
drag, startPoint x: 238, startPoint y: 338, endPoint x: 165, endPoint y: 339, distance: 73.3
click at [165, 339] on div "Checklists Templates Add New General Design Phase General Design Phase Enter Ch…" at bounding box center [360, 123] width 456 height 532
type textarea "x"
type textarea "S"
type textarea "x"
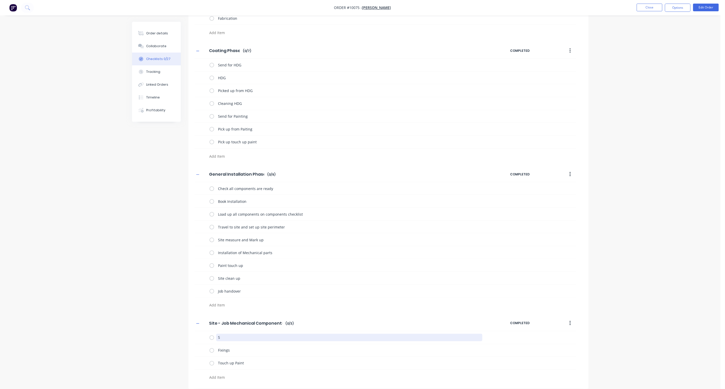
type textarea "St"
type textarea "x"
type textarea "Ste"
type textarea "x"
type textarea "Stee"
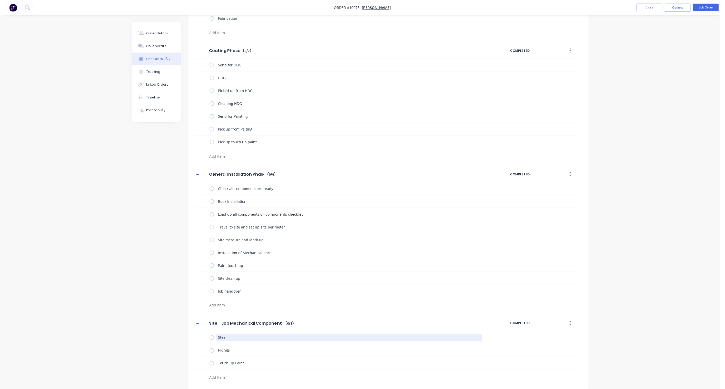
type textarea "x"
type textarea "Steel"
click at [229, 353] on textarea "Fixings" at bounding box center [349, 350] width 266 height 7
click at [255, 364] on textarea "Touch up Paint" at bounding box center [349, 362] width 266 height 7
type textarea "x"
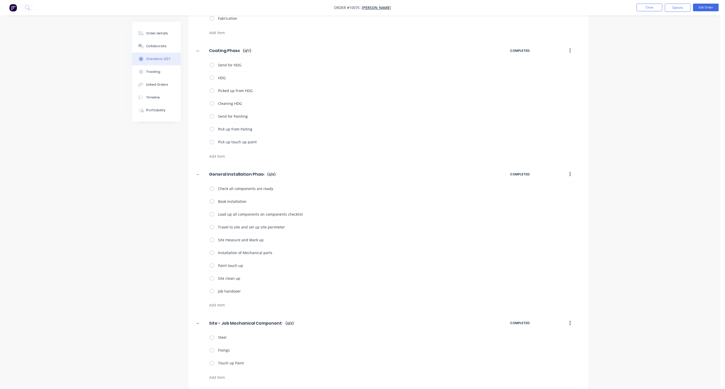
click at [99, 271] on div "Order details Collaborate Checklists 0/27 Tracking Linked Orders Timeline Profi…" at bounding box center [360, 112] width 720 height 554
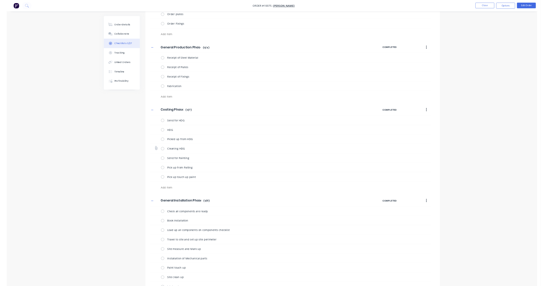
scroll to position [0, 0]
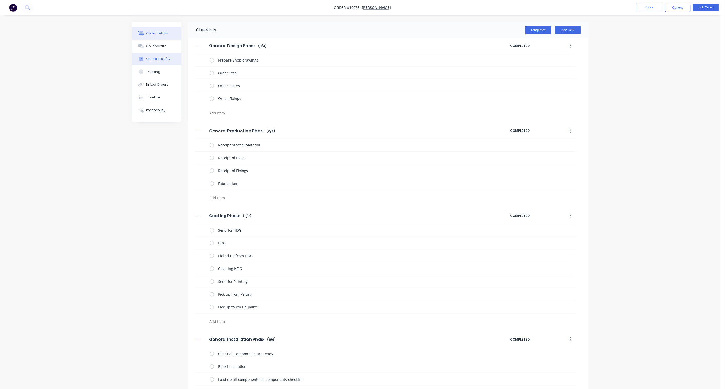
click at [158, 37] on button "Order details" at bounding box center [156, 33] width 49 height 13
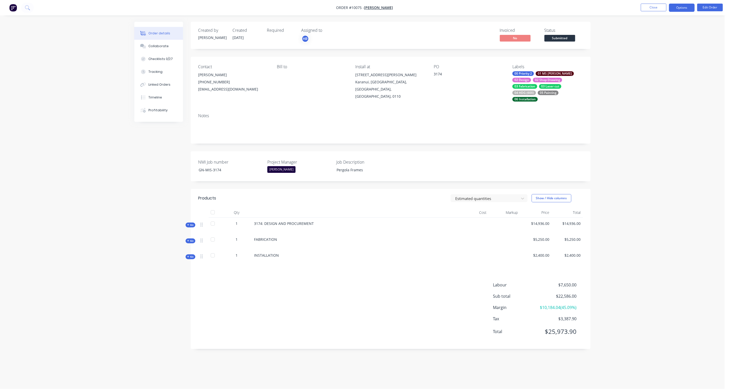
click at [684, 8] on button "Options" at bounding box center [682, 8] width 26 height 8
click at [668, 60] on div "Work Order" at bounding box center [666, 61] width 47 height 7
click at [668, 41] on div "With pricing" at bounding box center [666, 41] width 47 height 7
click at [673, 241] on div "Order details Collaborate Checklists 0/27 Tracking Linked Orders Timeline Profi…" at bounding box center [362, 194] width 725 height 389
click at [564, 40] on span "Submitted" at bounding box center [559, 38] width 31 height 6
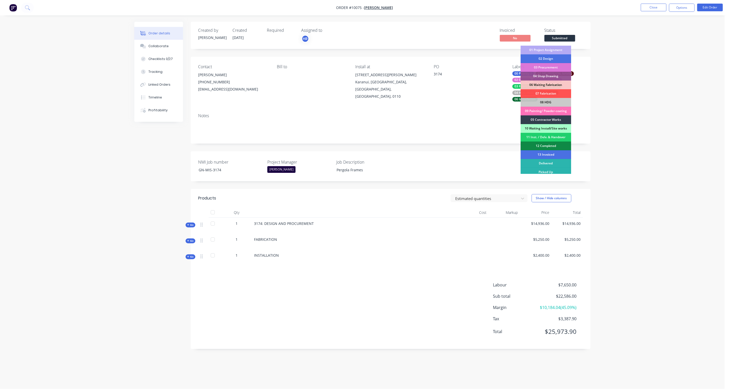
click at [551, 49] on div "01 Project Assignment" at bounding box center [546, 50] width 51 height 9
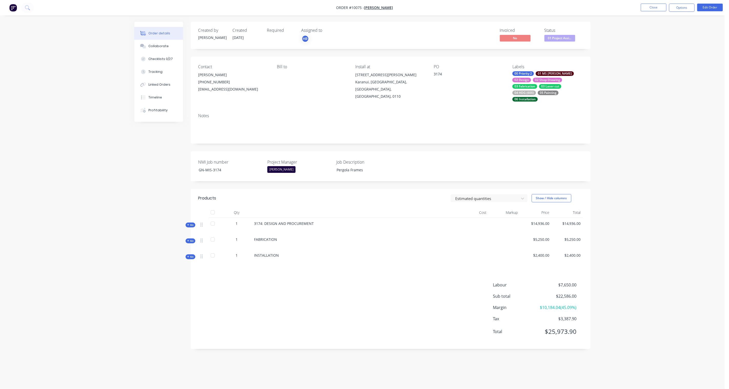
click at [683, 89] on div "Order details Collaborate Checklists 0/27 Tracking Linked Orders Timeline Profi…" at bounding box center [362, 194] width 725 height 389
drag, startPoint x: 224, startPoint y: 163, endPoint x: 191, endPoint y: 163, distance: 32.8
click at [191, 163] on div "NMI Job number GN-MIS-3174 Project Manager Hayden Ross Job Description Pergola …" at bounding box center [391, 166] width 400 height 30
copy div "GN-MIS-3174"
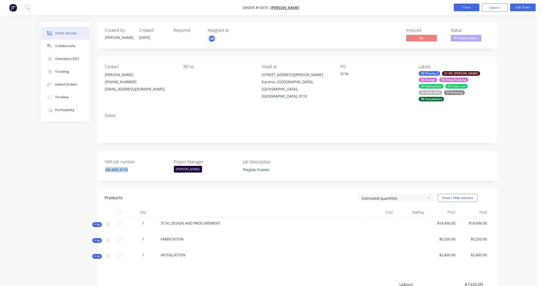
click at [465, 8] on button "Close" at bounding box center [467, 8] width 26 height 8
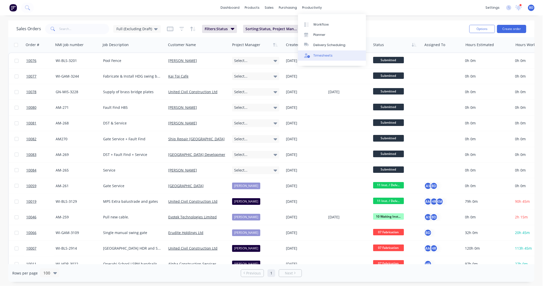
click at [326, 54] on div "Timesheets" at bounding box center [322, 55] width 19 height 5
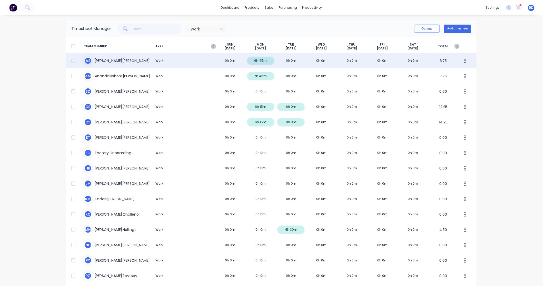
click at [108, 63] on div "A S Albert Scown Work 0h 0m 6h 45m 0h 0m 0h 0m 0h 0m 0h 0m 0h 0m 6.75" at bounding box center [271, 60] width 410 height 15
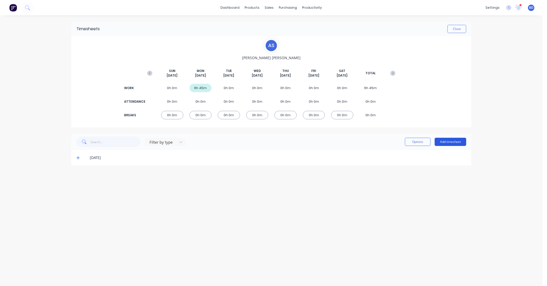
click at [458, 142] on button "Add timesheet" at bounding box center [451, 142] width 32 height 8
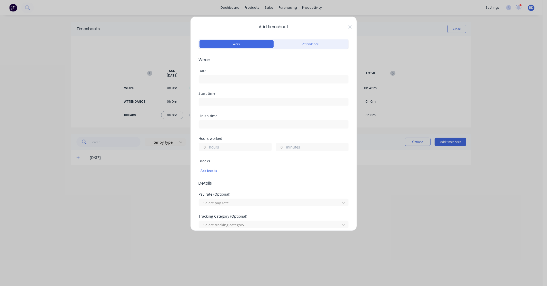
click at [218, 80] on input at bounding box center [273, 80] width 149 height 8
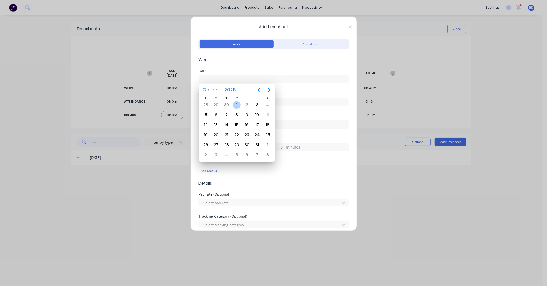
click at [237, 106] on div "1" at bounding box center [237, 105] width 8 height 8
type input "01/10/2025"
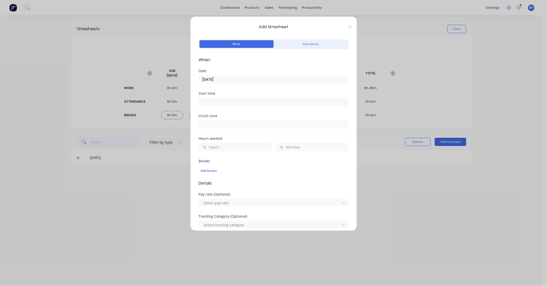
click at [228, 99] on input at bounding box center [273, 102] width 149 height 8
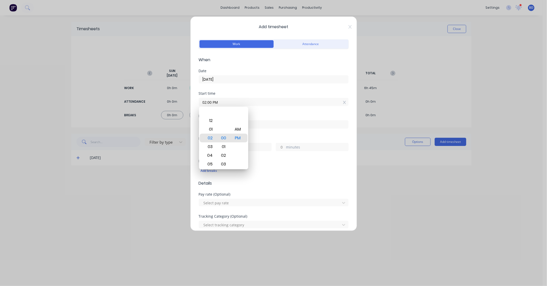
click at [220, 104] on input "02:00 PM" at bounding box center [273, 102] width 149 height 8
drag, startPoint x: 223, startPoint y: 102, endPoint x: 175, endPoint y: 101, distance: 47.7
click at [175, 101] on div "Add timesheet Work Attendance When Date 01/10/2025 Start time 02:00 PM Finish t…" at bounding box center [273, 143] width 547 height 286
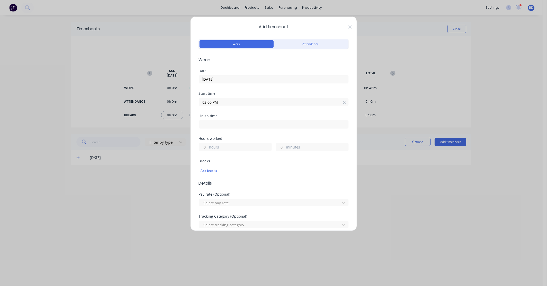
paste input "8:00 A"
type input "08:00 AM"
click at [217, 125] on input at bounding box center [273, 125] width 149 height 8
type input "02:01 PM"
type input "6"
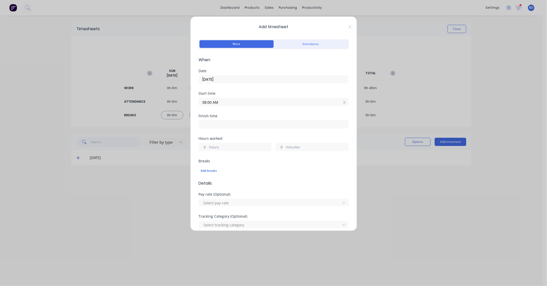
type input "1"
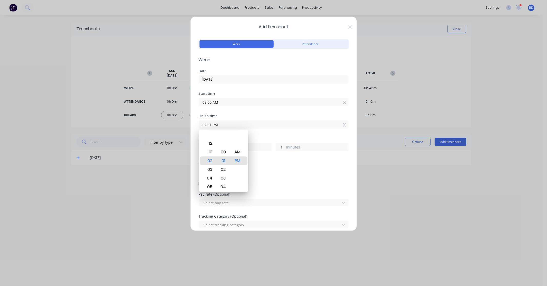
drag, startPoint x: 237, startPoint y: 126, endPoint x: 157, endPoint y: 125, distance: 79.7
click at [157, 125] on div "Add timesheet Work Attendance When Date 01/10/2025 Start time 08:00 AM Finish t…" at bounding box center [273, 143] width 547 height 286
paste input "3:30"
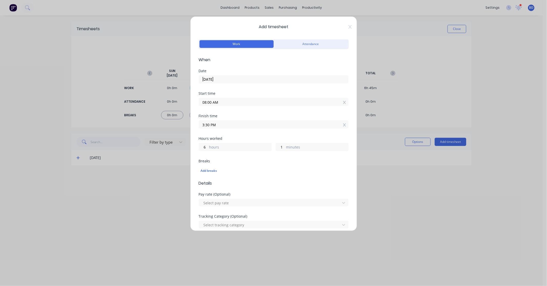
type input "03:30 PM"
type input "7"
type input "30"
click at [222, 133] on div "Finish time 03:30 PM" at bounding box center [274, 125] width 150 height 23
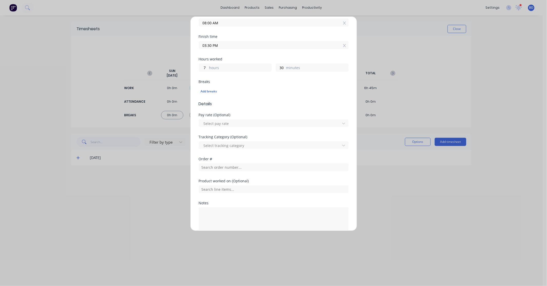
scroll to position [85, 0]
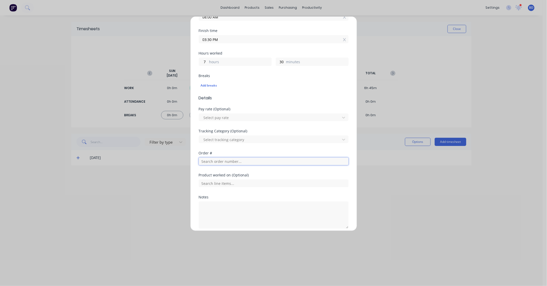
click at [220, 163] on input "text" at bounding box center [274, 162] width 150 height 8
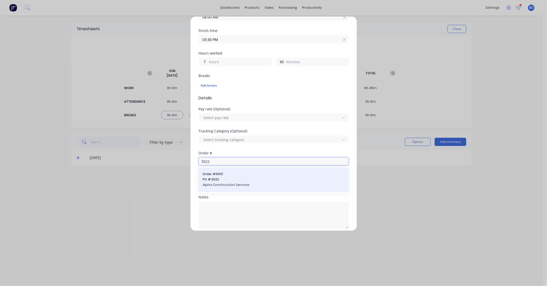
type input "3022"
click at [222, 182] on span "PO #: 3022" at bounding box center [274, 179] width 142 height 5
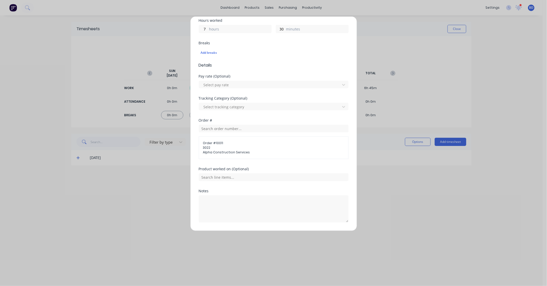
scroll to position [134, 0]
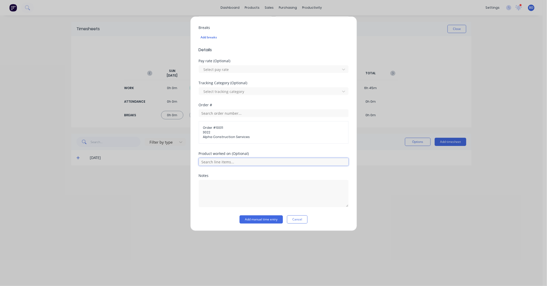
click at [237, 163] on input "text" at bounding box center [274, 162] width 150 height 8
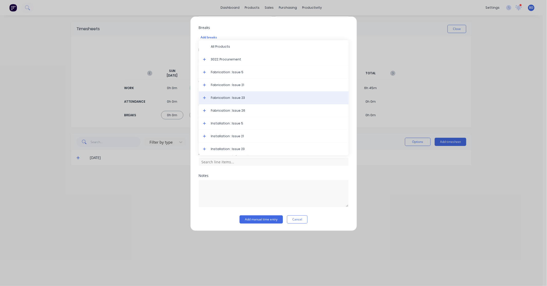
click at [244, 98] on span "Fabrication : Issue 23" at bounding box center [277, 98] width 133 height 5
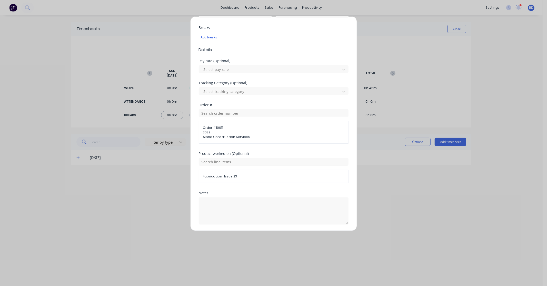
scroll to position [151, 0]
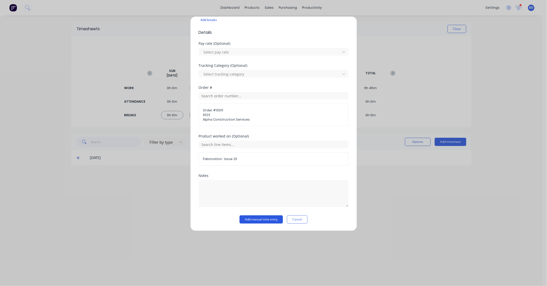
click at [258, 220] on button "Add manual time entry" at bounding box center [260, 220] width 43 height 8
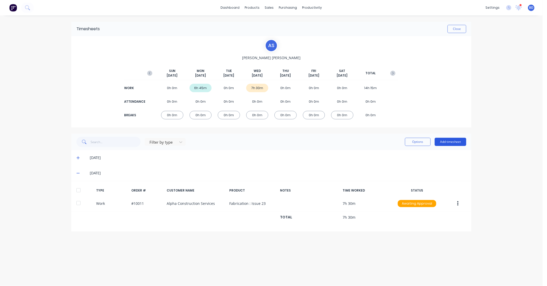
click at [456, 140] on button "Add timesheet" at bounding box center [451, 142] width 32 height 8
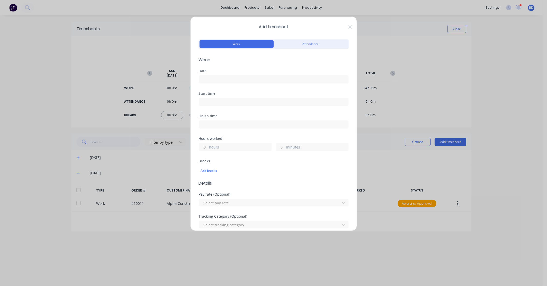
click at [217, 78] on input at bounding box center [273, 80] width 149 height 8
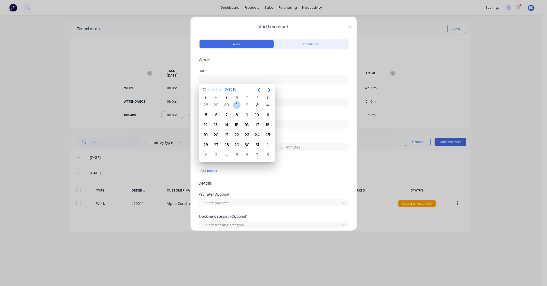
click at [235, 106] on div "1" at bounding box center [237, 105] width 8 height 8
type input "01/10/2025"
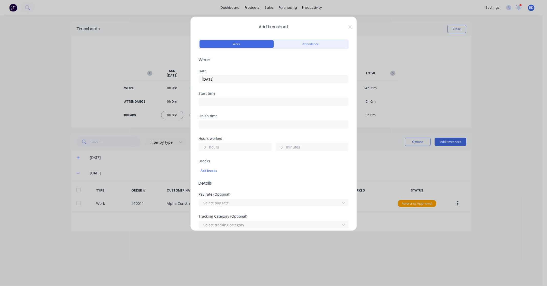
click at [228, 104] on input at bounding box center [273, 102] width 149 height 8
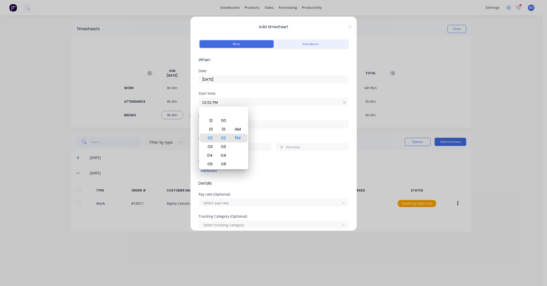
drag, startPoint x: 235, startPoint y: 104, endPoint x: 152, endPoint y: 103, distance: 82.3
click at [152, 103] on div "Add timesheet Work Attendance When Date 01/10/2025 Start time 02:02 PM Finish t…" at bounding box center [273, 143] width 547 height 286
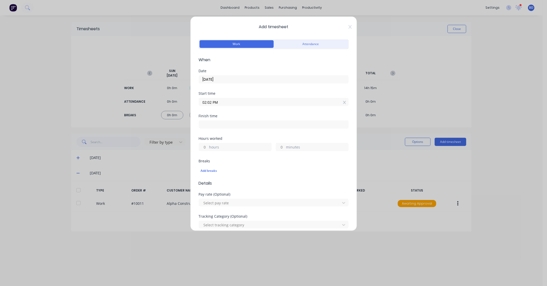
paste input "3:30"
type input "03:30 PM"
click at [227, 127] on input at bounding box center [273, 125] width 149 height 8
type input "02:02 PM"
type input "22"
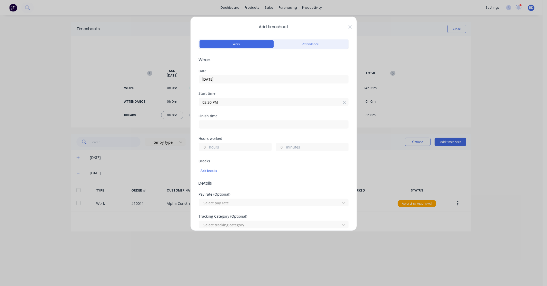
type input "32"
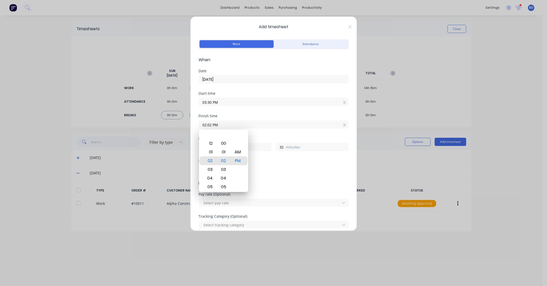
drag, startPoint x: 235, startPoint y: 127, endPoint x: 162, endPoint y: 123, distance: 72.9
click at [162, 123] on div "Add timesheet Work Attendance When Date 01/10/2025 Start time 03:30 PM Finish t…" at bounding box center [273, 143] width 547 height 286
paste input "4:30"
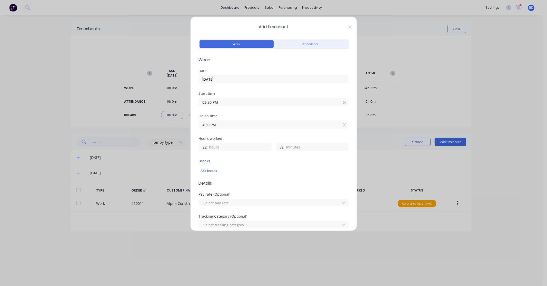
type input "04:30 PM"
type input "1"
type input "0"
click at [277, 136] on div "Finish time 04:30 PM" at bounding box center [274, 125] width 150 height 23
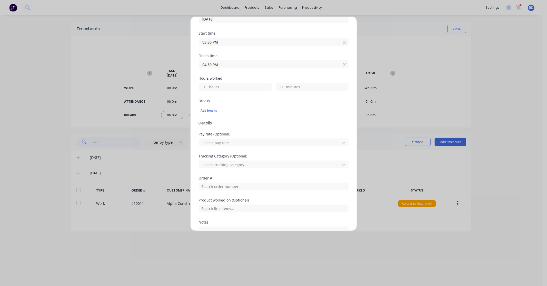
scroll to position [85, 0]
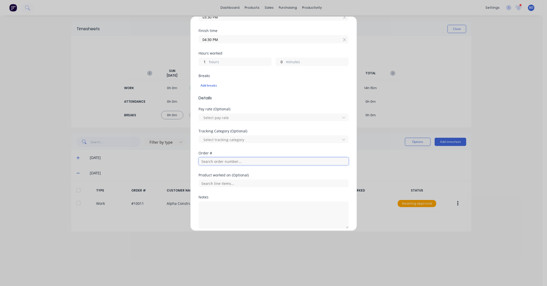
click at [232, 165] on input "text" at bounding box center [274, 162] width 150 height 8
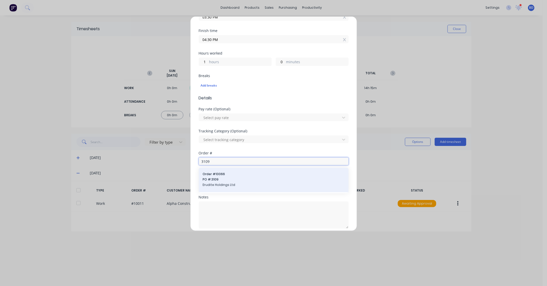
type input "3109"
click at [234, 178] on span "PO #: 3109" at bounding box center [274, 179] width 142 height 5
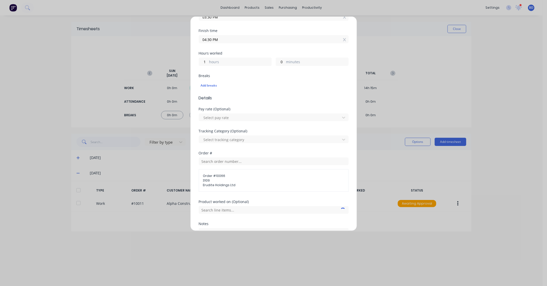
scroll to position [134, 0]
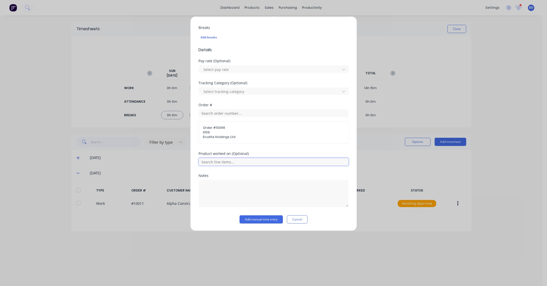
click at [234, 161] on input "text" at bounding box center [274, 162] width 150 height 8
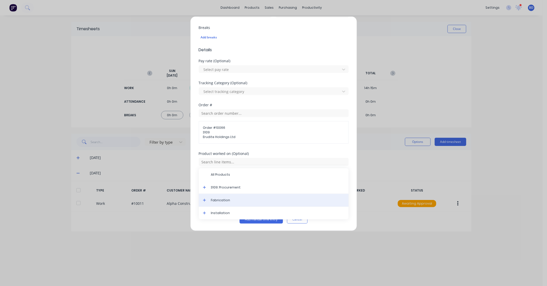
click at [229, 199] on span "Fabrication" at bounding box center [277, 200] width 133 height 5
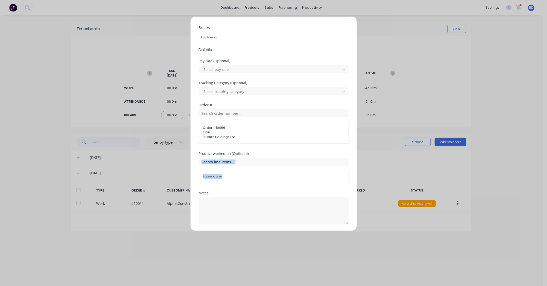
drag, startPoint x: 351, startPoint y: 154, endPoint x: 355, endPoint y: 170, distance: 16.2
click at [355, 170] on div "Add timesheet Work Attendance When Date 01/10/2025 Start time 03:30 PM Finish t…" at bounding box center [273, 123] width 167 height 215
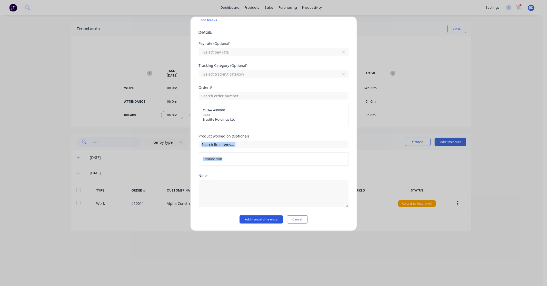
click at [251, 220] on button "Add manual time entry" at bounding box center [260, 220] width 43 height 8
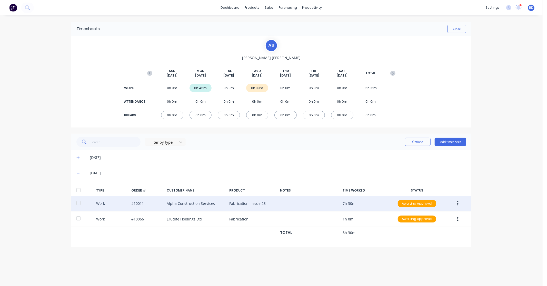
click at [458, 205] on icon "button" at bounding box center [457, 204] width 1 height 6
click at [438, 186] on div "Edit" at bounding box center [439, 184] width 39 height 7
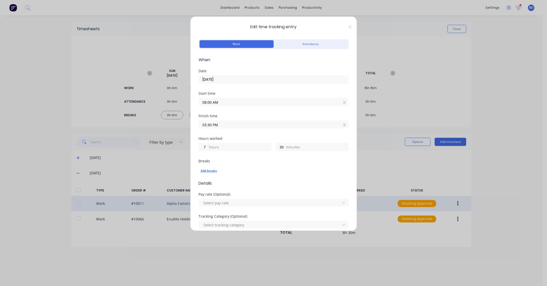
click at [210, 171] on div "Add breaks" at bounding box center [274, 171] width 146 height 7
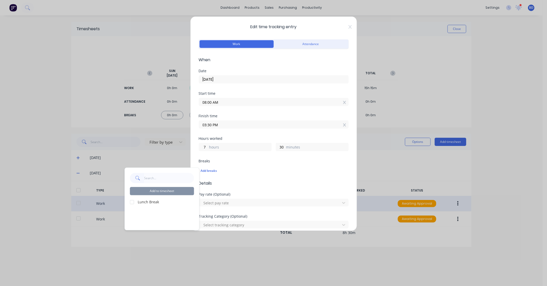
click at [131, 204] on div at bounding box center [132, 202] width 10 height 10
click at [157, 193] on button "Add to timesheet" at bounding box center [162, 191] width 64 height 8
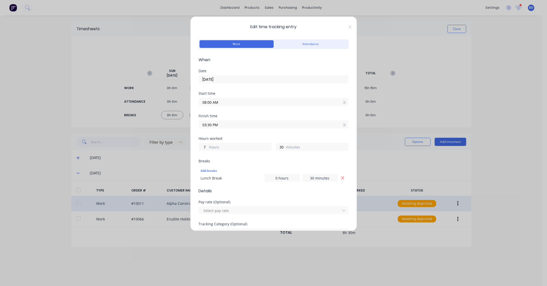
scroll to position [149, 0]
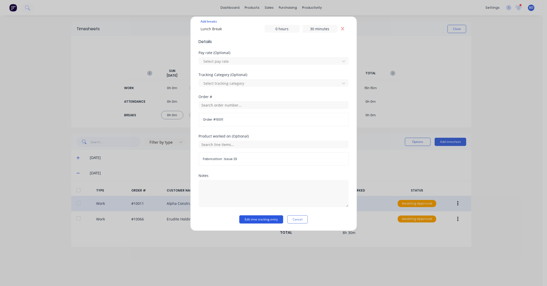
click at [271, 220] on button "Edit time tracking entry" at bounding box center [261, 220] width 44 height 8
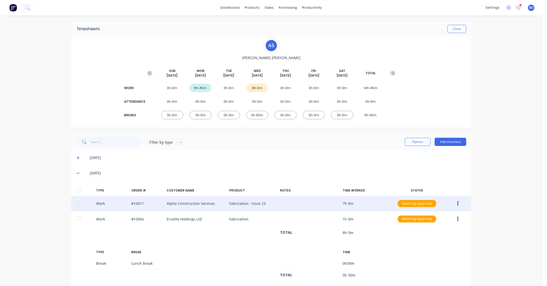
click at [76, 190] on div at bounding box center [78, 190] width 10 height 10
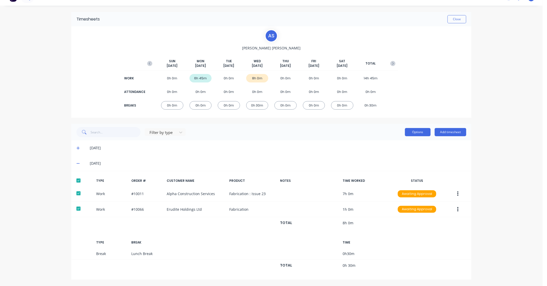
click at [420, 134] on button "Options" at bounding box center [418, 132] width 26 height 8
click at [412, 146] on div "Approve" at bounding box center [405, 145] width 39 height 7
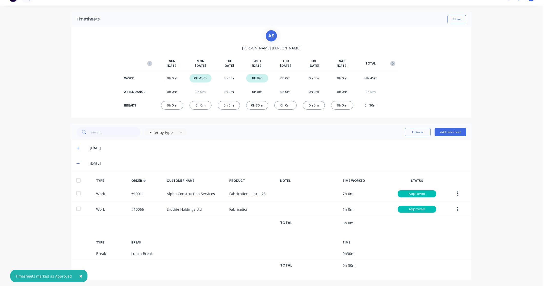
click at [457, 193] on icon "button" at bounding box center [457, 194] width 1 height 6
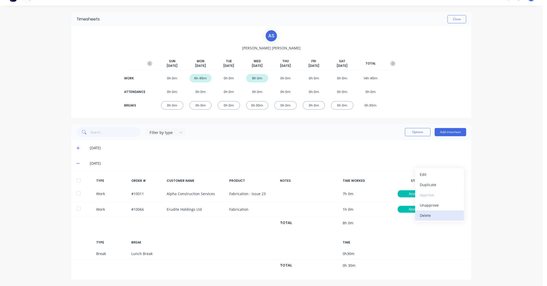
click at [429, 216] on div "Delete" at bounding box center [439, 215] width 39 height 7
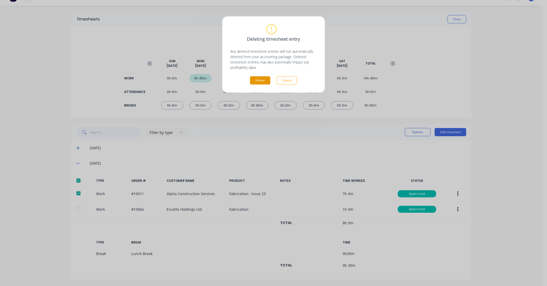
click at [264, 82] on button "Delete" at bounding box center [260, 80] width 20 height 8
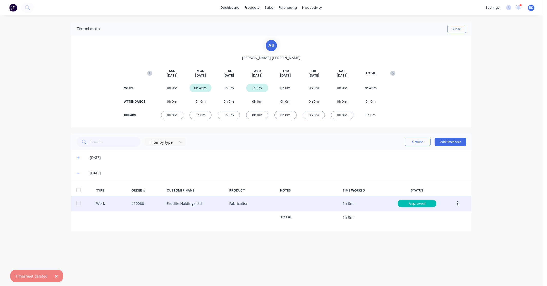
click at [457, 203] on icon "button" at bounding box center [457, 204] width 1 height 6
click at [428, 226] on div "Delete" at bounding box center [439, 225] width 39 height 7
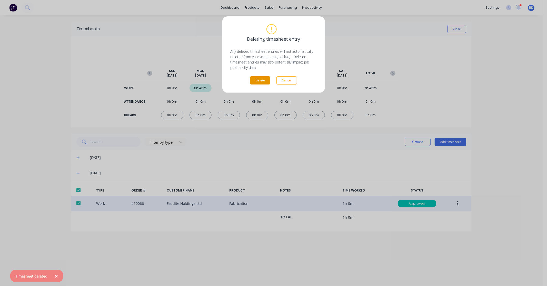
click at [267, 82] on button "Delete" at bounding box center [260, 80] width 20 height 8
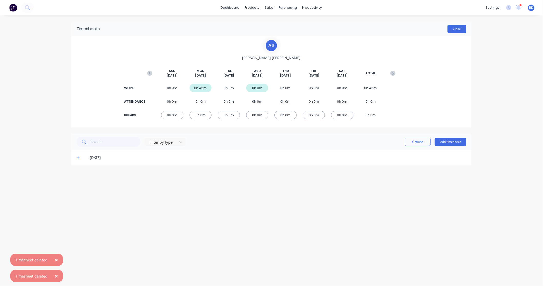
click at [459, 26] on button "Close" at bounding box center [456, 29] width 19 height 8
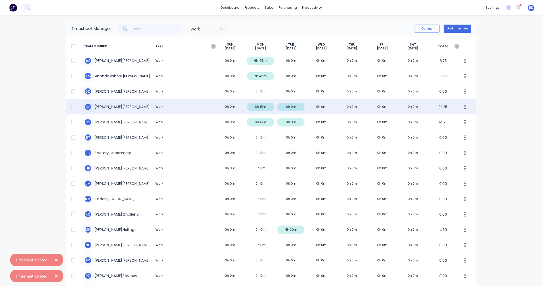
click at [108, 107] on div "D S Darrin Sangster Work 0h 0m 6h 15m 6h 0m 0h 0m 0h 0m 0h 0m 0h 0m 12.25" at bounding box center [271, 106] width 410 height 15
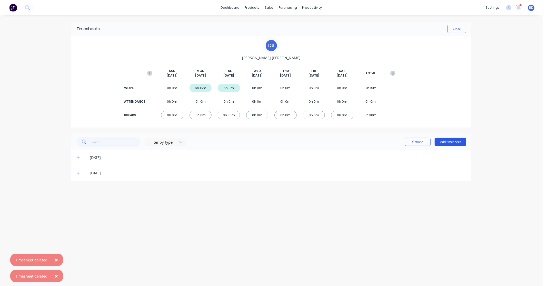
click at [449, 140] on button "Add timesheet" at bounding box center [451, 142] width 32 height 8
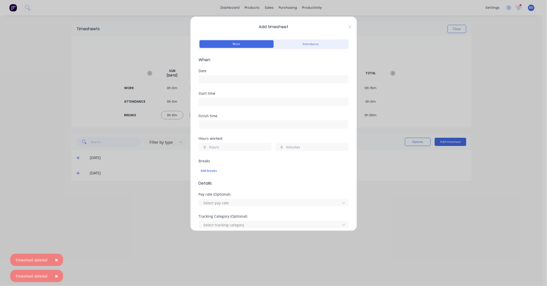
click at [208, 81] on input at bounding box center [273, 80] width 149 height 8
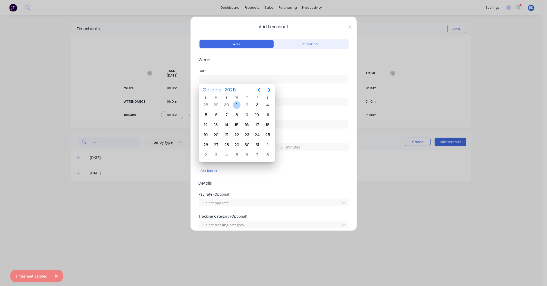
click at [240, 106] on div "1" at bounding box center [237, 105] width 8 height 8
type input "01/10/2025"
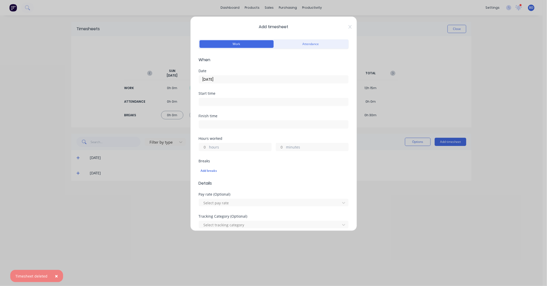
click at [217, 102] on input at bounding box center [273, 102] width 149 height 8
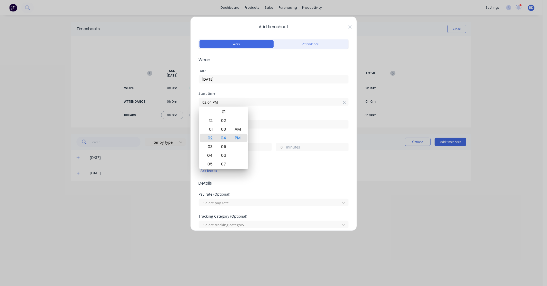
drag, startPoint x: 234, startPoint y: 101, endPoint x: 170, endPoint y: 105, distance: 64.0
click at [170, 105] on div "Add timesheet Work Attendance When Date 01/10/2025 Start time 02:04 PM Finish t…" at bounding box center [273, 143] width 547 height 286
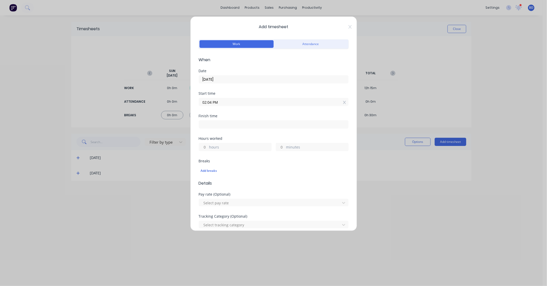
paste input "8:00 A"
type input "08:00 AM"
drag, startPoint x: 211, startPoint y: 125, endPoint x: 217, endPoint y: 124, distance: 6.5
click at [211, 125] on input at bounding box center [273, 125] width 149 height 8
type input "02:04 PM"
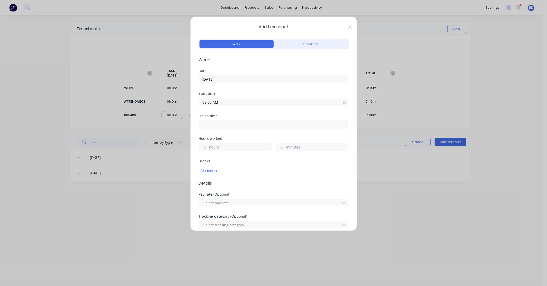
type input "6"
type input "4"
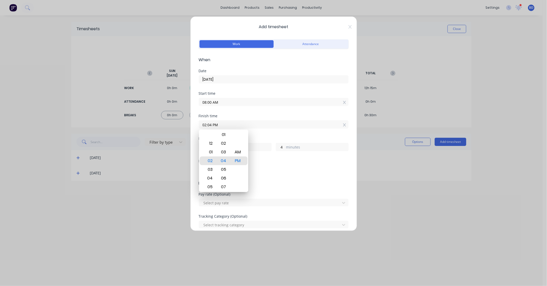
drag, startPoint x: 231, startPoint y: 123, endPoint x: 185, endPoint y: 125, distance: 45.9
click at [185, 125] on div "Add timesheet Work Attendance When Date 01/10/2025 Start time 08:00 AM Finish t…" at bounding box center [273, 143] width 547 height 286
paste input "3:30"
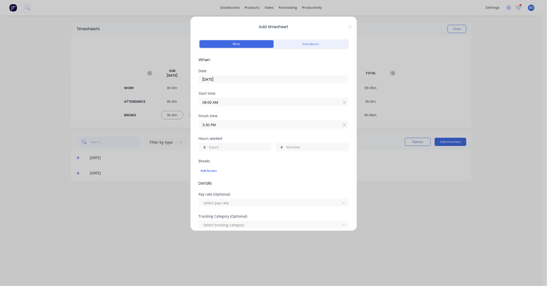
type input "03:30 PM"
type input "7"
type input "30"
click at [253, 138] on div "Hours worked" at bounding box center [274, 139] width 150 height 4
click at [207, 169] on div "Add breaks" at bounding box center [274, 171] width 146 height 7
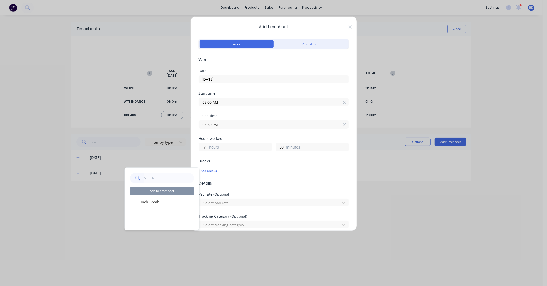
click at [146, 202] on label "Lunch Break" at bounding box center [166, 201] width 56 height 5
click at [132, 204] on div at bounding box center [132, 202] width 10 height 10
click at [165, 192] on button "Add to timesheet" at bounding box center [162, 191] width 64 height 8
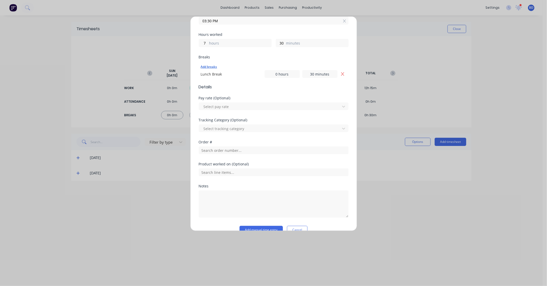
scroll to position [114, 0]
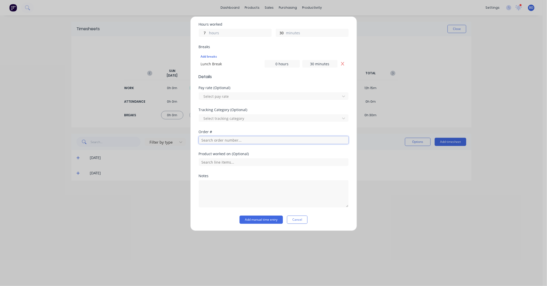
click at [212, 140] on input "text" at bounding box center [274, 140] width 150 height 8
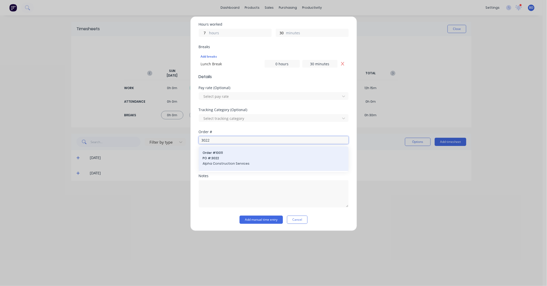
type input "3022"
click at [220, 159] on span "PO #: 3022" at bounding box center [274, 158] width 142 height 5
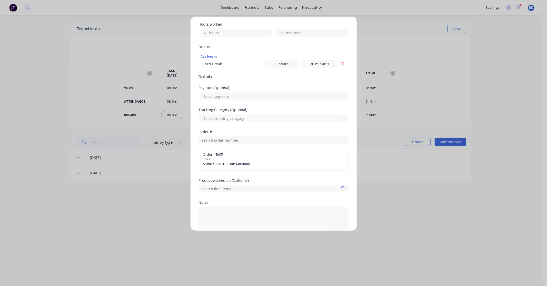
scroll to position [141, 0]
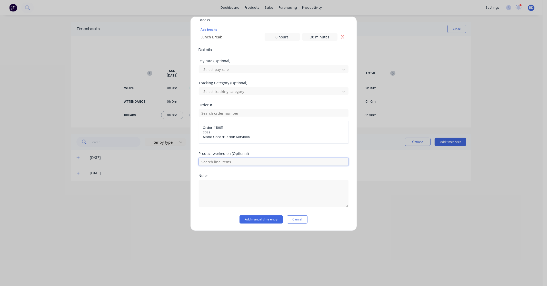
click at [218, 161] on input "text" at bounding box center [274, 162] width 150 height 8
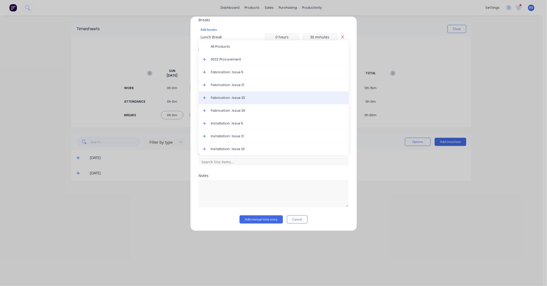
click at [229, 101] on div "Fabrication : Issue 23" at bounding box center [274, 98] width 150 height 13
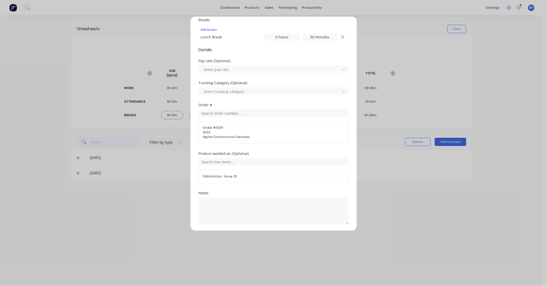
scroll to position [159, 0]
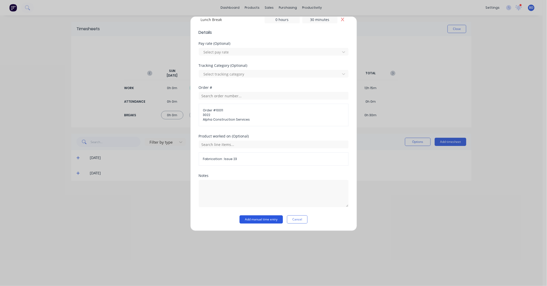
click at [257, 220] on button "Add manual time entry" at bounding box center [260, 220] width 43 height 8
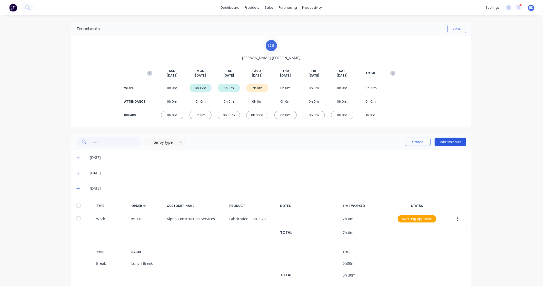
click at [451, 143] on button "Add timesheet" at bounding box center [451, 142] width 32 height 8
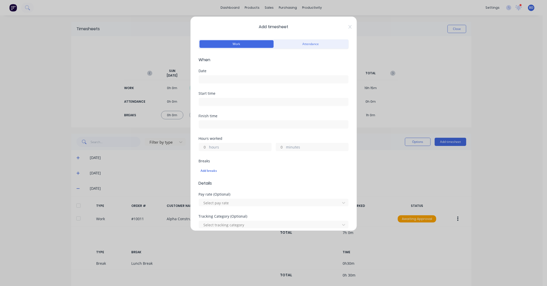
click at [233, 80] on input at bounding box center [273, 80] width 149 height 8
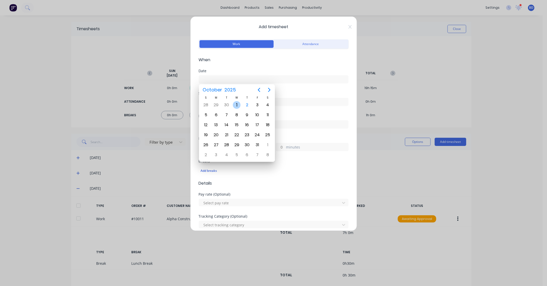
click at [237, 104] on div "1" at bounding box center [237, 105] width 8 height 8
type input "01/10/2025"
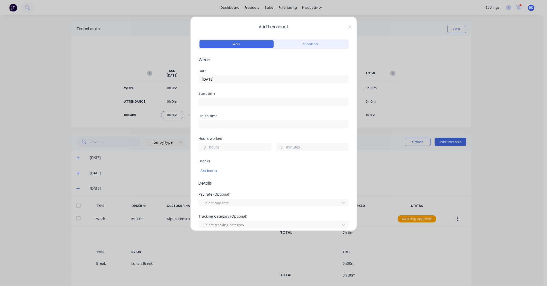
click at [205, 100] on input at bounding box center [273, 102] width 149 height 8
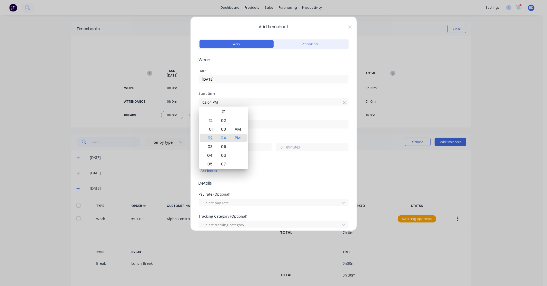
drag, startPoint x: 218, startPoint y: 101, endPoint x: 181, endPoint y: 104, distance: 36.7
click at [181, 104] on div "Add timesheet Work Attendance When Date 01/10/2025 Start time 02:04 PM Finish t…" at bounding box center [273, 143] width 547 height 286
paste input "3:30"
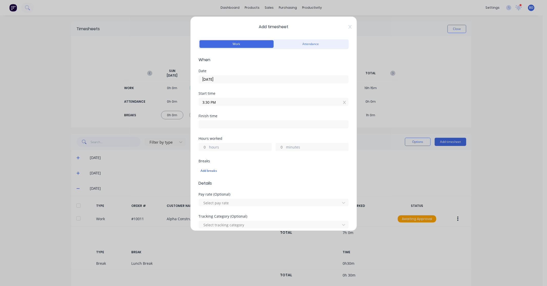
type input "03:30 PM"
click at [216, 122] on input at bounding box center [273, 125] width 149 height 8
type input "02:05 PM"
type input "22"
type input "35"
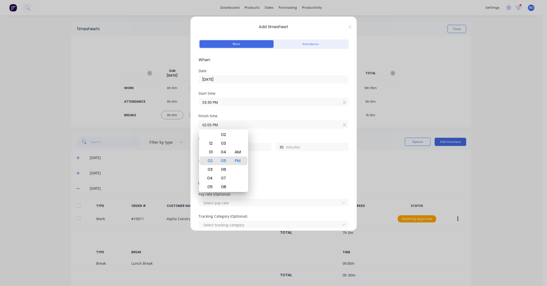
drag, startPoint x: 236, startPoint y: 124, endPoint x: 168, endPoint y: 129, distance: 68.1
click at [168, 129] on div "Add timesheet Work Attendance When Date 01/10/2025 Start time 03:30 PM Finish t…" at bounding box center [273, 143] width 547 height 286
paste input "4:30"
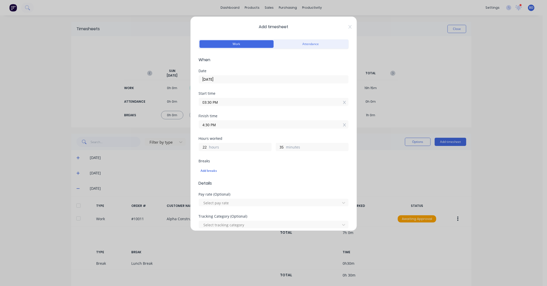
type input "04:30 PM"
type input "1"
type input "0"
click at [258, 134] on div "Finish time 04:30 PM" at bounding box center [274, 125] width 150 height 23
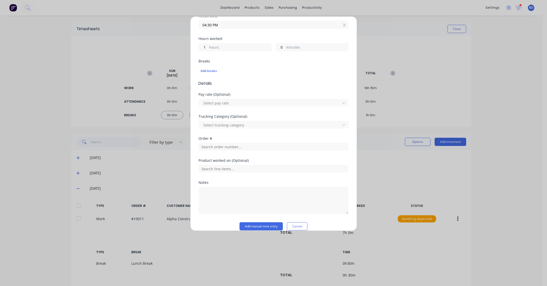
scroll to position [107, 0]
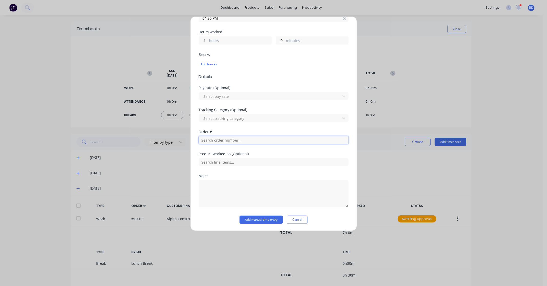
click at [221, 139] on input "text" at bounding box center [274, 140] width 150 height 8
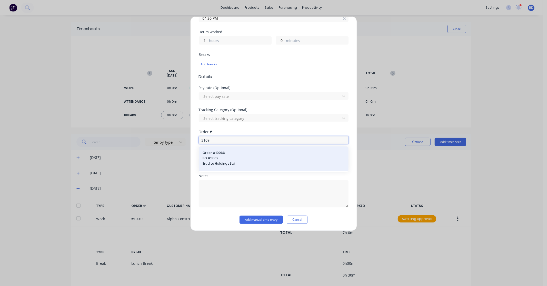
type input "3109"
click at [227, 158] on span "PO #: 3109" at bounding box center [274, 158] width 142 height 5
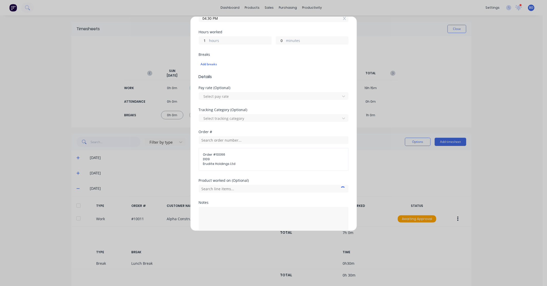
scroll to position [134, 0]
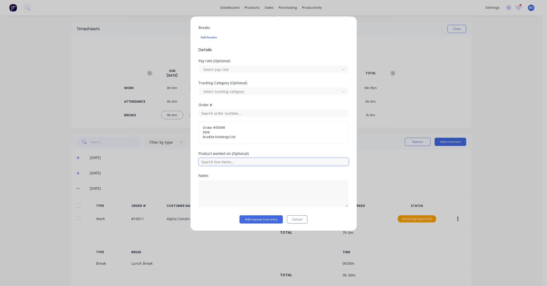
click at [249, 166] on input "text" at bounding box center [274, 162] width 150 height 8
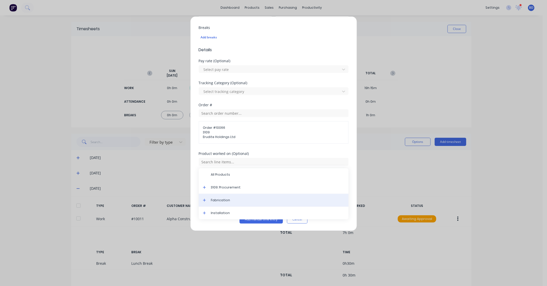
click at [232, 198] on div "Fabrication" at bounding box center [274, 200] width 150 height 13
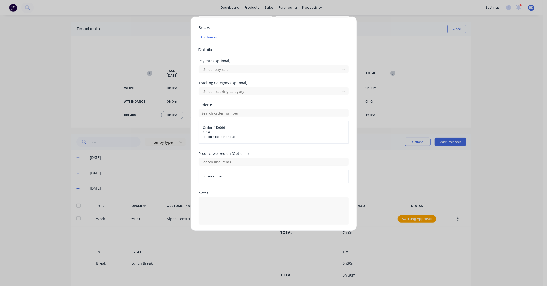
scroll to position [151, 0]
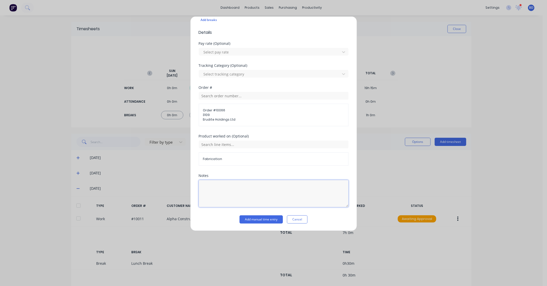
click at [240, 182] on textarea at bounding box center [274, 193] width 150 height 27
type textarea "Variation"
click at [256, 221] on button "Add manual time entry" at bounding box center [260, 220] width 43 height 8
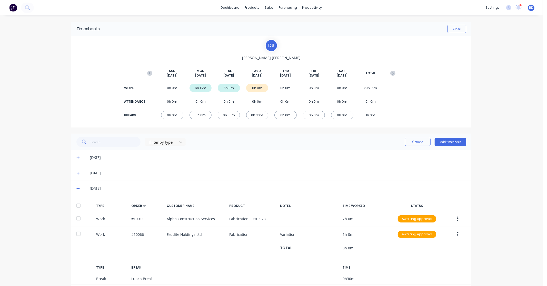
click at [77, 206] on div at bounding box center [78, 206] width 10 height 10
click at [411, 140] on button "Options" at bounding box center [418, 142] width 26 height 8
click at [406, 155] on div "Approve" at bounding box center [405, 155] width 39 height 7
click at [457, 30] on button "Close" at bounding box center [456, 29] width 19 height 8
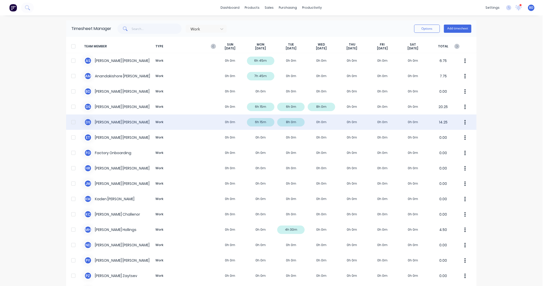
click at [114, 122] on div "D S Duncan Sneddon Work 0h 0m 6h 15m 8h 0m 0h 0m 0h 0m 0h 0m 0h 0m 14.25" at bounding box center [271, 122] width 410 height 15
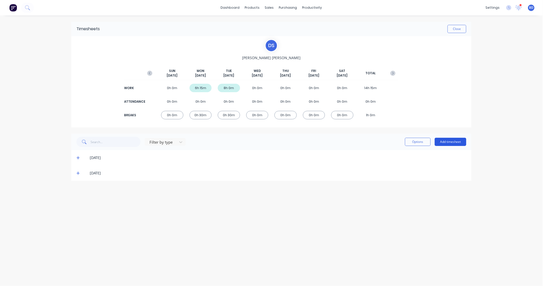
click at [456, 143] on button "Add timesheet" at bounding box center [451, 142] width 32 height 8
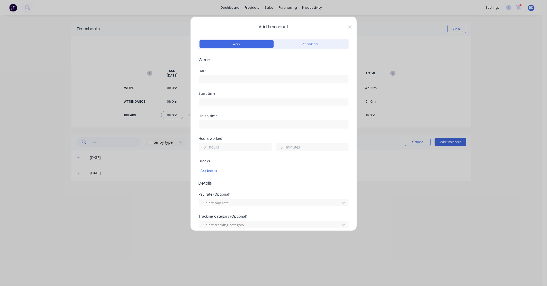
click at [217, 77] on input at bounding box center [273, 80] width 149 height 8
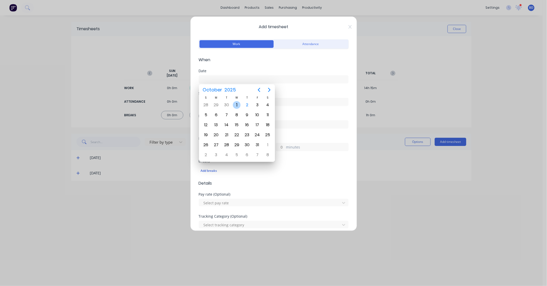
click at [239, 106] on div "1" at bounding box center [237, 105] width 8 height 8
type input "01/10/2025"
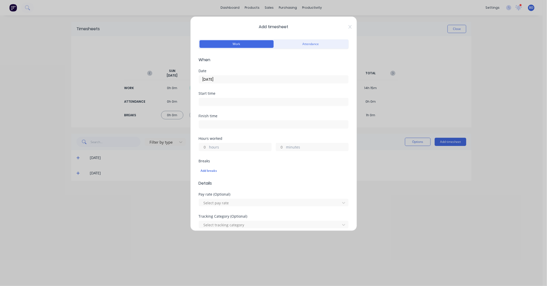
click at [207, 101] on input at bounding box center [273, 102] width 149 height 8
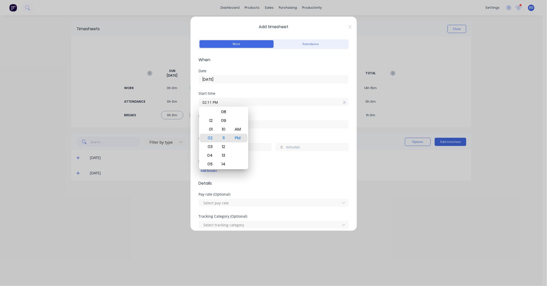
drag, startPoint x: 221, startPoint y: 102, endPoint x: 176, endPoint y: 103, distance: 44.9
click at [176, 103] on div "Add timesheet Work Attendance When Date 01/10/2025 Start time 02:11 PM Finish t…" at bounding box center [273, 143] width 547 height 286
paste input "8:00 A"
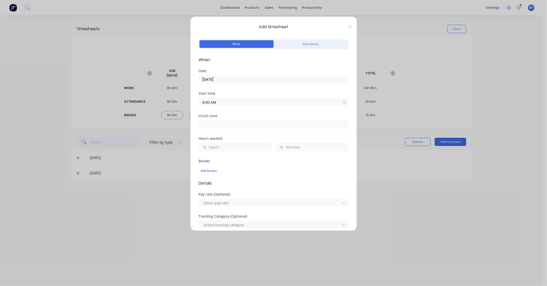
type input "08:00 AM"
drag, startPoint x: 212, startPoint y: 126, endPoint x: 219, endPoint y: 125, distance: 7.5
click at [212, 126] on input at bounding box center [273, 125] width 149 height 8
type input "02:11 PM"
type input "6"
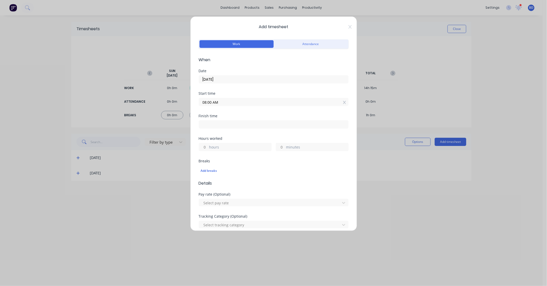
type input "11"
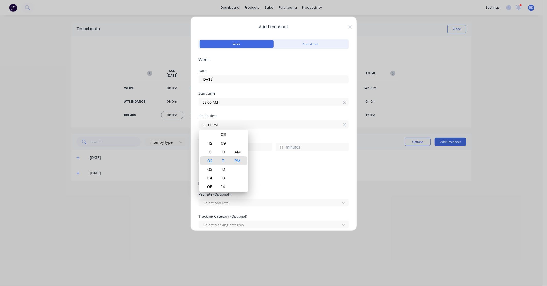
drag, startPoint x: 234, startPoint y: 125, endPoint x: 171, endPoint y: 124, distance: 63.6
click at [171, 124] on div "Add timesheet Work Attendance When Date 01/10/2025 Start time 08:00 AM Finish t…" at bounding box center [273, 143] width 547 height 286
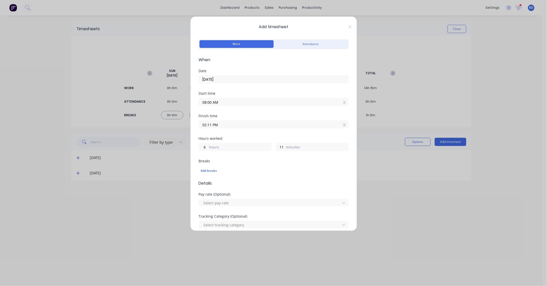
paste input "4:30"
type input "04:30 PM"
type input "8"
type input "30"
click at [256, 137] on div "Hours worked" at bounding box center [274, 139] width 150 height 4
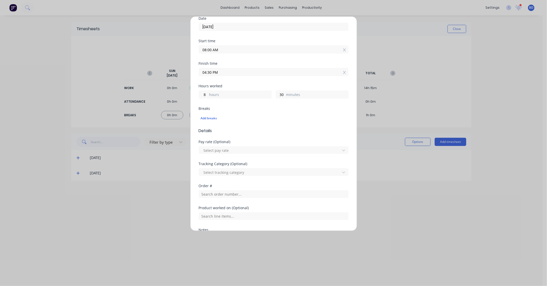
scroll to position [85, 0]
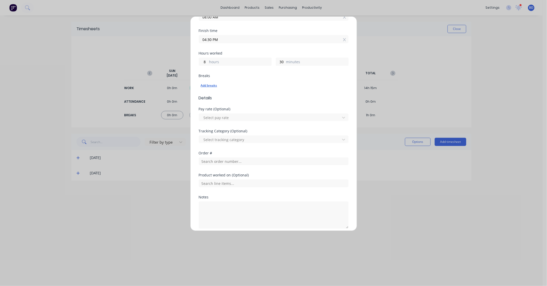
click at [209, 85] on div "Add breaks" at bounding box center [274, 85] width 146 height 7
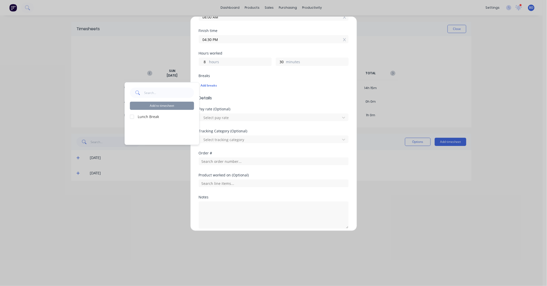
click at [136, 117] on div at bounding box center [132, 117] width 10 height 10
click at [154, 108] on button "Add to timesheet" at bounding box center [162, 106] width 64 height 8
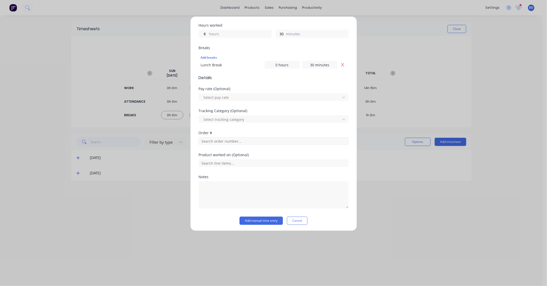
scroll to position [114, 0]
click at [219, 140] on input "text" at bounding box center [274, 140] width 150 height 8
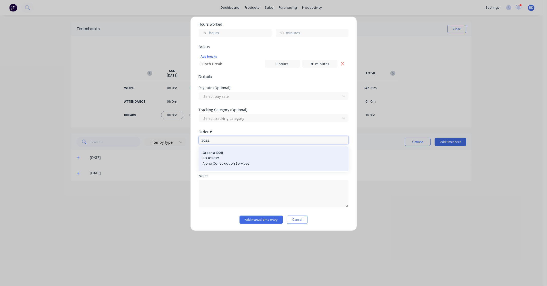
type input "3022"
click at [225, 155] on span "Order # 10011" at bounding box center [274, 153] width 142 height 5
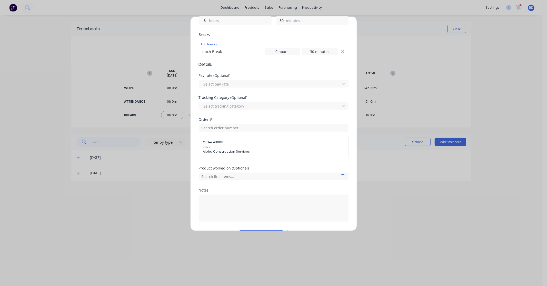
scroll to position [141, 0]
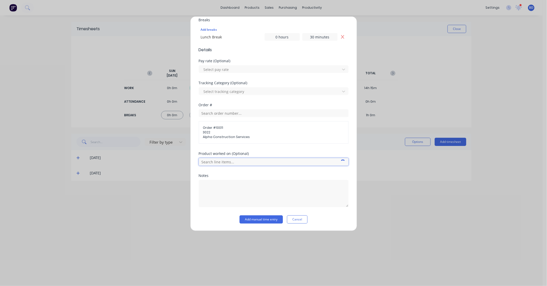
click at [229, 162] on input "text" at bounding box center [274, 162] width 150 height 8
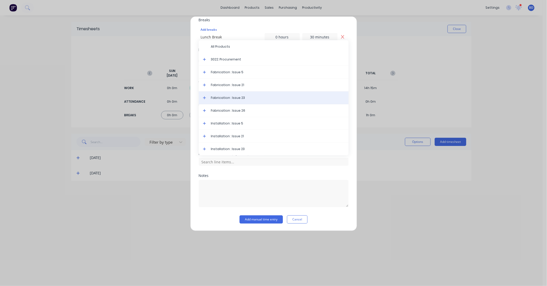
click at [236, 93] on div "Fabrication : Issue 23" at bounding box center [274, 98] width 150 height 13
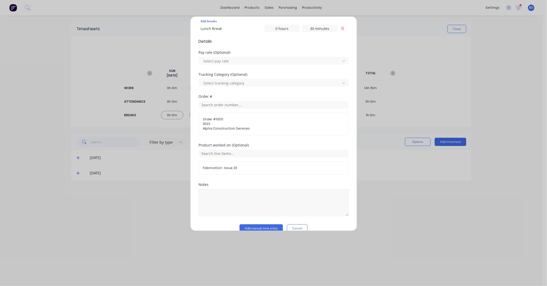
scroll to position [159, 0]
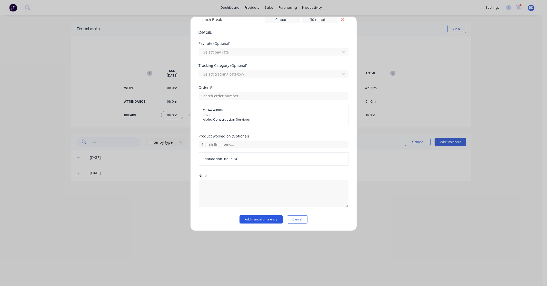
click at [273, 219] on button "Add manual time entry" at bounding box center [260, 220] width 43 height 8
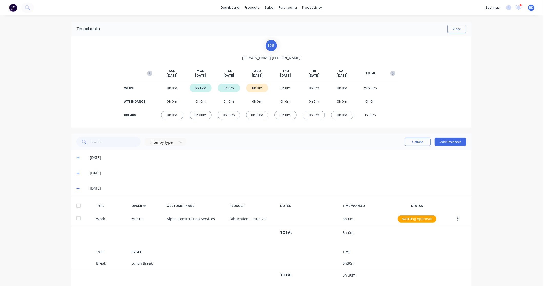
click at [76, 206] on div at bounding box center [78, 206] width 10 height 10
click at [414, 144] on button "Options" at bounding box center [418, 142] width 26 height 8
click at [403, 155] on div "Approve" at bounding box center [405, 155] width 39 height 7
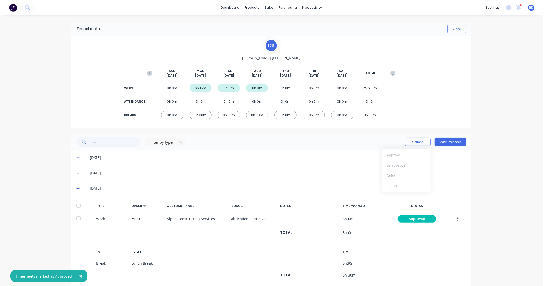
click at [499, 175] on div "× Timesheets marked as Approved dashboard products sales purchasing productivit…" at bounding box center [271, 143] width 542 height 286
click at [457, 31] on button "Close" at bounding box center [456, 29] width 19 height 8
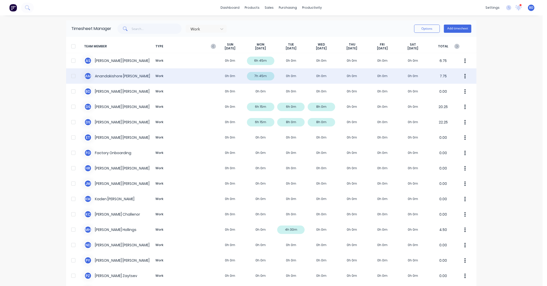
click at [106, 75] on div "A M Anandakishore Marothi Work 0h 0m 7h 45m 0h 0m 0h 0m 0h 0m 0h 0m 0h 0m 7.75" at bounding box center [271, 75] width 410 height 15
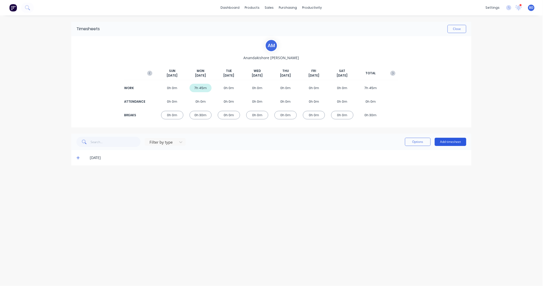
click at [451, 142] on button "Add timesheet" at bounding box center [451, 142] width 32 height 8
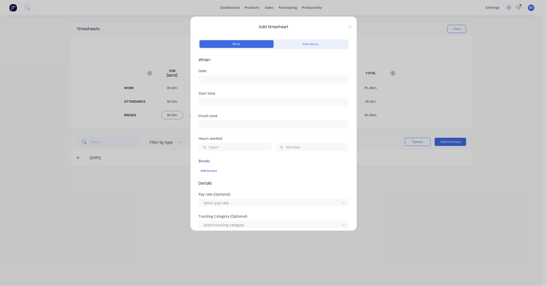
click at [211, 81] on input at bounding box center [273, 80] width 149 height 8
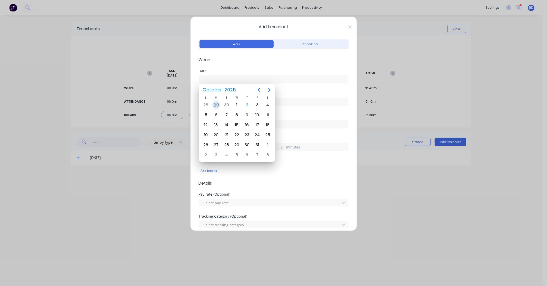
click at [214, 104] on div "29" at bounding box center [216, 105] width 8 height 8
type input "29/09/2025"
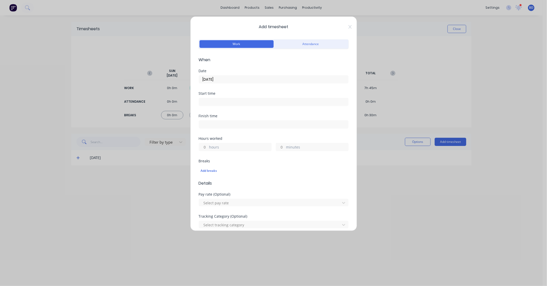
click at [216, 107] on div "Start time" at bounding box center [274, 103] width 150 height 23
click at [216, 104] on input at bounding box center [273, 102] width 149 height 8
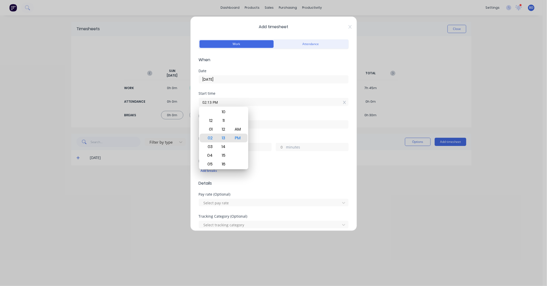
drag, startPoint x: 228, startPoint y: 103, endPoint x: 157, endPoint y: 98, distance: 71.7
click at [157, 98] on div "Add timesheet Work Attendance When Date 29/09/2025 Start time 02:13 PM Finish t…" at bounding box center [273, 143] width 547 height 286
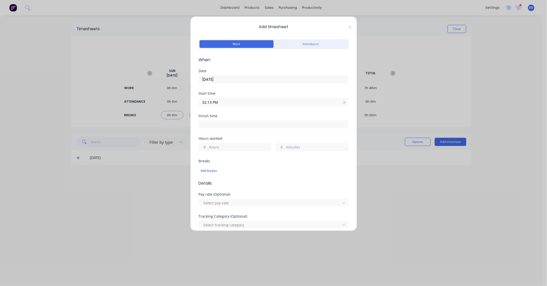
paste input "8:00 A"
type input "08:00 AM"
click at [208, 122] on input at bounding box center [273, 125] width 149 height 8
type input "02:13 PM"
type input "6"
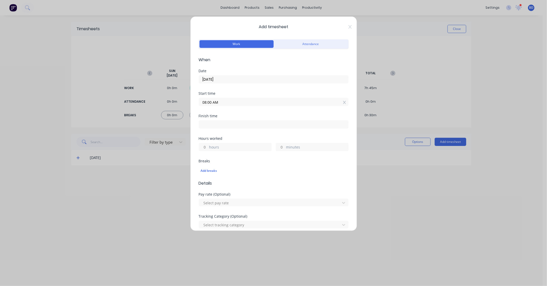
type input "13"
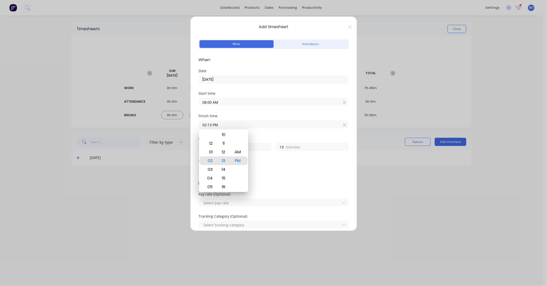
drag, startPoint x: 224, startPoint y: 123, endPoint x: 180, endPoint y: 124, distance: 44.1
click at [180, 124] on div "Add timesheet Work Attendance When Date 29/09/2025 Start time 08:00 AM Finish t…" at bounding box center [273, 143] width 547 height 286
paste input "4:30"
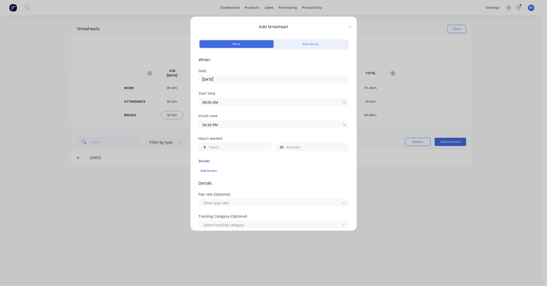
click at [264, 139] on div "Hours worked" at bounding box center [274, 139] width 150 height 4
click at [209, 171] on div "Add breaks" at bounding box center [274, 171] width 146 height 7
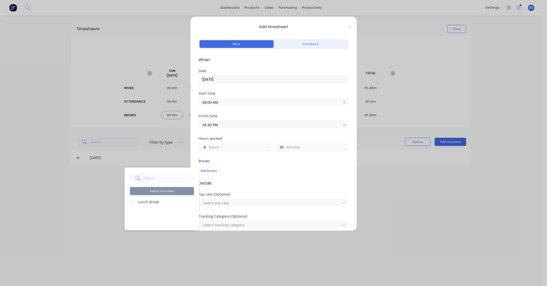
click at [149, 203] on label "Lunch Break" at bounding box center [166, 201] width 56 height 5
click at [130, 203] on div at bounding box center [132, 202] width 10 height 10
click at [153, 190] on button "Add to timesheet" at bounding box center [162, 191] width 64 height 8
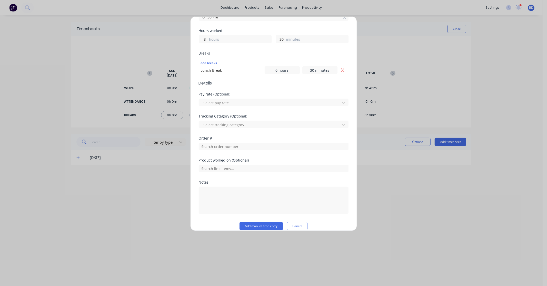
scroll to position [114, 0]
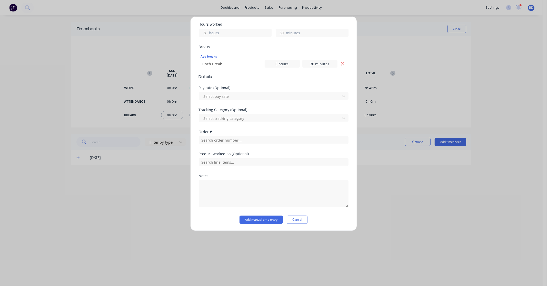
click at [211, 147] on div "Order #" at bounding box center [274, 141] width 150 height 22
click at [214, 140] on input "text" at bounding box center [274, 140] width 150 height 8
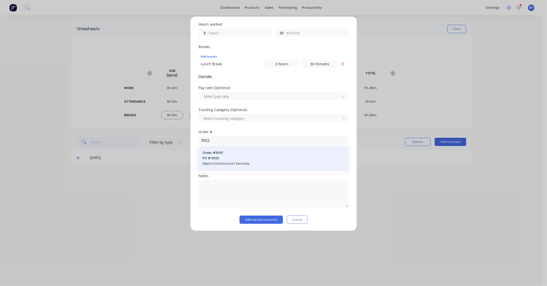
click at [219, 163] on span "Alpha Construction Services" at bounding box center [274, 163] width 142 height 5
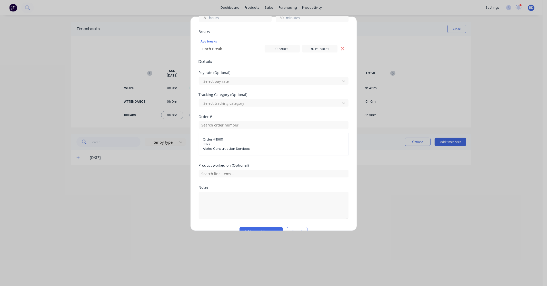
scroll to position [141, 0]
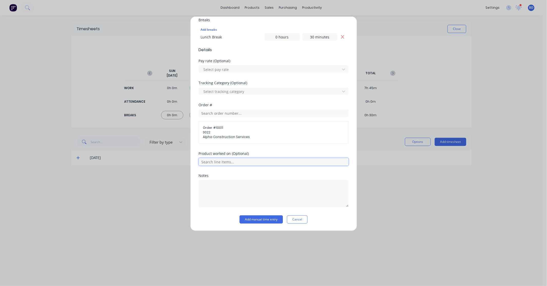
click at [239, 163] on input "text" at bounding box center [274, 162] width 150 height 8
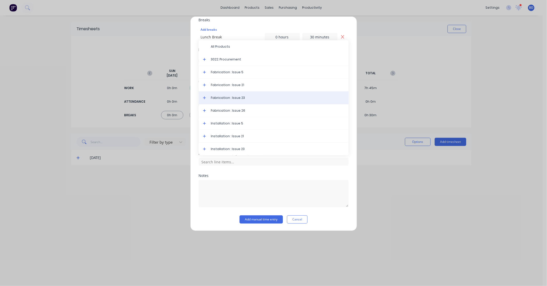
click at [238, 95] on div "Fabrication : Issue 23" at bounding box center [274, 98] width 150 height 13
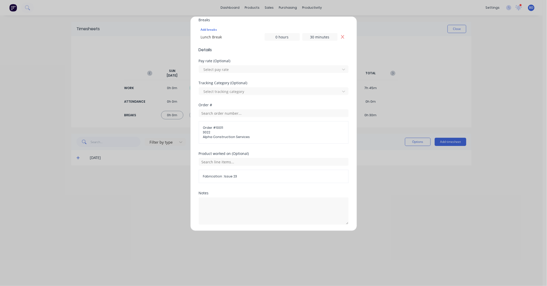
scroll to position [159, 0]
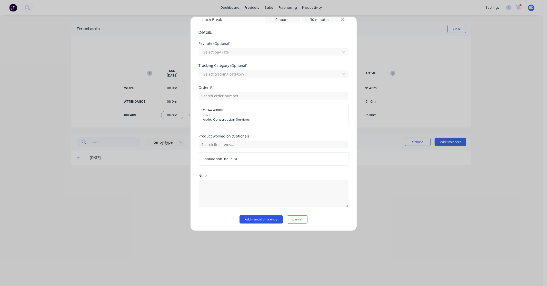
click at [261, 220] on button "Add manual time entry" at bounding box center [260, 220] width 43 height 8
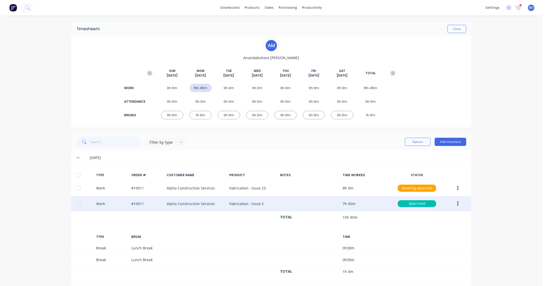
click at [457, 204] on button "button" at bounding box center [458, 203] width 12 height 9
click at [432, 183] on div "Edit" at bounding box center [439, 184] width 39 height 7
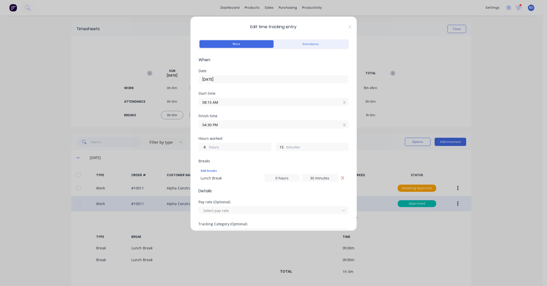
click at [239, 79] on input "29/09/2025" at bounding box center [273, 80] width 149 height 8
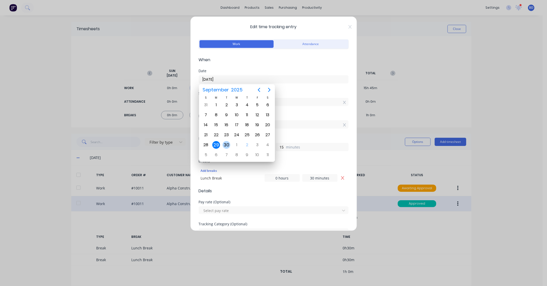
click at [227, 142] on div "30" at bounding box center [227, 145] width 8 height 8
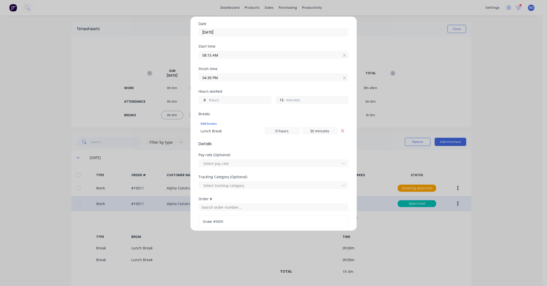
scroll to position [149, 0]
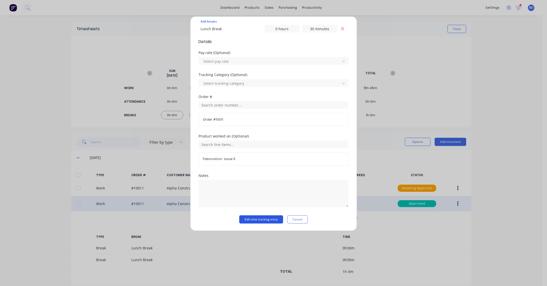
click at [246, 220] on button "Edit time tracking entry" at bounding box center [261, 220] width 44 height 8
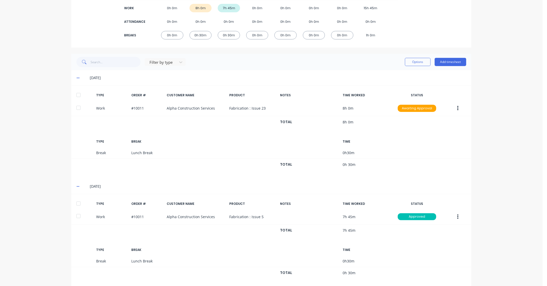
scroll to position [88, 0]
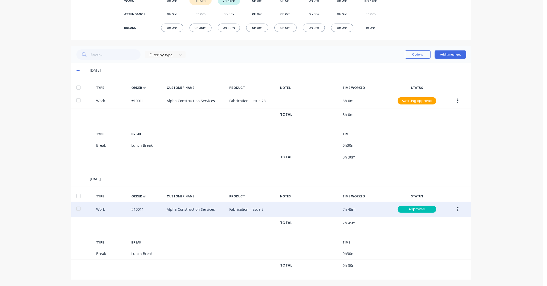
click at [457, 210] on button "button" at bounding box center [458, 209] width 12 height 9
click at [434, 190] on div "Edit" at bounding box center [439, 190] width 39 height 7
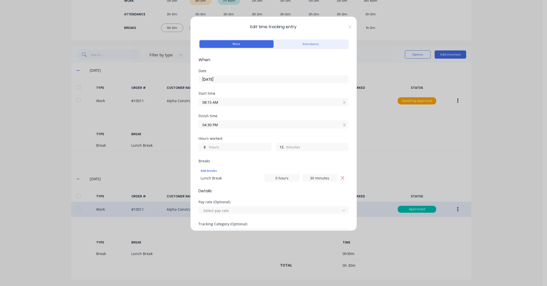
click at [236, 81] on input "30/09/2025" at bounding box center [273, 80] width 149 height 8
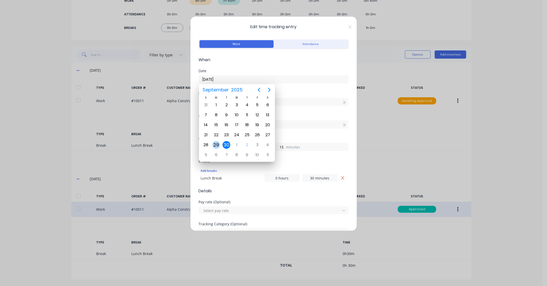
click at [217, 144] on div "29" at bounding box center [216, 145] width 8 height 8
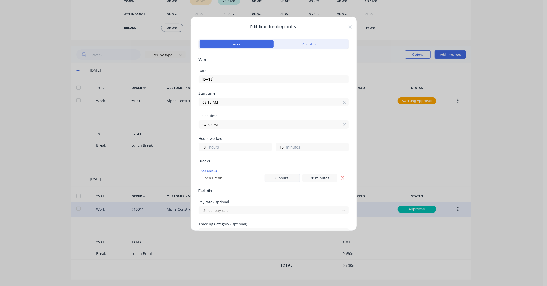
scroll to position [149, 0]
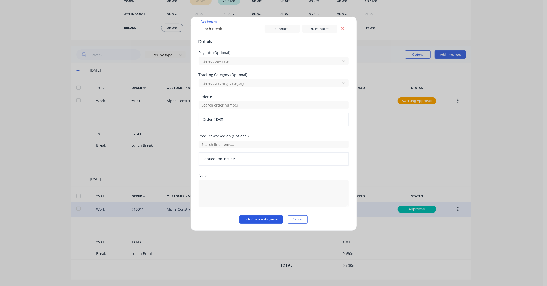
click at [258, 219] on button "Edit time tracking entry" at bounding box center [261, 220] width 44 height 8
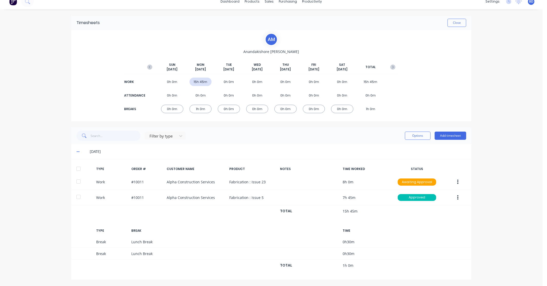
scroll to position [6, 0]
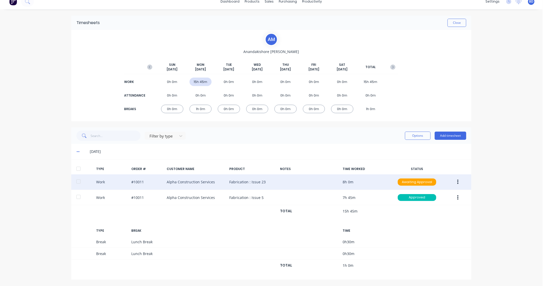
click at [457, 180] on icon "button" at bounding box center [457, 182] width 1 height 5
click at [435, 164] on div "Edit" at bounding box center [439, 162] width 39 height 7
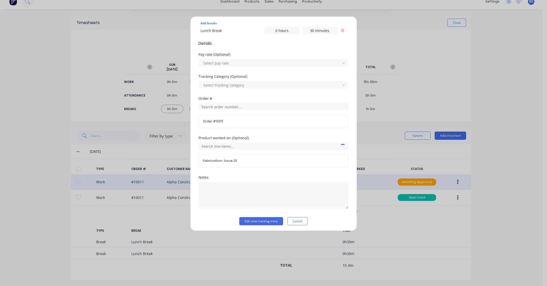
scroll to position [149, 0]
click at [356, 112] on div "Edit time tracking entry Work Attendance When Date 29/09/2025 Start time 08:00 …" at bounding box center [273, 123] width 167 height 215
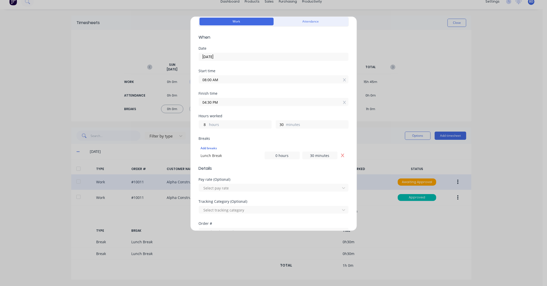
scroll to position [15, 0]
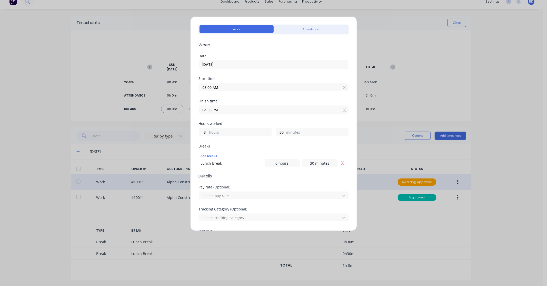
click at [235, 64] on input "29/09/2025" at bounding box center [273, 65] width 149 height 8
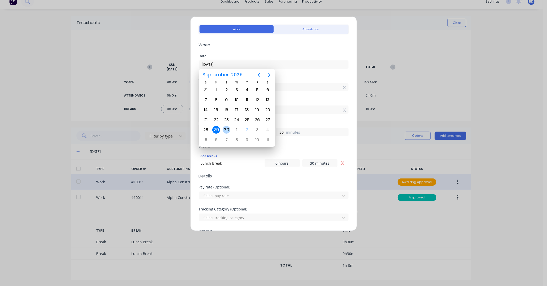
click at [225, 127] on div "30" at bounding box center [227, 130] width 8 height 8
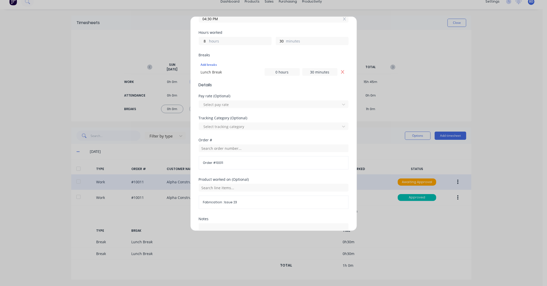
scroll to position [149, 0]
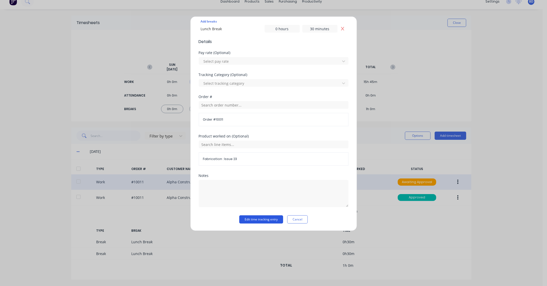
click at [267, 220] on button "Edit time tracking entry" at bounding box center [261, 220] width 44 height 8
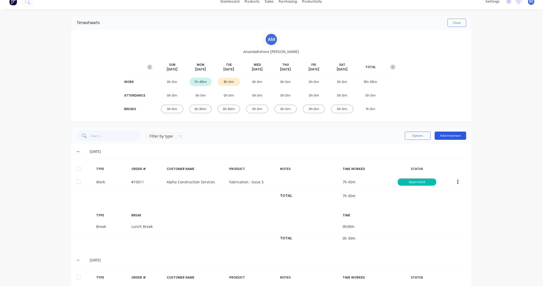
click at [455, 136] on button "Add timesheet" at bounding box center [451, 136] width 32 height 8
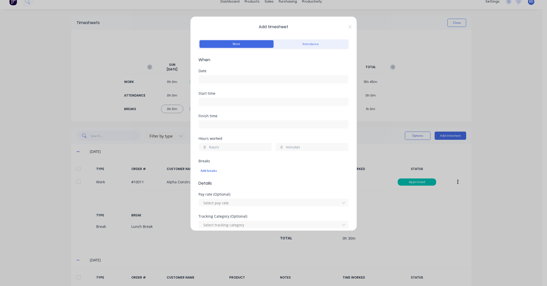
click at [233, 77] on input at bounding box center [273, 80] width 149 height 8
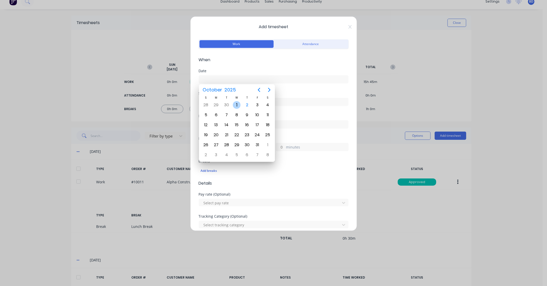
click at [237, 105] on div "1" at bounding box center [237, 105] width 8 height 8
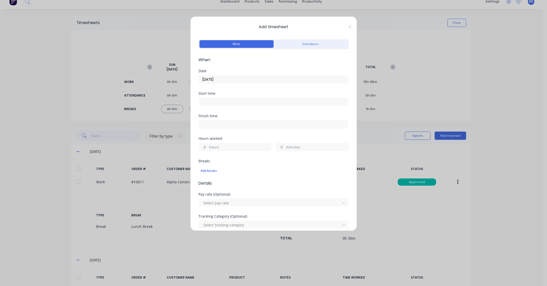
click at [221, 102] on input at bounding box center [273, 102] width 149 height 8
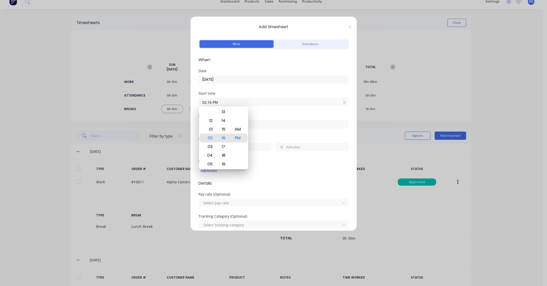
drag, startPoint x: 223, startPoint y: 102, endPoint x: 189, endPoint y: 103, distance: 34.7
click at [189, 103] on div "Add timesheet Work Attendance When Date 01/10/2025 Start time 02:16 PM Finish t…" at bounding box center [273, 143] width 547 height 286
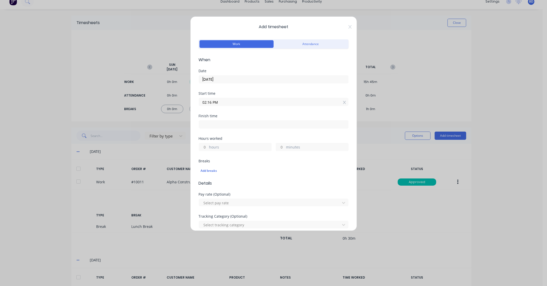
paste input "8:00 A"
click at [220, 126] on input at bounding box center [273, 125] width 149 height 8
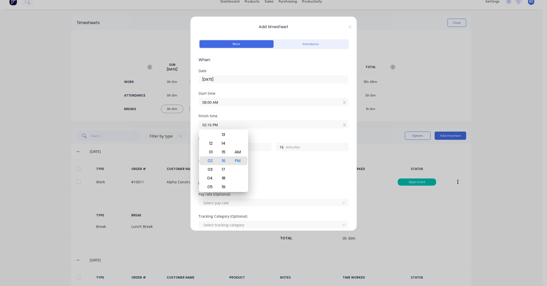
click at [213, 125] on input "02:16 PM" at bounding box center [273, 125] width 149 height 8
drag, startPoint x: 224, startPoint y: 125, endPoint x: 146, endPoint y: 127, distance: 78.0
click at [146, 127] on div "Add timesheet Work Attendance When Date 01/10/2025 Start time 08:00 AM Finish t…" at bounding box center [273, 143] width 547 height 286
paste input "4:30"
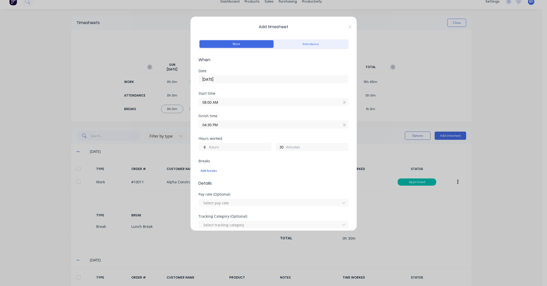
click at [235, 132] on div "Finish time 04:30 PM" at bounding box center [274, 125] width 150 height 23
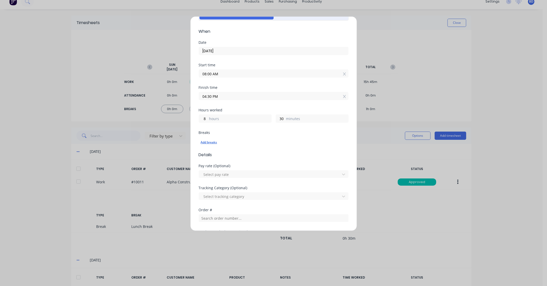
click at [209, 141] on div "Add breaks" at bounding box center [274, 142] width 146 height 7
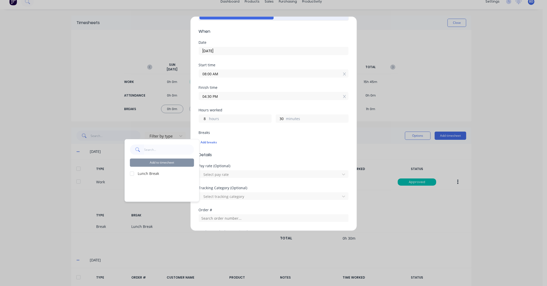
click at [133, 174] on div at bounding box center [132, 174] width 10 height 10
click at [161, 165] on button "Add to timesheet" at bounding box center [162, 163] width 64 height 8
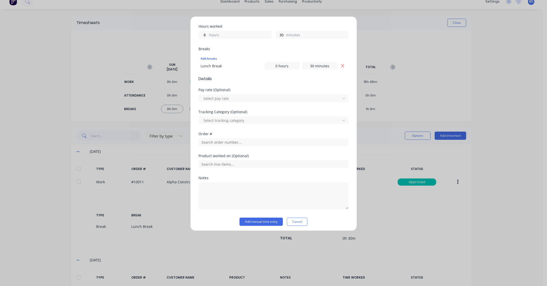
scroll to position [114, 0]
click at [211, 142] on input "text" at bounding box center [274, 140] width 150 height 8
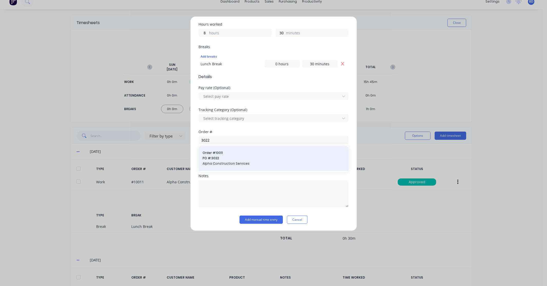
click at [219, 157] on span "PO #: 3022" at bounding box center [274, 158] width 142 height 5
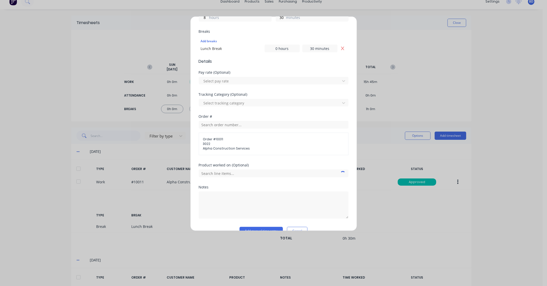
scroll to position [141, 0]
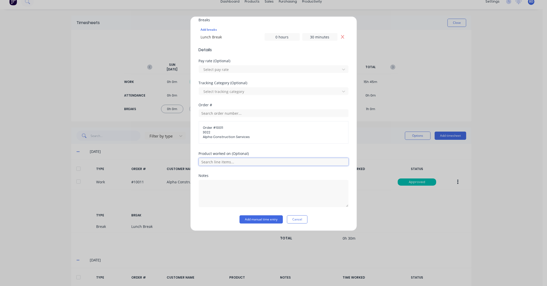
click at [237, 163] on input "text" at bounding box center [274, 162] width 150 height 8
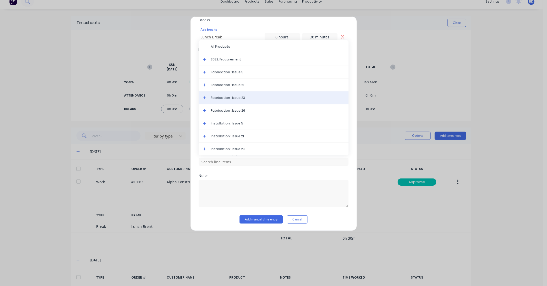
click at [239, 100] on span "Fabrication : Issue 23" at bounding box center [277, 98] width 133 height 5
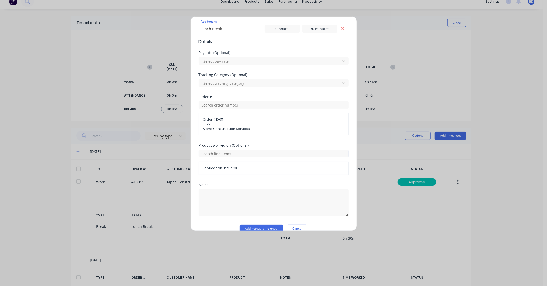
scroll to position [159, 0]
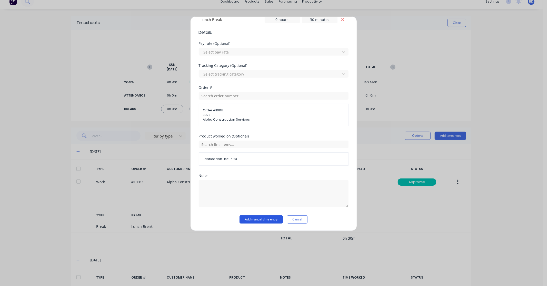
click at [268, 219] on button "Add manual time entry" at bounding box center [260, 220] width 43 height 8
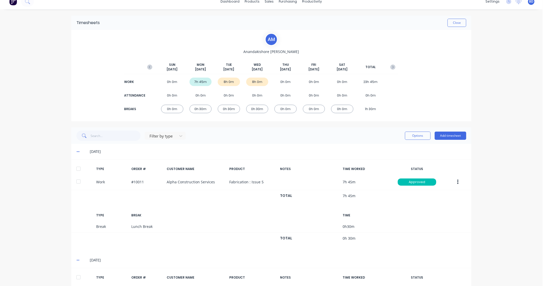
click at [74, 166] on div at bounding box center [78, 169] width 10 height 10
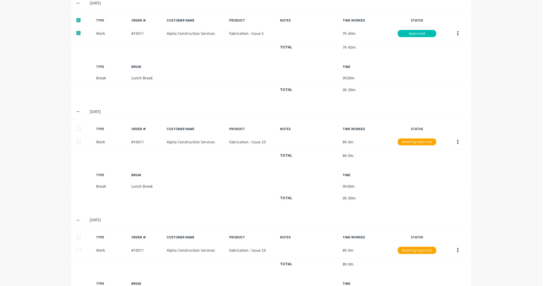
scroll to position [120, 0]
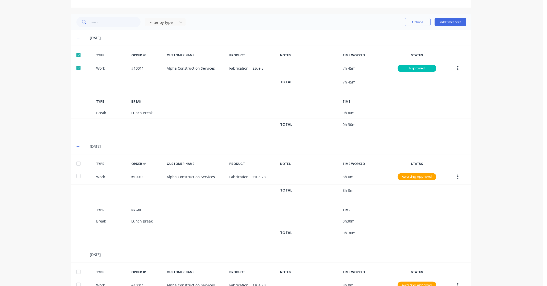
click at [76, 55] on div at bounding box center [78, 55] width 10 height 10
click at [77, 164] on div at bounding box center [78, 164] width 10 height 10
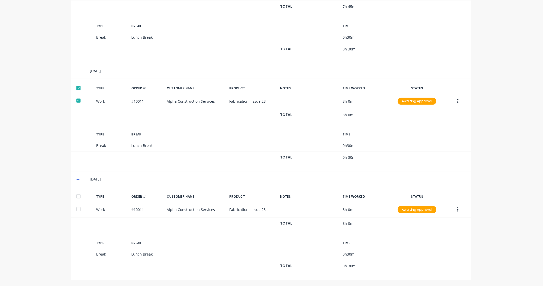
scroll to position [196, 0]
click at [75, 196] on div at bounding box center [78, 196] width 10 height 10
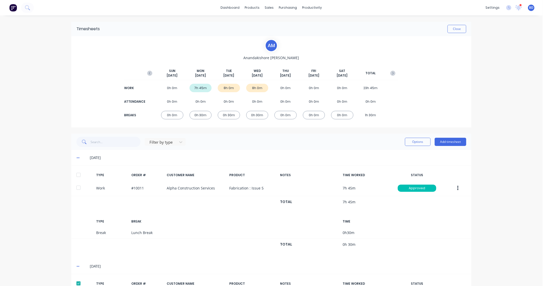
scroll to position [28, 0]
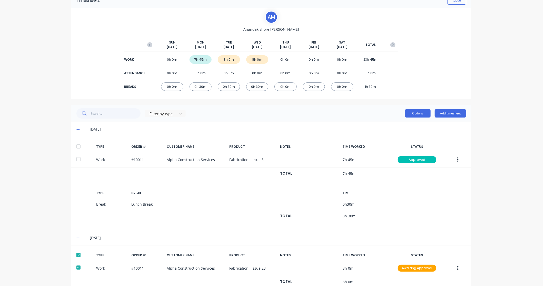
click at [418, 112] on button "Options" at bounding box center [418, 113] width 26 height 8
click at [407, 124] on div "Approve" at bounding box center [405, 126] width 39 height 7
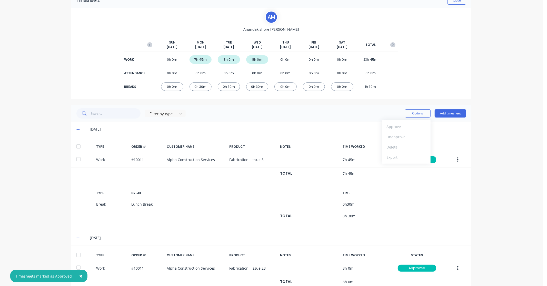
click at [508, 135] on div "× Timesheets marked as Approved dashboard products sales purchasing productivit…" at bounding box center [271, 143] width 542 height 286
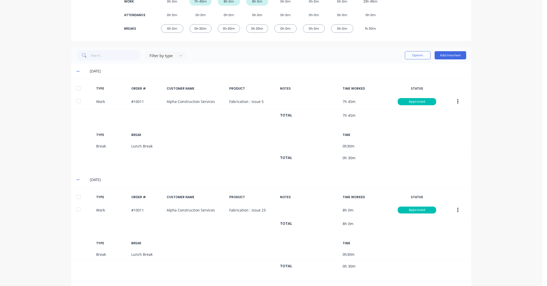
scroll to position [0, 0]
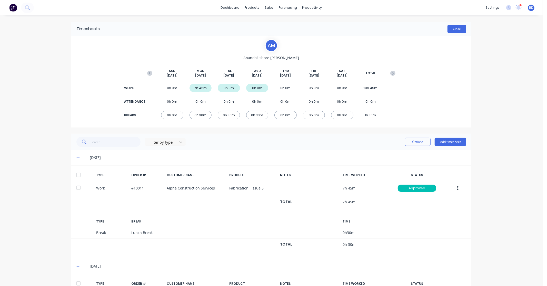
click at [458, 27] on button "Close" at bounding box center [456, 29] width 19 height 8
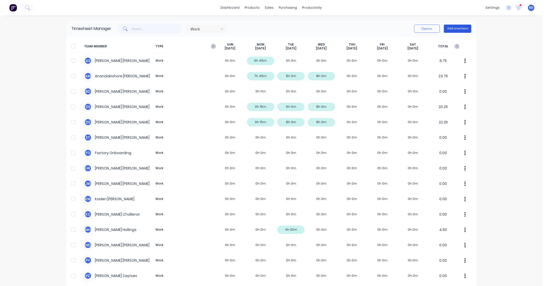
click at [459, 29] on button "Add timesheet" at bounding box center [457, 29] width 27 height 8
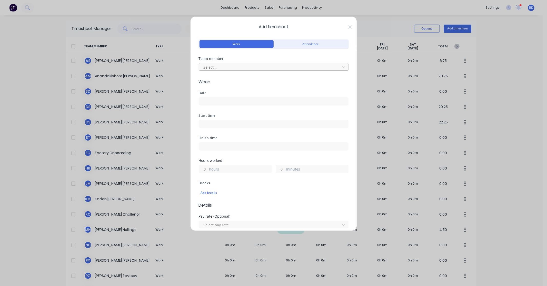
click at [269, 69] on div at bounding box center [270, 67] width 134 height 6
click at [240, 57] on div "Team member" at bounding box center [274, 59] width 150 height 4
click at [344, 27] on span "Add timesheet" at bounding box center [274, 27] width 150 height 6
click at [348, 27] on icon at bounding box center [349, 27] width 3 height 4
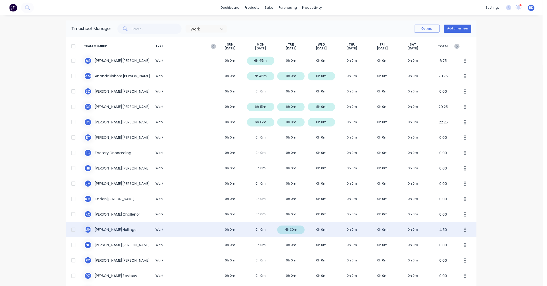
click at [110, 230] on div "M H Matt Hollings Work 0h 0m 0h 0m 4h 30m 0h 0m 0h 0m 0h 0m 0h 0m 4.50" at bounding box center [271, 229] width 410 height 15
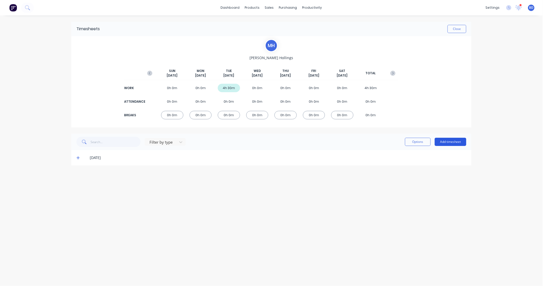
click at [453, 143] on button "Add timesheet" at bounding box center [451, 142] width 32 height 8
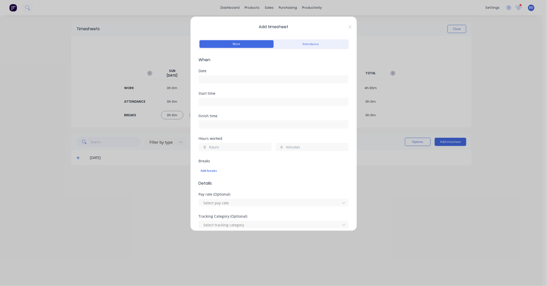
click at [213, 76] on input at bounding box center [273, 80] width 149 height 8
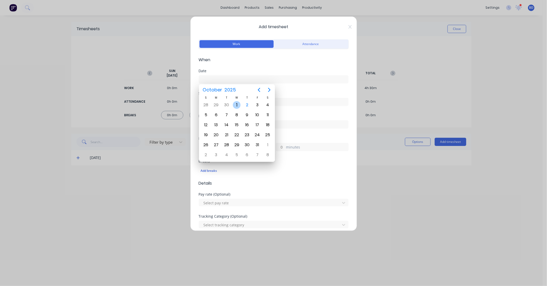
click at [237, 105] on div "1" at bounding box center [237, 105] width 8 height 8
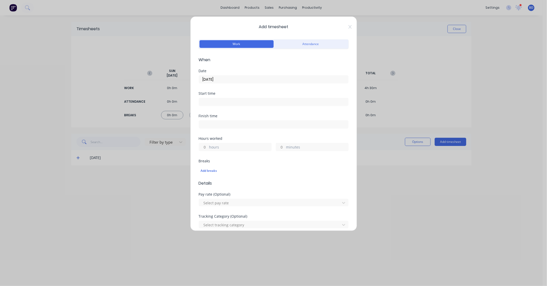
click at [205, 102] on input at bounding box center [273, 102] width 149 height 8
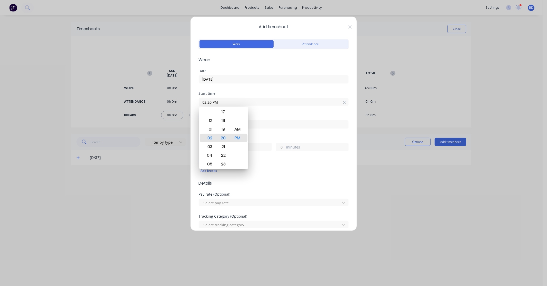
drag, startPoint x: 232, startPoint y: 99, endPoint x: 180, endPoint y: 102, distance: 51.3
click at [180, 102] on div "Add timesheet Work Attendance When Date 01/10/2025 Start time 02:20 PM Finish t…" at bounding box center [273, 143] width 547 height 286
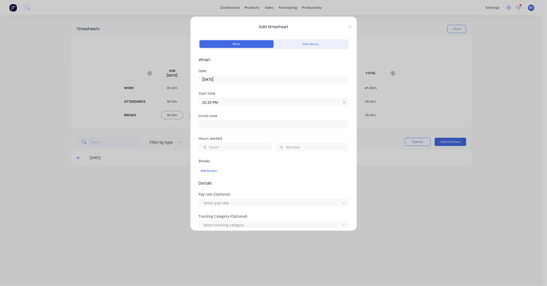
paste input "9:00 A"
click at [241, 127] on input at bounding box center [273, 125] width 149 height 8
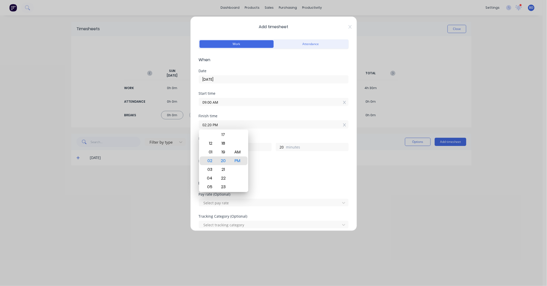
drag, startPoint x: 240, startPoint y: 126, endPoint x: 178, endPoint y: 126, distance: 62.3
click at [178, 126] on div "Add timesheet Work Attendance When Date 01/10/2025 Start time 09:00 AM Finish t…" at bounding box center [273, 143] width 547 height 286
paste input "3:0"
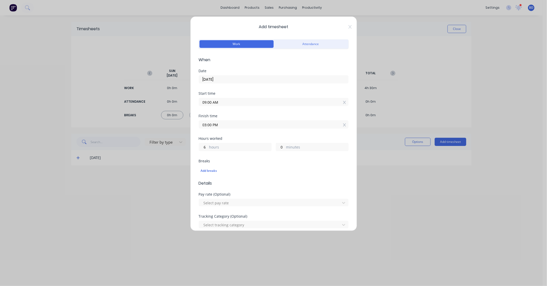
click at [272, 134] on div "Finish time 03:00 PM" at bounding box center [274, 125] width 150 height 23
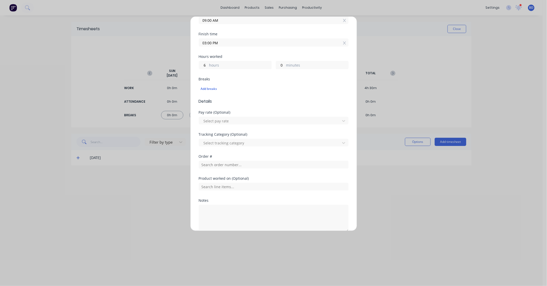
scroll to position [85, 0]
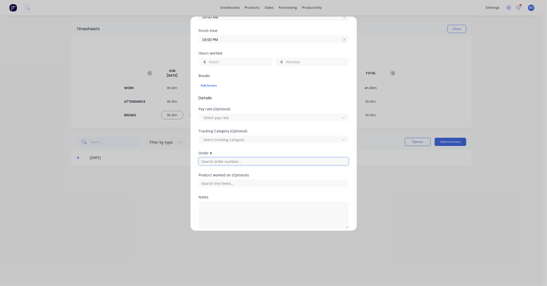
click at [208, 164] on input "text" at bounding box center [274, 162] width 150 height 8
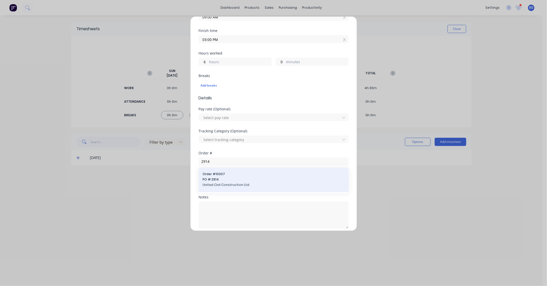
click at [219, 180] on span "PO #: 2914" at bounding box center [274, 179] width 142 height 5
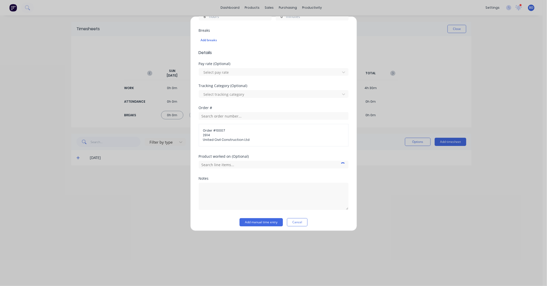
scroll to position [134, 0]
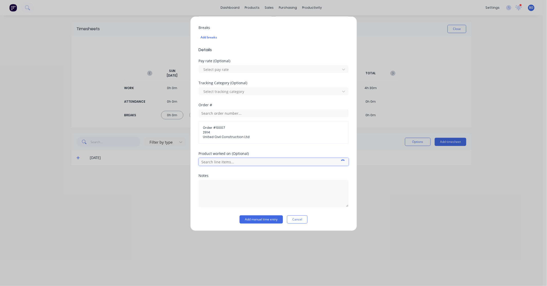
click at [226, 163] on input "text" at bounding box center [274, 162] width 150 height 8
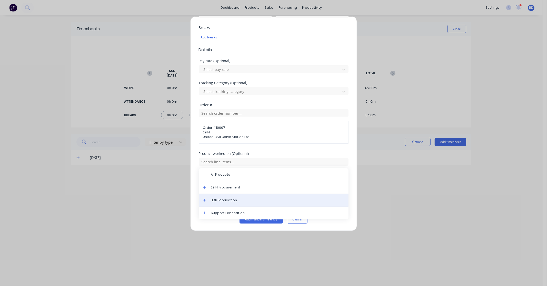
click at [232, 204] on div "HDR Fabrication" at bounding box center [274, 200] width 150 height 13
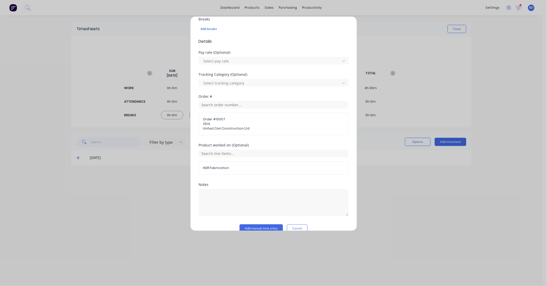
scroll to position [151, 0]
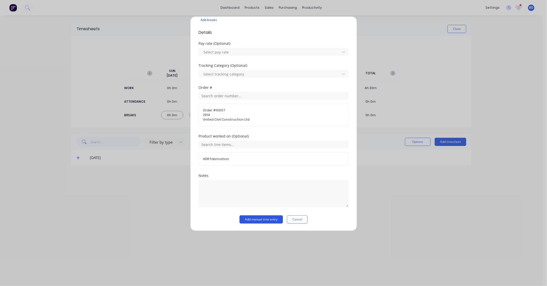
click at [262, 221] on button "Add manual time entry" at bounding box center [260, 220] width 43 height 8
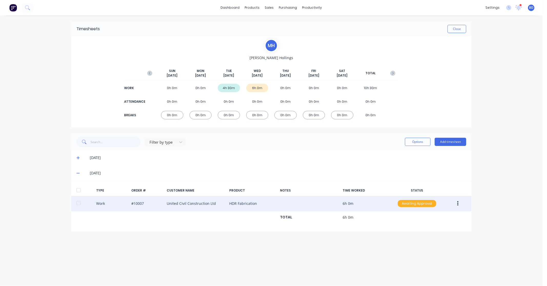
click at [427, 204] on div "Awaiting Approval" at bounding box center [417, 203] width 38 height 7
click at [412, 228] on div "Approved" at bounding box center [406, 229] width 42 height 7
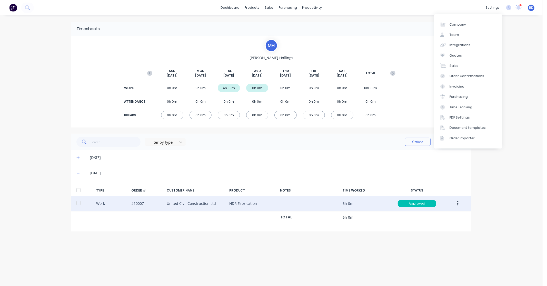
drag, startPoint x: 407, startPoint y: 28, endPoint x: 409, endPoint y: 28, distance: 2.7
click at [407, 28] on div "Close" at bounding box center [283, 29] width 366 height 8
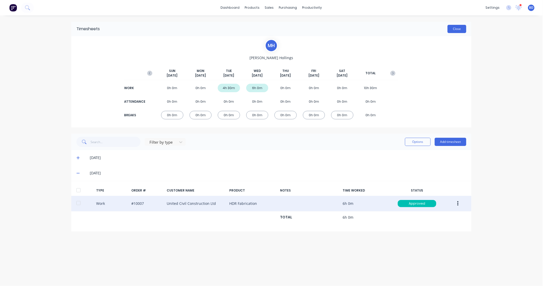
click at [460, 27] on button "Close" at bounding box center [456, 29] width 19 height 8
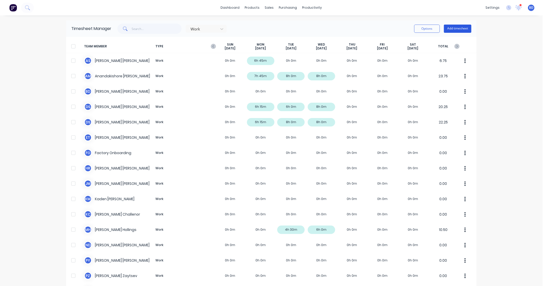
click at [463, 29] on button "Add timesheet" at bounding box center [457, 29] width 27 height 8
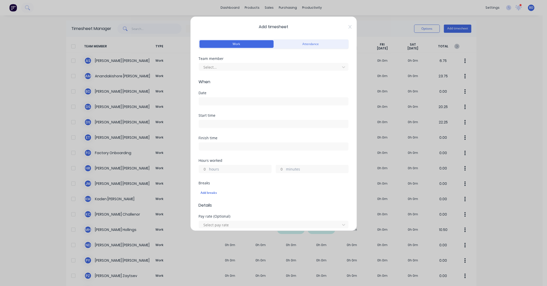
click at [241, 62] on div "Select..." at bounding box center [274, 66] width 150 height 9
click at [238, 66] on div at bounding box center [270, 67] width 134 height 6
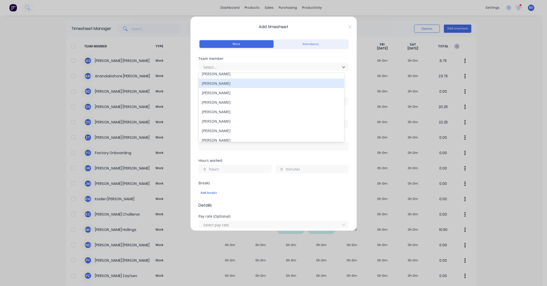
scroll to position [94, 0]
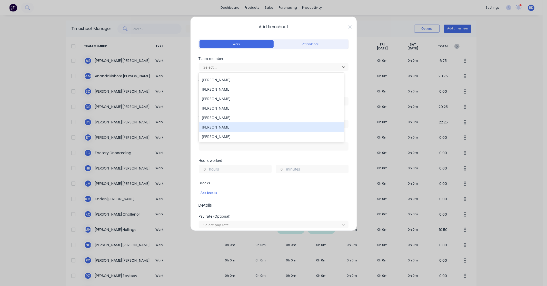
click at [231, 127] on div "Renuka Prasad" at bounding box center [271, 127] width 145 height 9
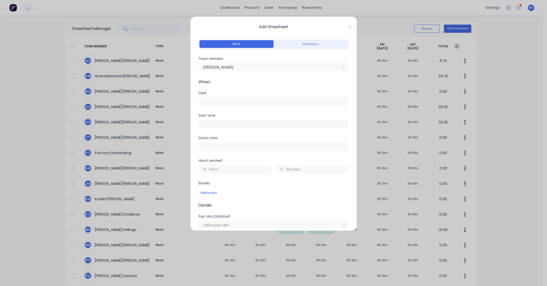
click at [223, 104] on input at bounding box center [273, 102] width 149 height 8
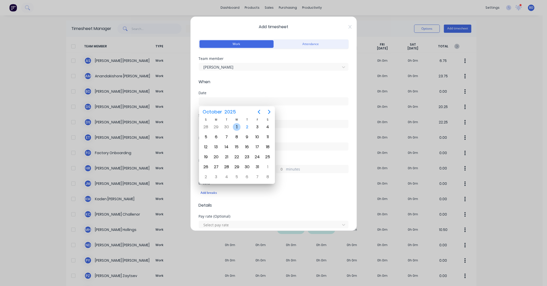
click at [239, 127] on div "1" at bounding box center [237, 127] width 8 height 8
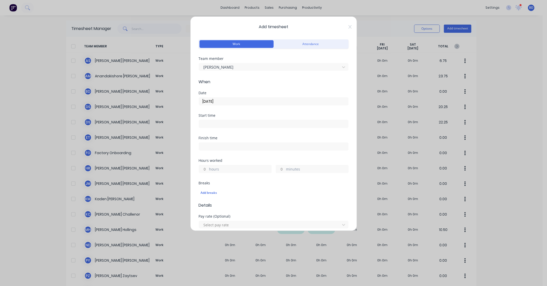
click at [239, 127] on input at bounding box center [273, 124] width 149 height 8
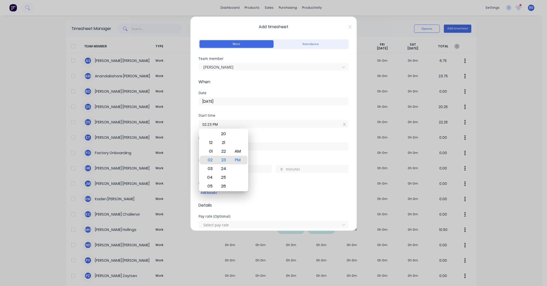
click at [235, 126] on input "02:23 PM" at bounding box center [273, 124] width 149 height 8
drag, startPoint x: 234, startPoint y: 125, endPoint x: 160, endPoint y: 124, distance: 73.1
click at [160, 124] on div "Add timesheet Work Attendance Team member Renuka Prasad When Date 01/10/2025 St…" at bounding box center [273, 143] width 547 height 286
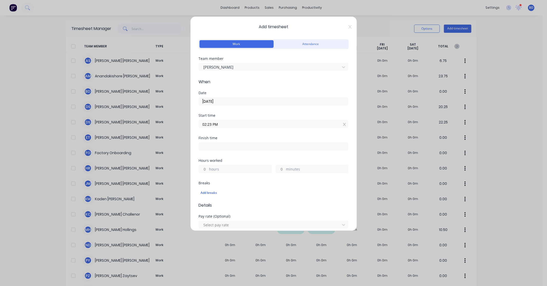
paste input "1:30"
click at [218, 147] on input at bounding box center [273, 147] width 149 height 8
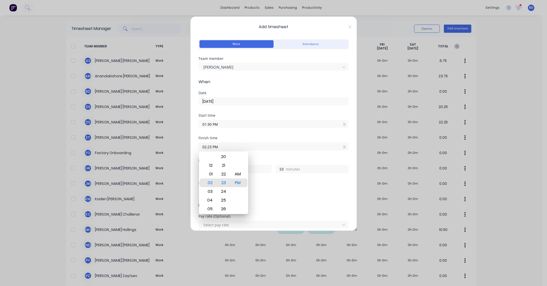
drag, startPoint x: 218, startPoint y: 147, endPoint x: 216, endPoint y: 147, distance: 2.9
click at [214, 147] on input "02:23 PM" at bounding box center [273, 147] width 149 height 8
drag, startPoint x: 226, startPoint y: 147, endPoint x: 191, endPoint y: 146, distance: 35.1
click at [191, 146] on div "Add timesheet Work Attendance Team member Renuka Prasad When Date 01/10/2025 St…" at bounding box center [273, 123] width 167 height 215
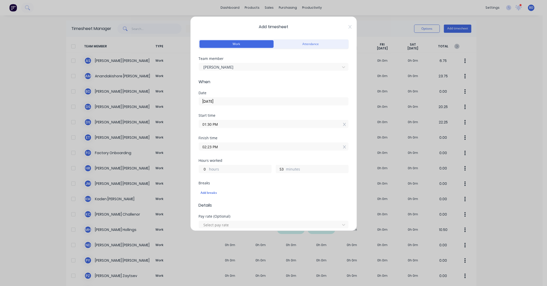
paste input "3:30"
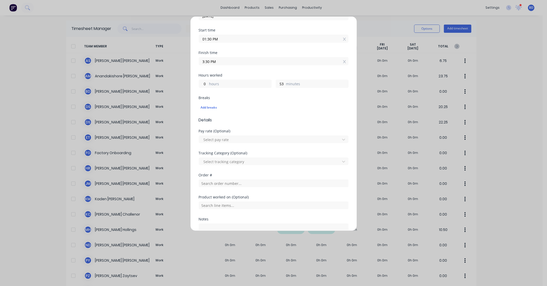
scroll to position [114, 0]
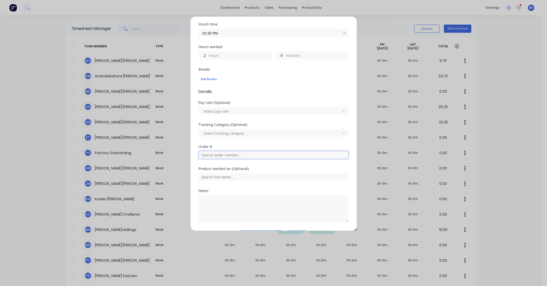
click at [217, 151] on input "text" at bounding box center [274, 155] width 150 height 8
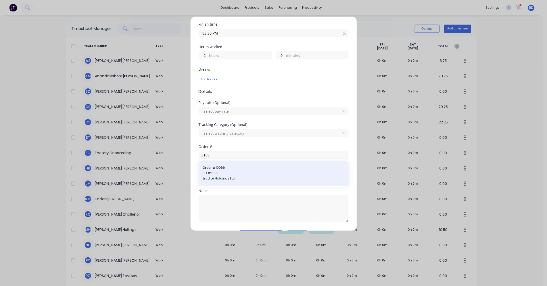
click at [219, 170] on div "Order # 10066 PO #: 3109 Erudite Holdings Ltd" at bounding box center [274, 174] width 142 height 16
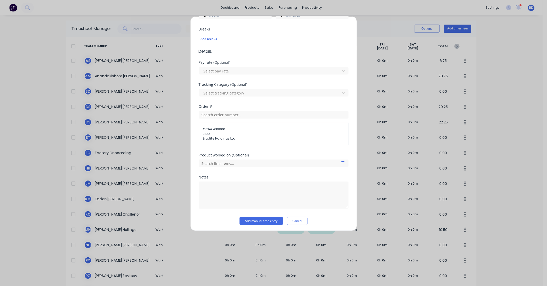
scroll to position [156, 0]
click at [237, 161] on input "text" at bounding box center [274, 162] width 150 height 8
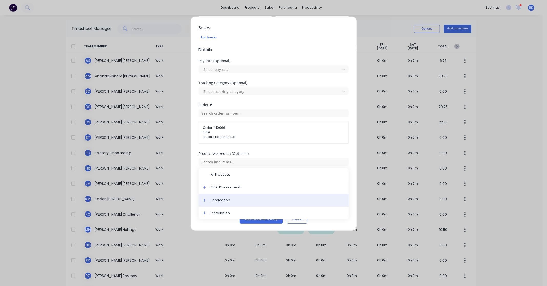
click at [234, 197] on div "Fabrication" at bounding box center [274, 200] width 150 height 13
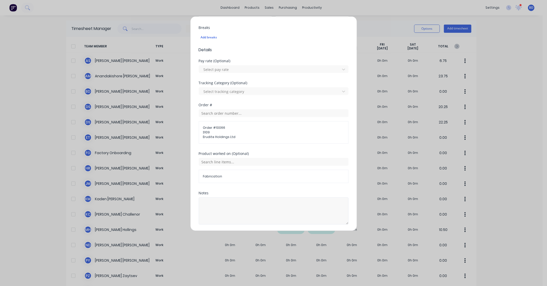
scroll to position [173, 0]
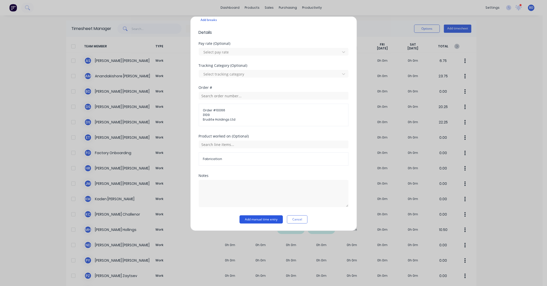
click at [259, 221] on button "Add manual time entry" at bounding box center [260, 220] width 43 height 8
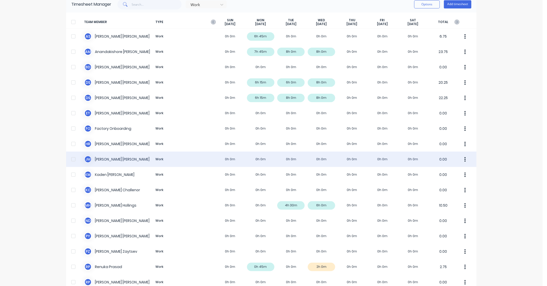
scroll to position [52, 0]
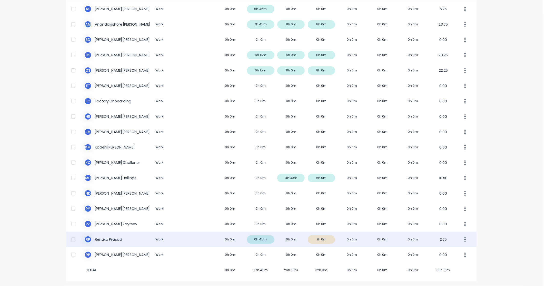
click at [323, 242] on div "R P Renuka Prasad Work 0h 0m 0h 45m 0h 0m 2h 0m 0h 0m 0h 0m 0h 0m 2.75" at bounding box center [271, 239] width 410 height 15
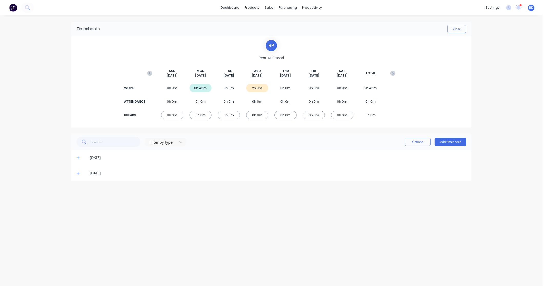
click at [258, 89] on div "2h 0m" at bounding box center [257, 88] width 22 height 8
click at [80, 174] on span at bounding box center [78, 173] width 5 height 5
click at [414, 143] on button "Options" at bounding box center [418, 142] width 26 height 8
click at [506, 204] on div "dashboard products sales purchasing productivity dashboard products Product Cat…" at bounding box center [271, 143] width 542 height 286
click at [77, 191] on div at bounding box center [78, 190] width 10 height 10
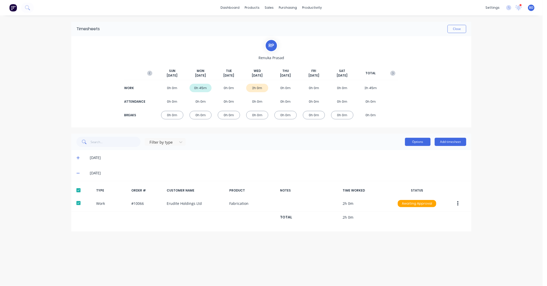
click at [426, 142] on button "Options" at bounding box center [418, 142] width 26 height 8
click at [411, 154] on div "Approve" at bounding box center [405, 155] width 39 height 7
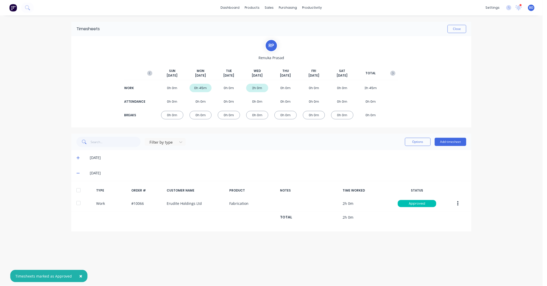
click at [512, 142] on div "× Timesheets marked as Approved dashboard products sales purchasing productivit…" at bounding box center [271, 143] width 542 height 286
click at [522, 7] on div "settings 9 new notifications Mark all as read Karl mentioned you in a message R…" at bounding box center [513, 8] width 60 height 8
click at [519, 8] on icon at bounding box center [518, 7] width 5 height 5
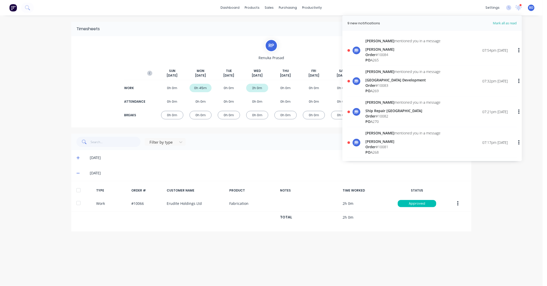
click at [393, 49] on div "[PERSON_NAME]" at bounding box center [402, 49] width 75 height 5
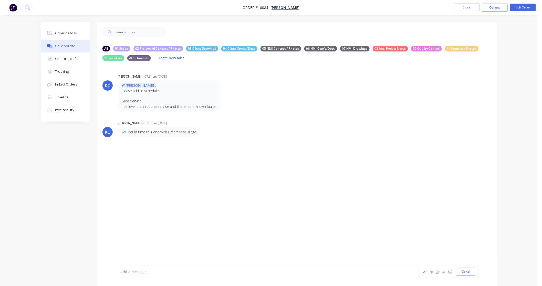
click at [145, 270] on div at bounding box center [254, 271] width 267 height 5
click at [470, 270] on button "Send" at bounding box center [466, 272] width 20 height 8
click at [466, 6] on button "Close" at bounding box center [467, 8] width 26 height 8
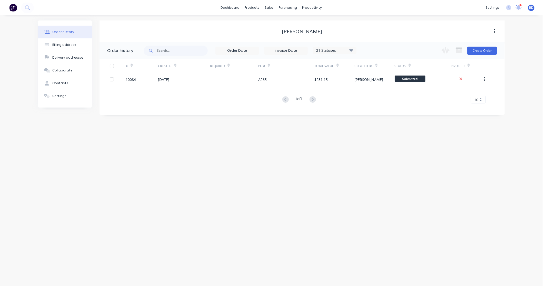
click at [520, 11] on div at bounding box center [518, 8] width 6 height 8
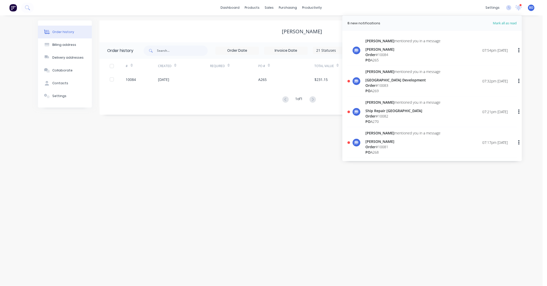
click at [379, 146] on div "Order # 10081" at bounding box center [402, 146] width 75 height 5
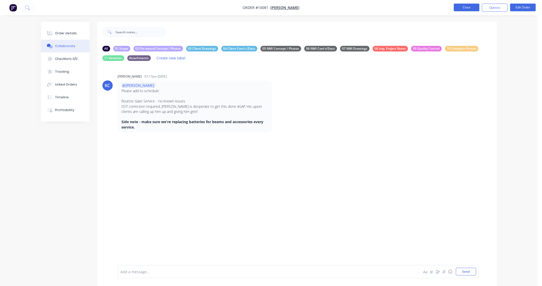
click at [472, 8] on button "Close" at bounding box center [467, 8] width 26 height 8
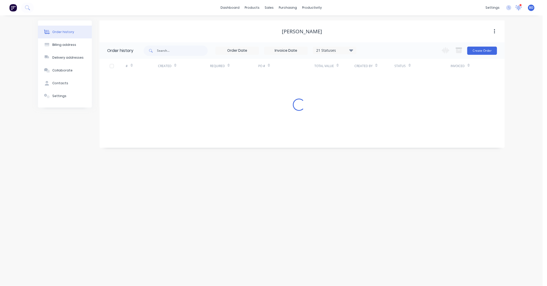
click at [520, 9] on icon at bounding box center [518, 7] width 6 height 5
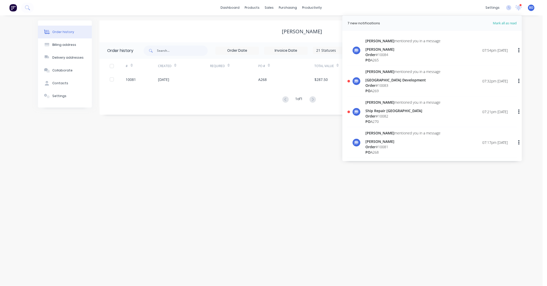
click at [390, 81] on div "[GEOGRAPHIC_DATA] Development" at bounding box center [402, 79] width 75 height 5
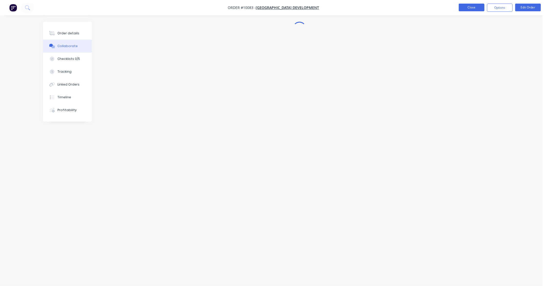
click at [478, 9] on button "Close" at bounding box center [472, 8] width 26 height 8
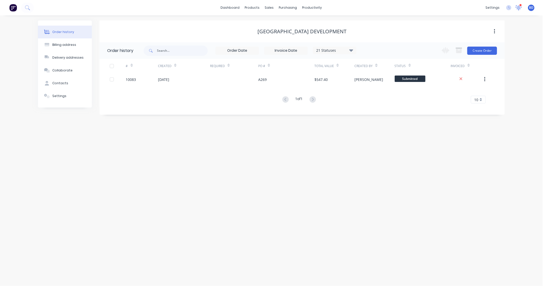
click at [519, 6] on icon at bounding box center [518, 7] width 5 height 5
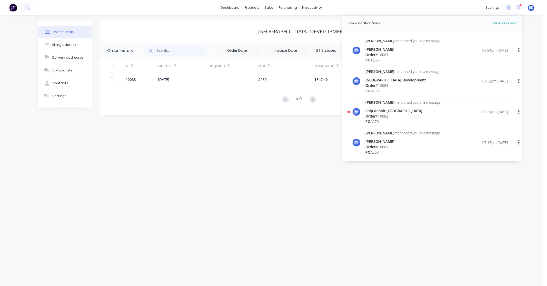
click at [414, 83] on div "Order # 10083" at bounding box center [402, 85] width 75 height 5
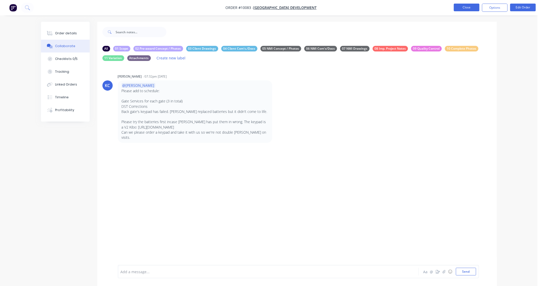
click at [471, 7] on button "Close" at bounding box center [467, 8] width 26 height 8
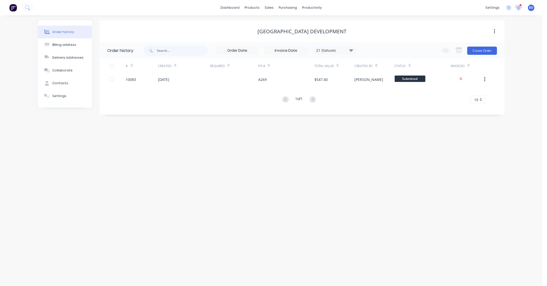
click at [517, 9] on icon at bounding box center [518, 7] width 5 height 5
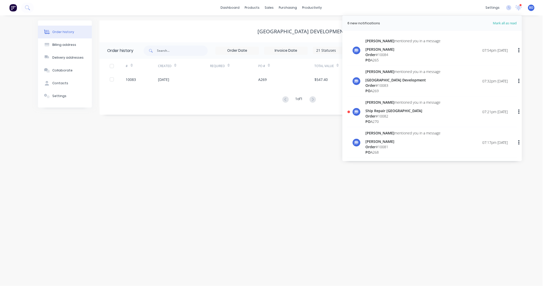
click at [397, 47] on div "[PERSON_NAME]" at bounding box center [402, 49] width 75 height 5
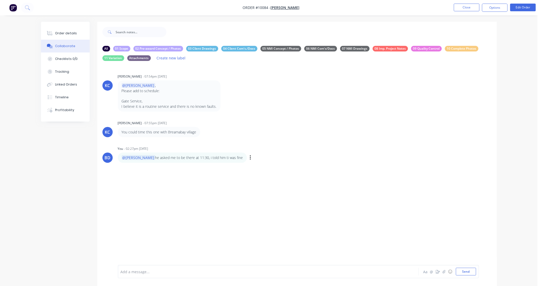
click at [321, 159] on div "BD You - 02:27pm 02/10/25 @Karl he asked me to be there at 11:30, i told him ti…" at bounding box center [297, 154] width 400 height 18
click at [470, 9] on button "Close" at bounding box center [467, 8] width 26 height 8
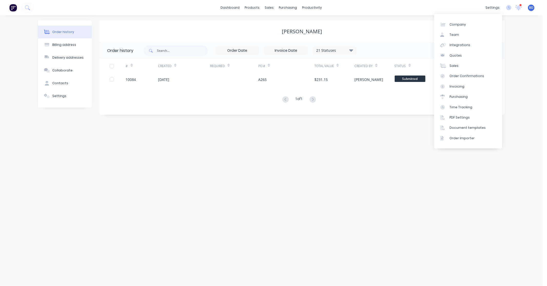
click at [519, 8] on icon at bounding box center [518, 7] width 5 height 5
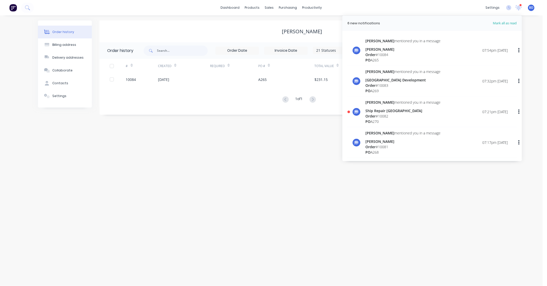
click at [387, 116] on div "Order # 10082" at bounding box center [402, 116] width 75 height 5
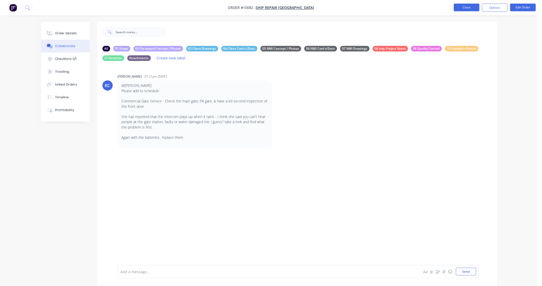
click at [475, 7] on button "Close" at bounding box center [467, 8] width 26 height 8
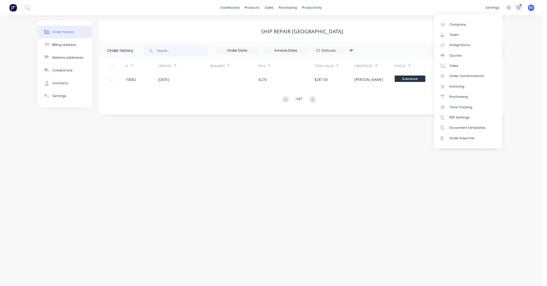
click at [520, 8] on icon at bounding box center [518, 7] width 7 height 5
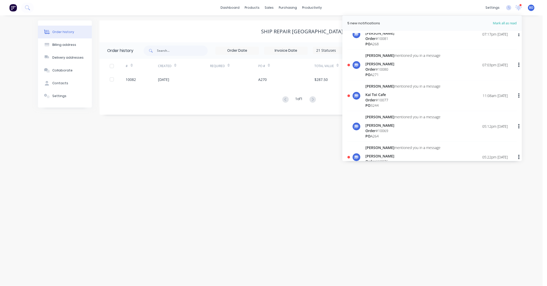
scroll to position [114, 0]
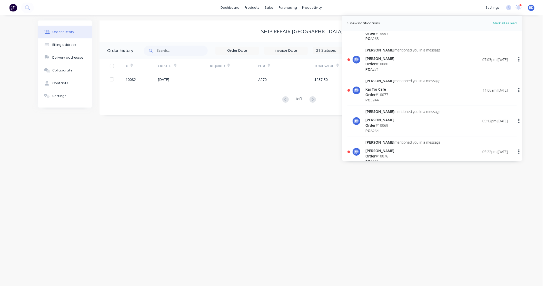
click at [386, 63] on div "Order # 10080" at bounding box center [402, 63] width 75 height 5
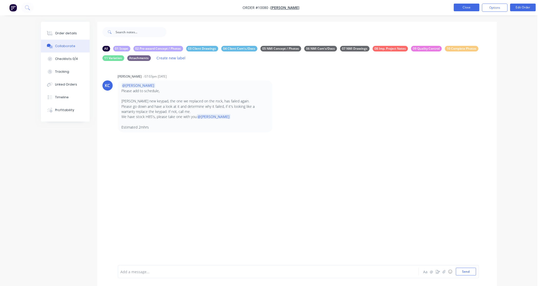
click at [470, 8] on button "Close" at bounding box center [467, 8] width 26 height 8
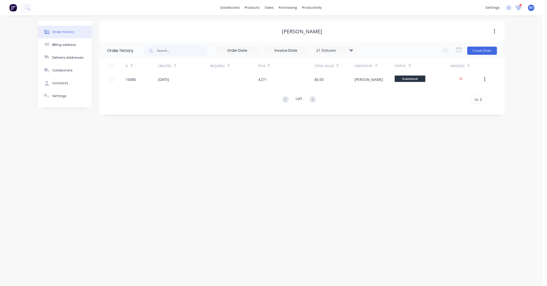
click at [519, 8] on icon at bounding box center [518, 7] width 5 height 5
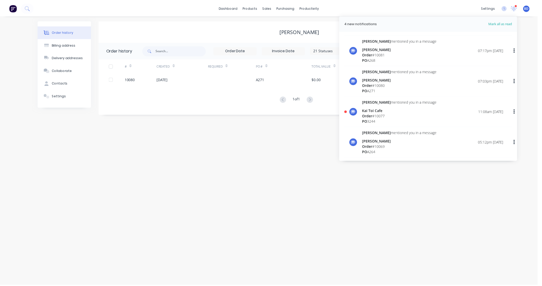
scroll to position [114, 0]
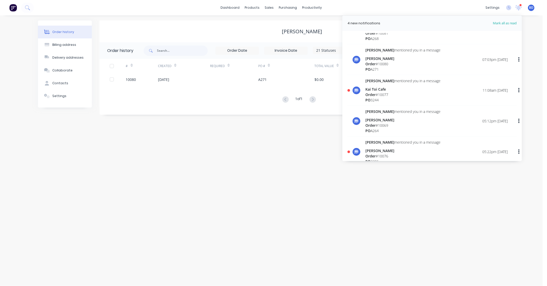
click at [390, 94] on div "Order # 10077" at bounding box center [402, 94] width 75 height 5
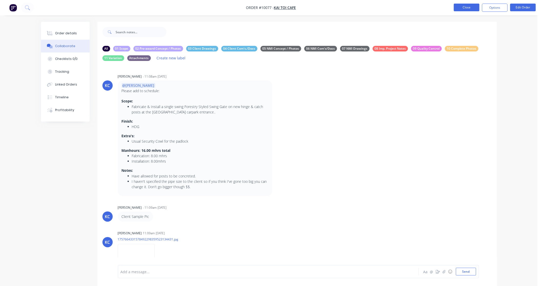
click at [467, 8] on button "Close" at bounding box center [467, 8] width 26 height 8
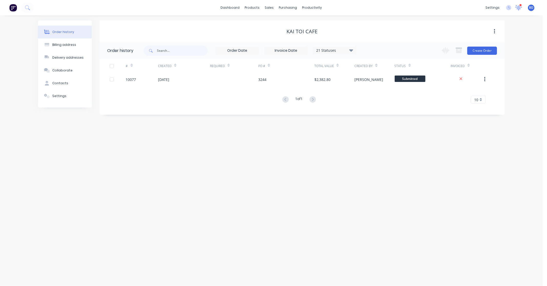
click at [518, 8] on icon at bounding box center [518, 7] width 5 height 5
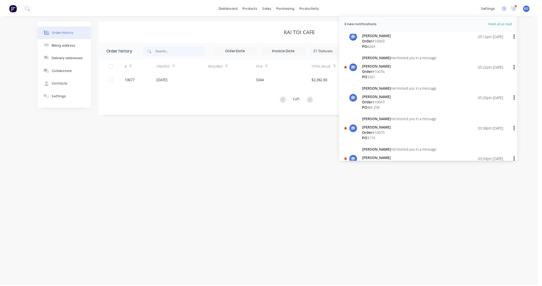
scroll to position [199, 0]
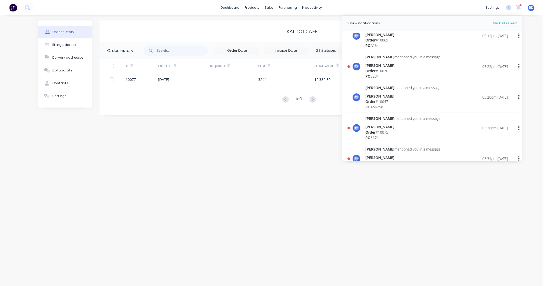
click at [389, 66] on div "[PERSON_NAME]" at bounding box center [402, 65] width 75 height 5
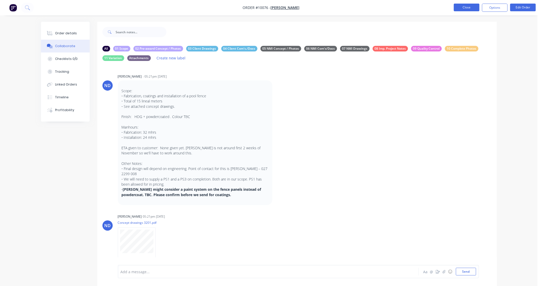
click at [472, 8] on button "Close" at bounding box center [467, 8] width 26 height 8
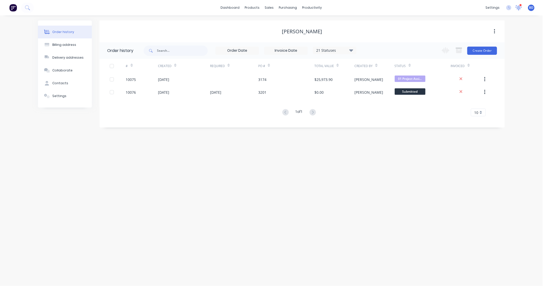
click at [519, 9] on icon at bounding box center [518, 8] width 7 height 6
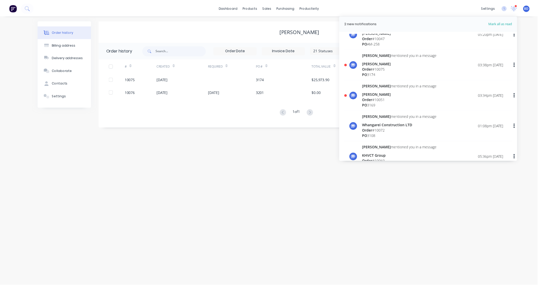
scroll to position [285, 0]
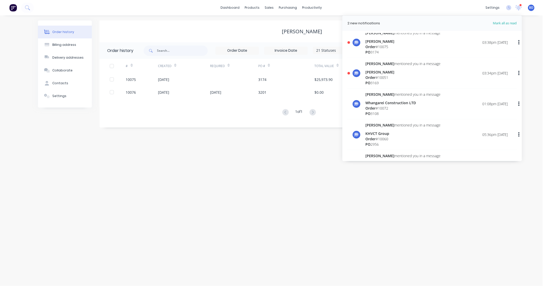
click at [379, 80] on div "PO 3169" at bounding box center [402, 82] width 75 height 5
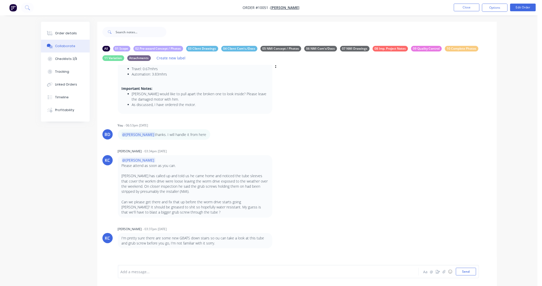
scroll to position [16, 0]
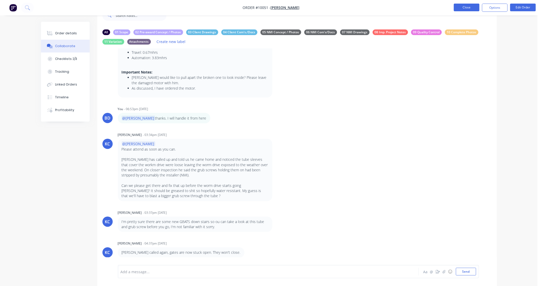
click at [472, 7] on button "Close" at bounding box center [467, 8] width 26 height 8
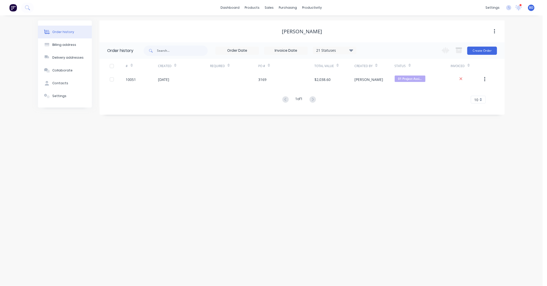
click at [519, 6] on div at bounding box center [520, 5] width 3 height 3
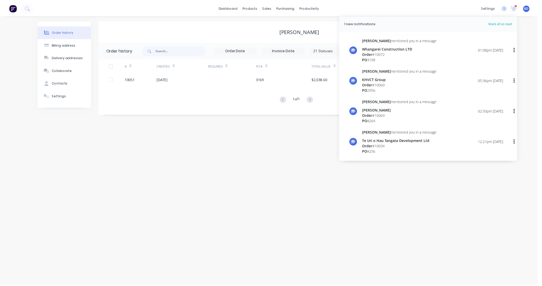
scroll to position [228, 0]
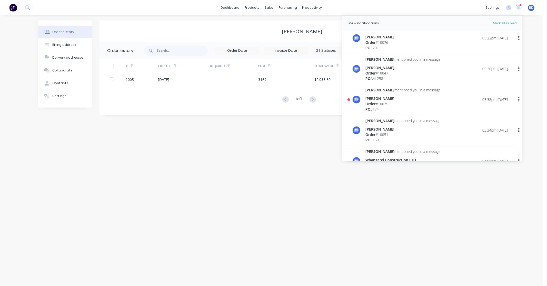
click at [386, 103] on div "Order # 10075" at bounding box center [402, 103] width 75 height 5
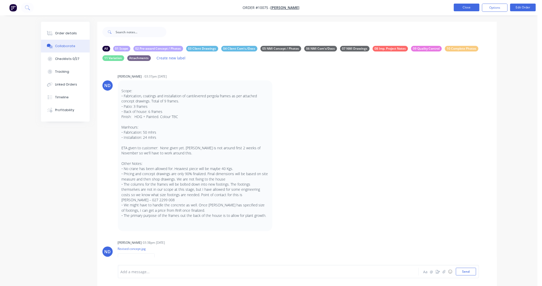
click at [470, 8] on button "Close" at bounding box center [467, 8] width 26 height 8
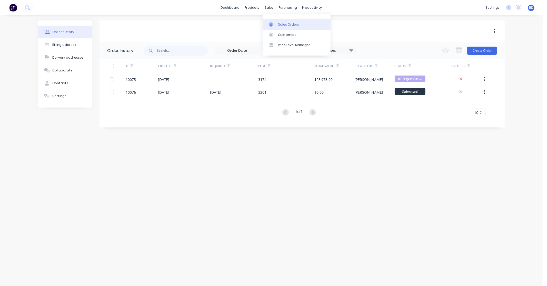
click at [276, 22] on link "Sales Orders" at bounding box center [296, 24] width 68 height 10
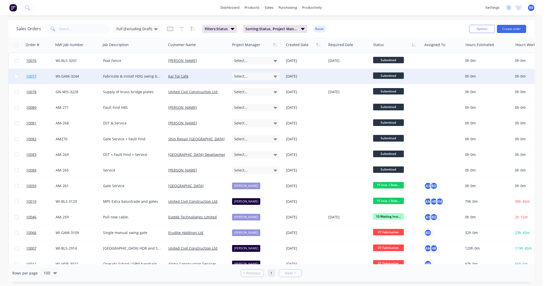
click at [52, 75] on link "10077" at bounding box center [40, 76] width 29 height 15
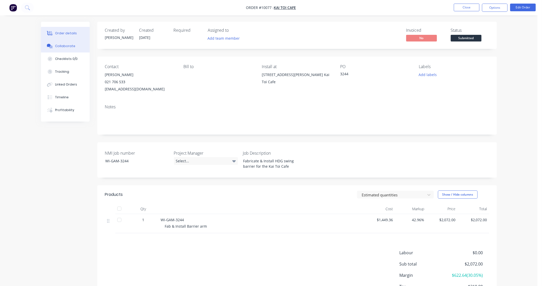
click at [60, 44] on div "Collaborate" at bounding box center [65, 46] width 20 height 5
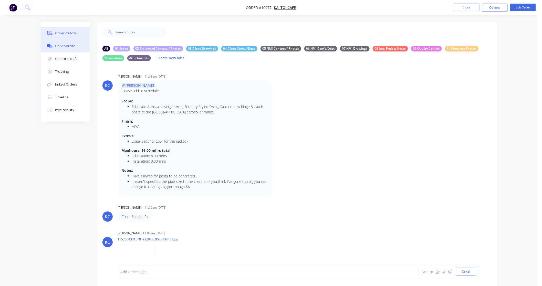
click at [72, 34] on div "Order details" at bounding box center [66, 33] width 22 height 5
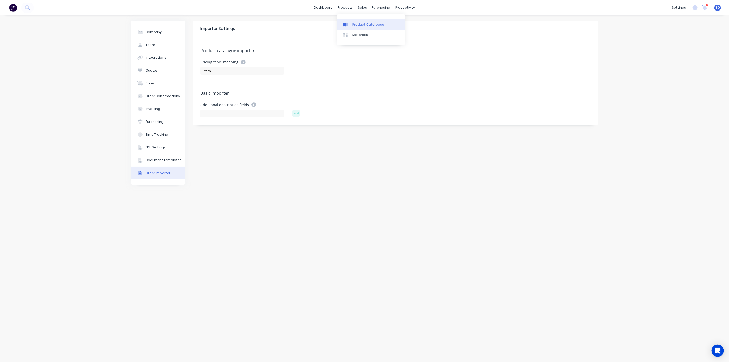
click at [354, 24] on div "Product Catalogue" at bounding box center [368, 24] width 32 height 5
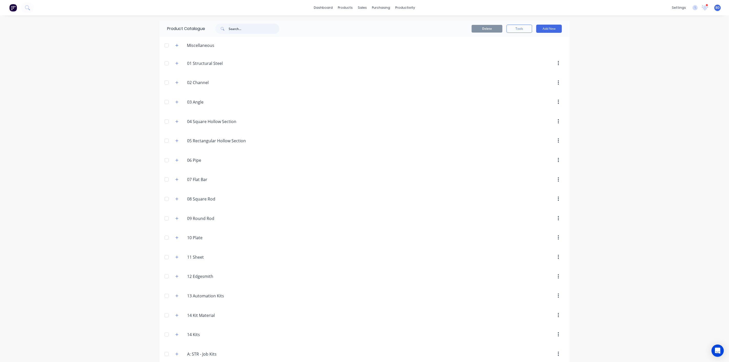
click at [234, 28] on input "text" at bounding box center [254, 29] width 51 height 10
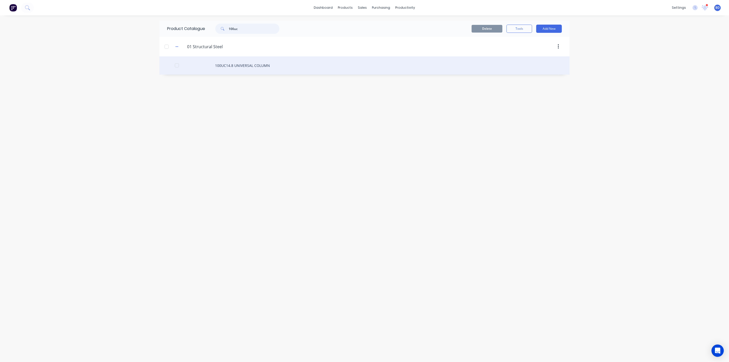
type input "100uc"
click at [242, 65] on div "100UC14.8 UNIVERSAL COLUMN" at bounding box center [364, 65] width 410 height 18
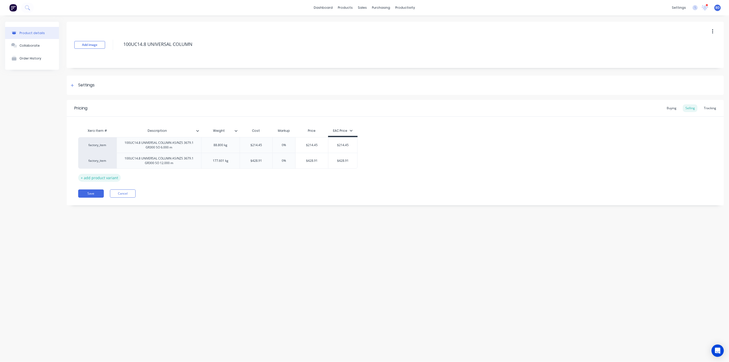
click at [101, 180] on div "+ add product variant" at bounding box center [99, 178] width 43 height 8
click at [175, 162] on div "100UC14.8 UNIVERSAL COLUMN AS/NZS 3679.1 GR300 SO 12.000 m" at bounding box center [159, 160] width 80 height 11
drag, startPoint x: 179, startPoint y: 165, endPoint x: 123, endPoint y: 159, distance: 56.0
click at [123, 159] on div "100UC14.8 UNIVERSAL COLUMN AS/NZS 3679.1 GR300 SO 12.000 m" at bounding box center [159, 160] width 80 height 11
copy div "100UC14.8 UNIVERSAL COLUMN AS/NZS 3679.1 GR300 SO 12.000 m"
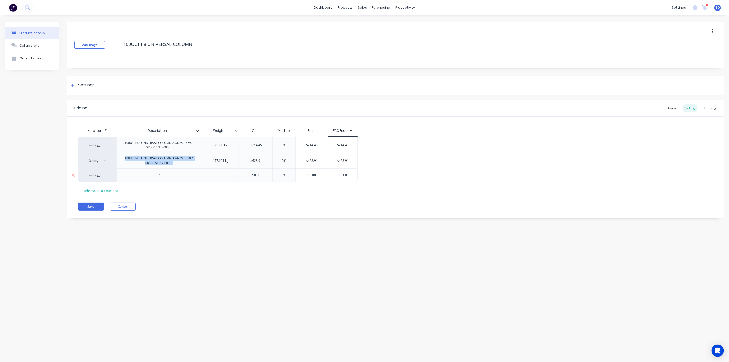
type textarea "x"
click at [163, 176] on div at bounding box center [159, 175] width 26 height 7
paste div
click at [163, 180] on div "100UC14.8 UNIVERSAL COLUMN AS/NZS 3679.1 GR300 SO 12.000 m" at bounding box center [159, 176] width 80 height 11
type textarea "x"
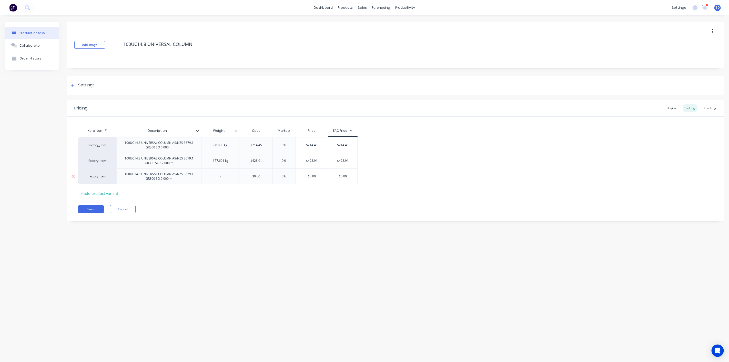
click at [219, 179] on div at bounding box center [221, 176] width 26 height 7
type textarea "x"
click at [258, 202] on div "Pricing Buying Selling Tracking Xero Item # Description Weight Cost Markup Pric…" at bounding box center [395, 160] width 657 height 121
type input "$0.00"
drag, startPoint x: 263, startPoint y: 176, endPoint x: 240, endPoint y: 175, distance: 22.6
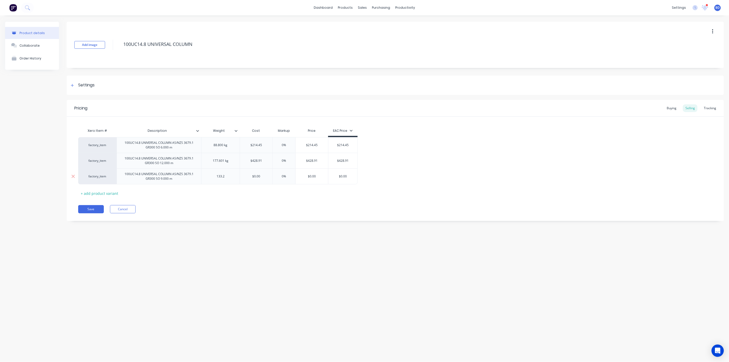
click at [240, 175] on input "$0.00" at bounding box center [256, 176] width 33 height 5
type textarea "x"
type input "3"
type textarea "x"
type input "32"
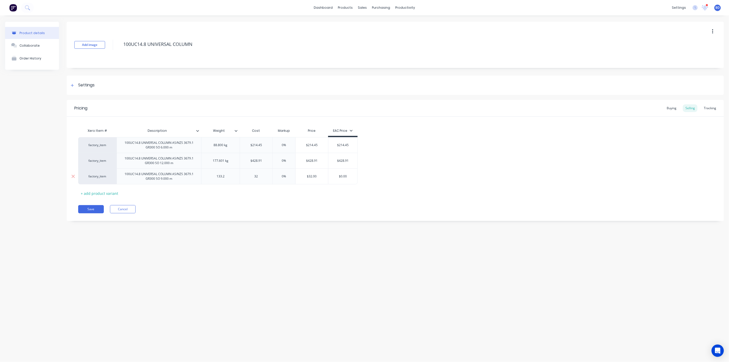
type textarea "x"
type input "321."
type textarea "x"
type input "321.6"
type textarea "x"
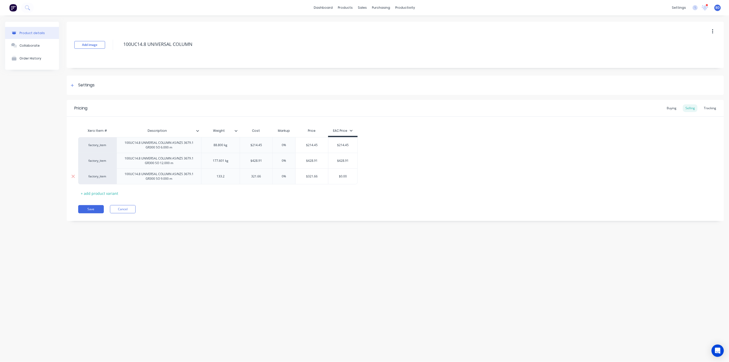
type input "321.66"
type input "0%"
click at [287, 175] on input "0%" at bounding box center [284, 176] width 26 height 5
click at [226, 175] on div "133.2" at bounding box center [221, 176] width 26 height 7
type textarea "x"
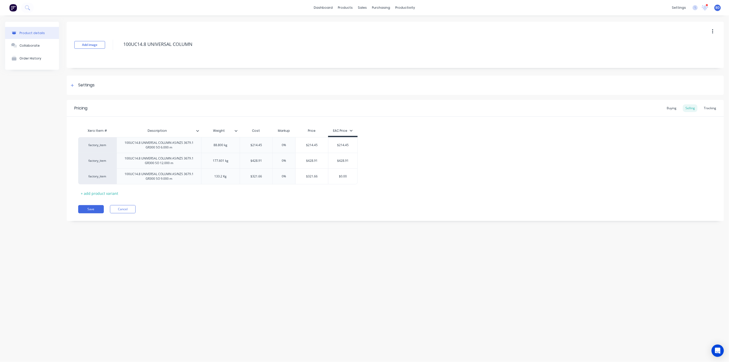
click at [249, 210] on div "Save Cancel" at bounding box center [401, 209] width 646 height 8
click at [344, 179] on div "$0.00" at bounding box center [342, 176] width 29 height 13
type input "$0.00"
type input "$321.66"
drag, startPoint x: 318, startPoint y: 176, endPoint x: 306, endPoint y: 177, distance: 12.1
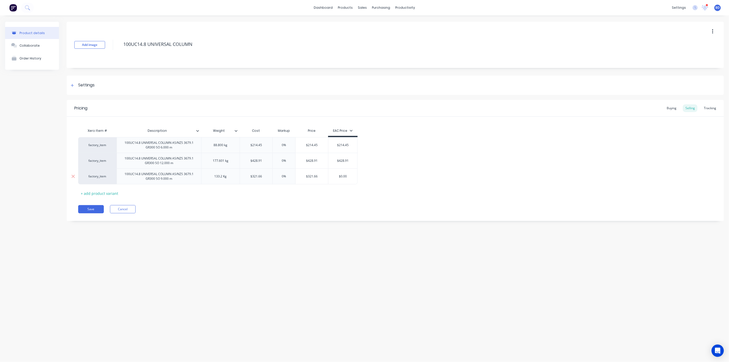
click at [306, 177] on input "$321.66" at bounding box center [312, 176] width 33 height 5
click at [346, 176] on input "$0.00" at bounding box center [342, 176] width 29 height 5
drag, startPoint x: 353, startPoint y: 176, endPoint x: 332, endPoint y: 174, distance: 21.1
click at [332, 174] on input "$0.00" at bounding box center [342, 176] width 29 height 5
paste input "321.66"
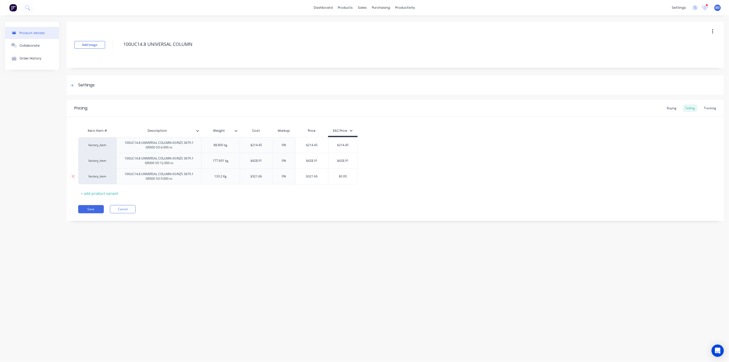
type textarea "x"
type input "$321.66"
click at [359, 200] on div "Pricing Buying Selling Tracking Xero Item # Description Weight Cost Markup Pric…" at bounding box center [395, 160] width 657 height 121
click at [88, 211] on button "Save" at bounding box center [91, 209] width 26 height 8
type textarea "x"
